Goal: Task Accomplishment & Management: Manage account settings

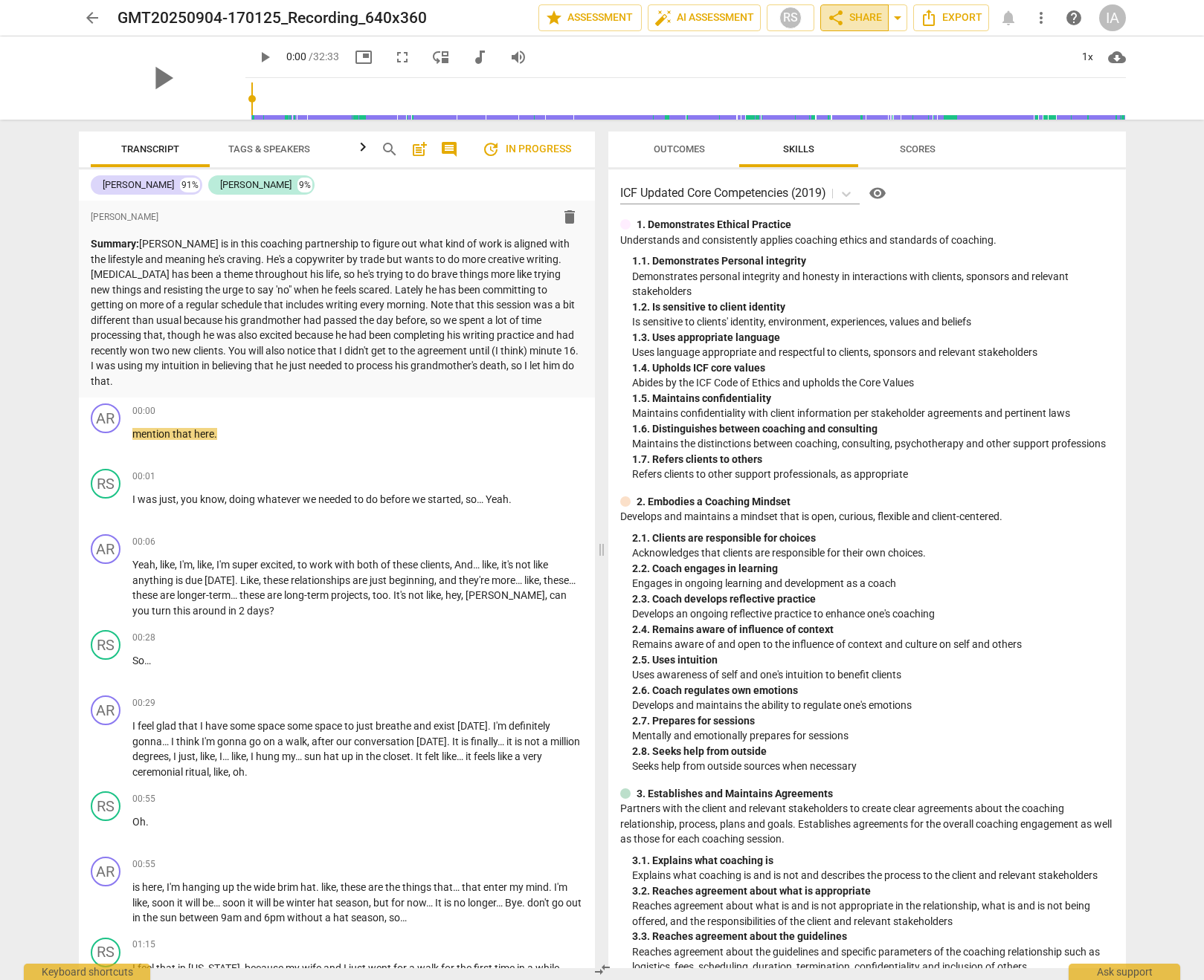
click at [852, 20] on span "share Share" at bounding box center [854, 17] width 55 height 18
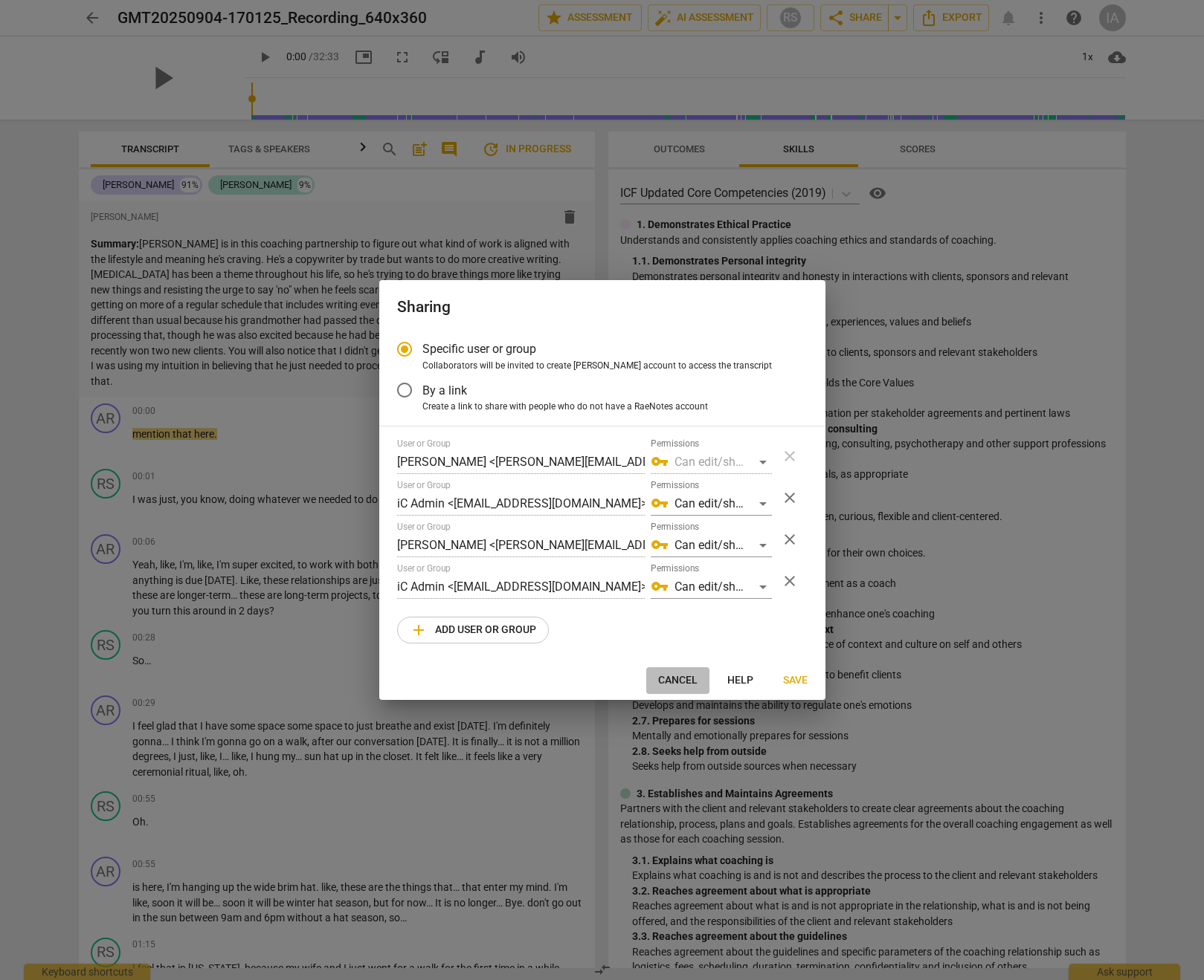
click at [681, 681] on span "Cancel" at bounding box center [677, 681] width 39 height 15
radio input "false"
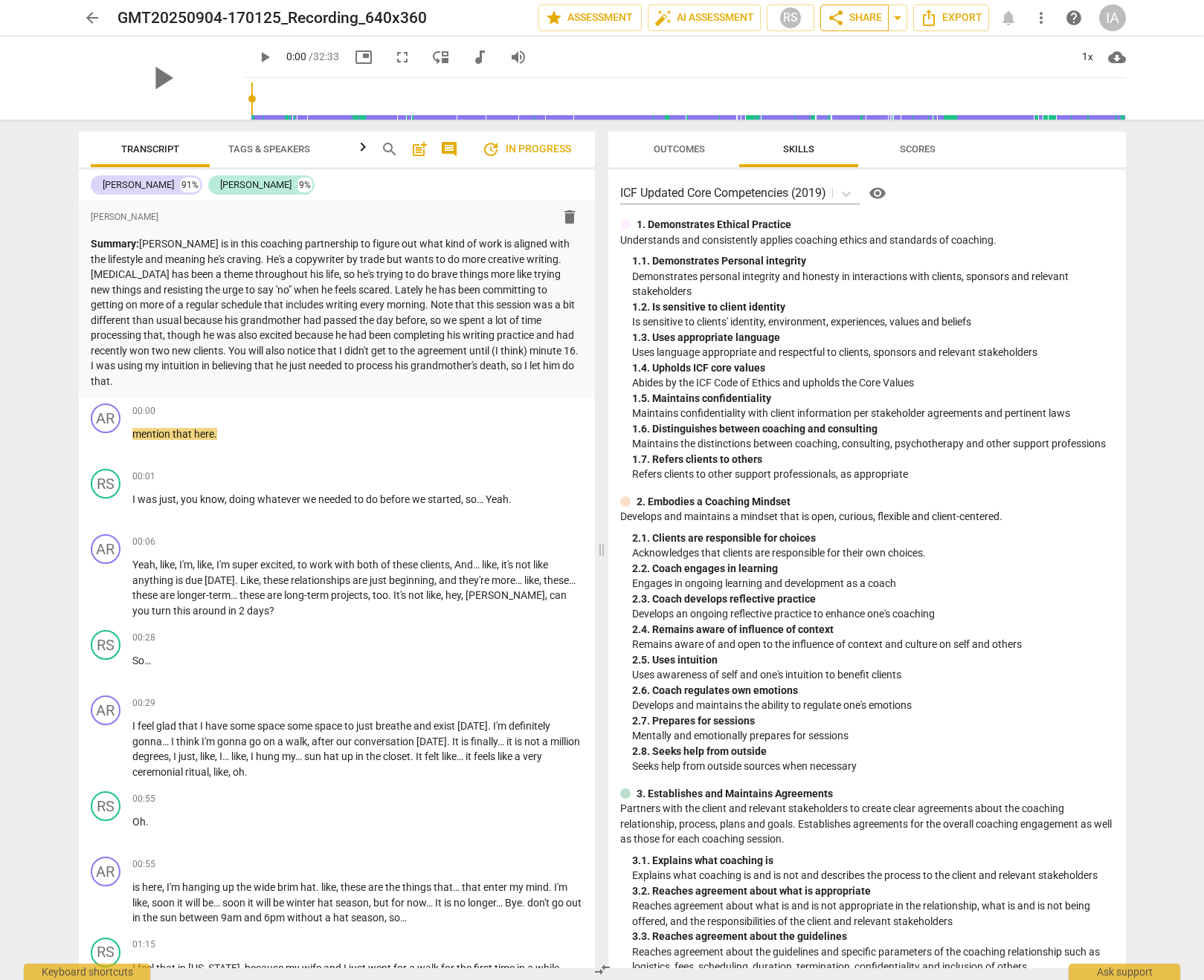
click at [865, 21] on span "share Share" at bounding box center [854, 17] width 55 height 18
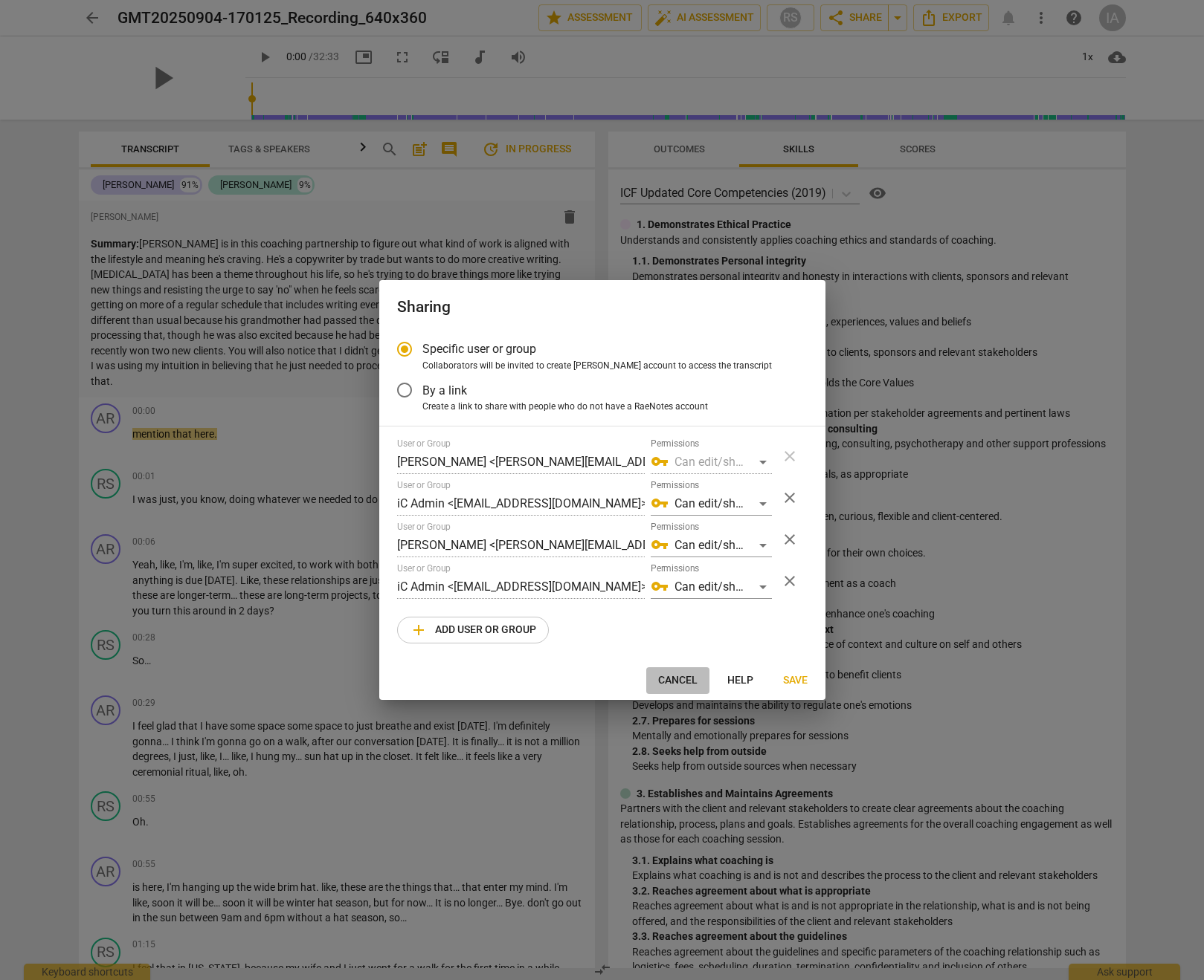
click at [659, 683] on span "Cancel" at bounding box center [677, 681] width 39 height 15
radio input "false"
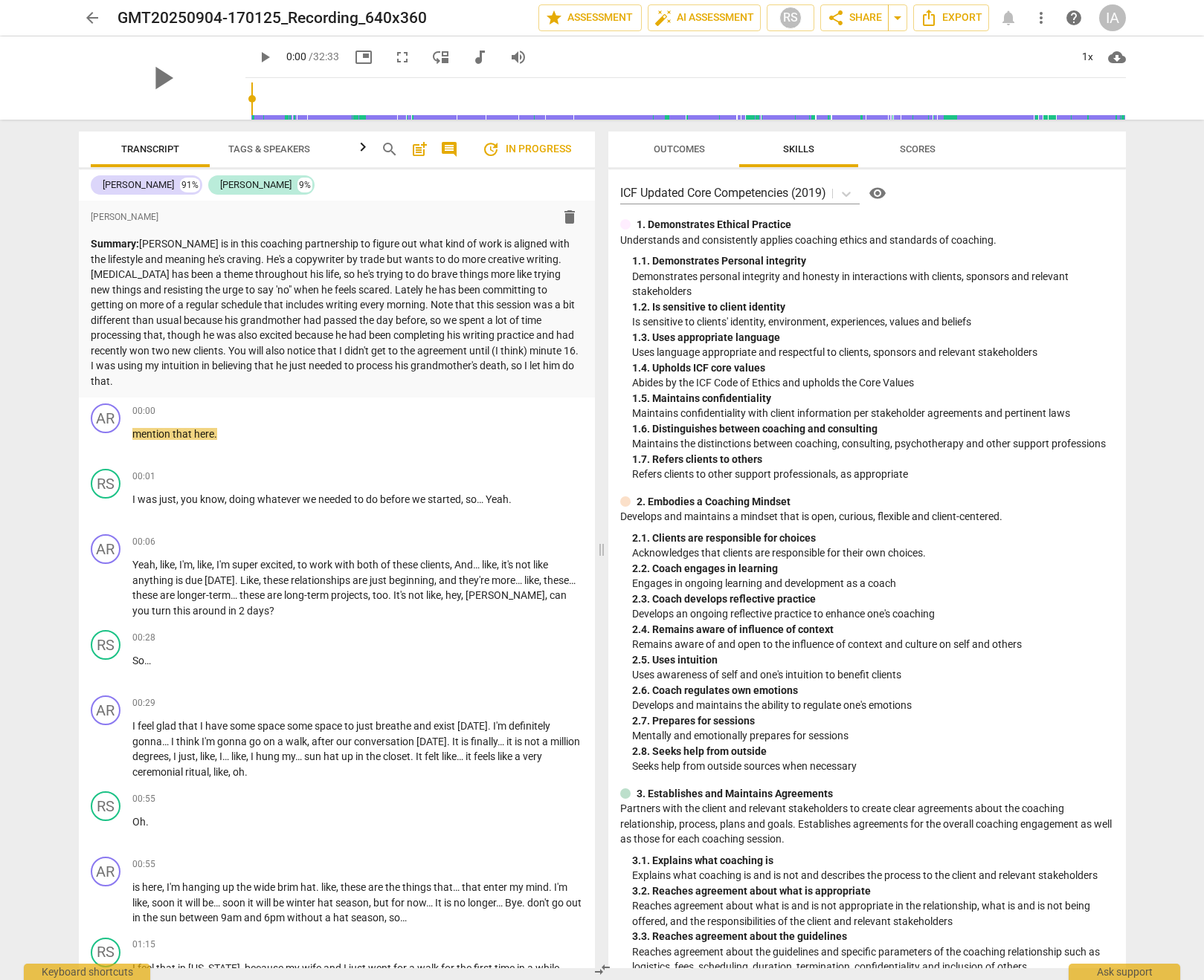
click at [93, 18] on span "arrow_back" at bounding box center [91, 17] width 18 height 18
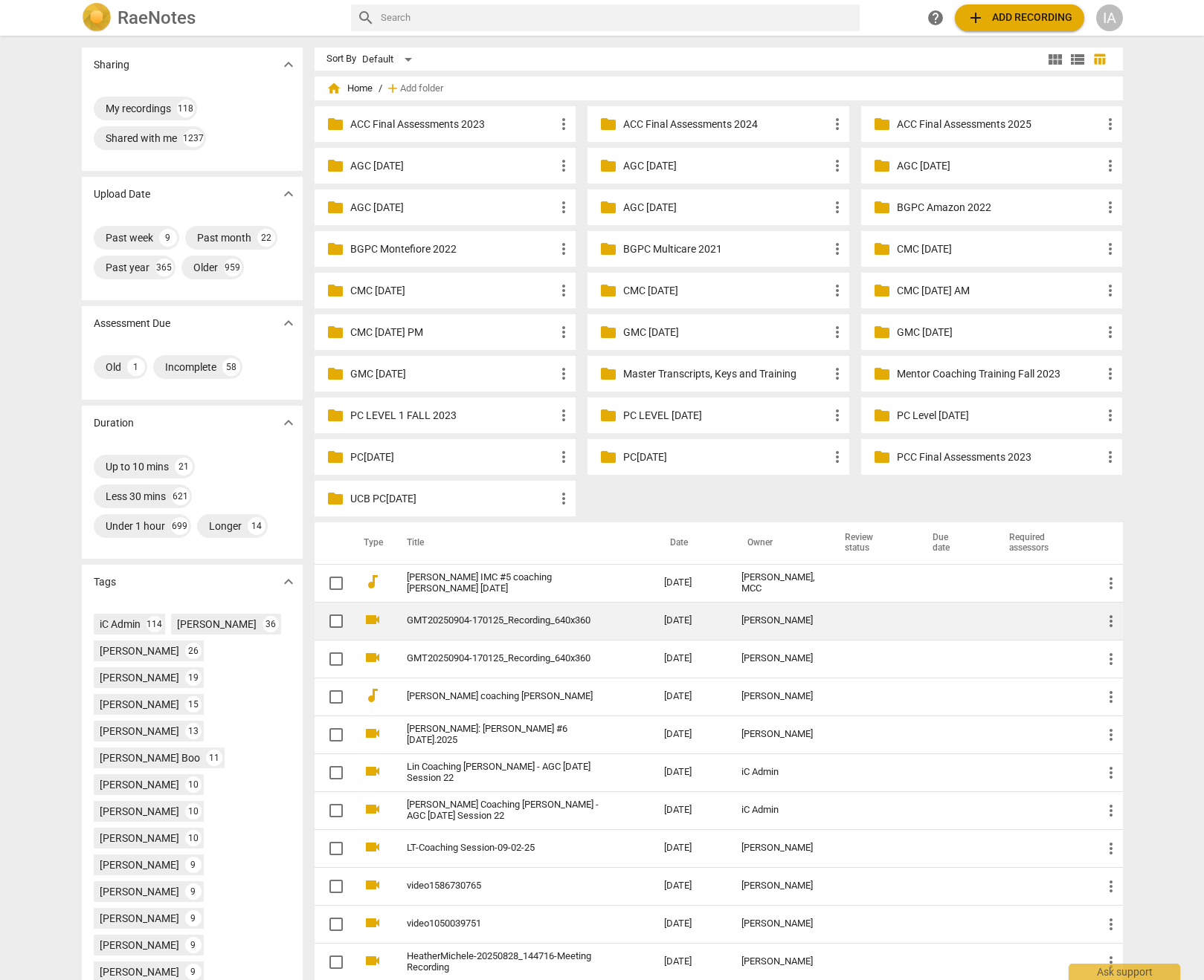
click at [560, 627] on link "GMT20250904-170125_Recording_640x360" at bounding box center [509, 621] width 204 height 11
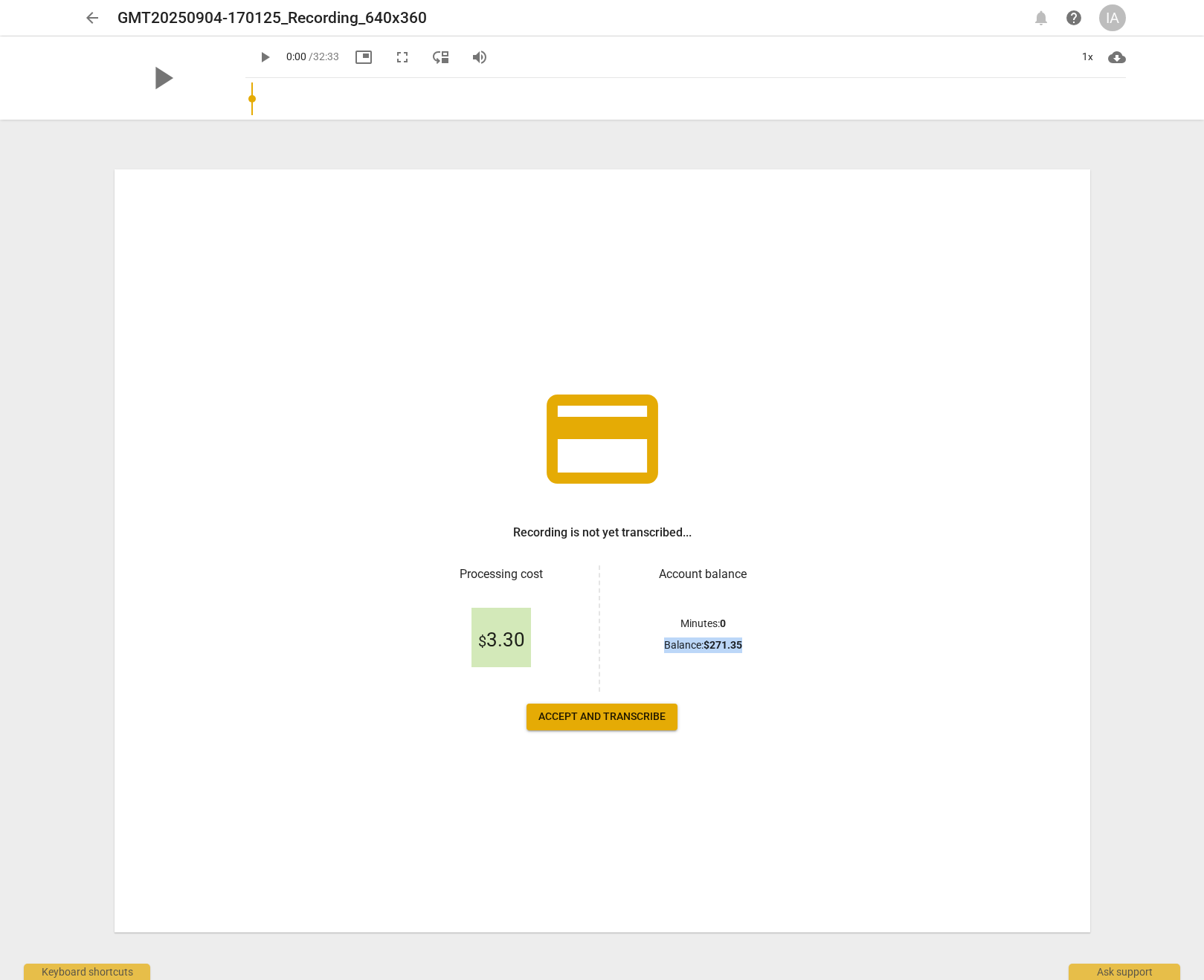
drag, startPoint x: 738, startPoint y: 643, endPoint x: 636, endPoint y: 643, distance: 102.0
click at [636, 643] on div "Balance : $ 271.35" at bounding box center [703, 646] width 171 height 15
click at [765, 640] on div "Balance : $ 271.35" at bounding box center [703, 646] width 171 height 15
click at [108, 32] on div "arrow_back GMT20250904-170125_Recording_640x360 edit notifications help IA" at bounding box center [601, 17] width 1180 height 35
click at [91, 20] on span "arrow_back" at bounding box center [91, 17] width 18 height 18
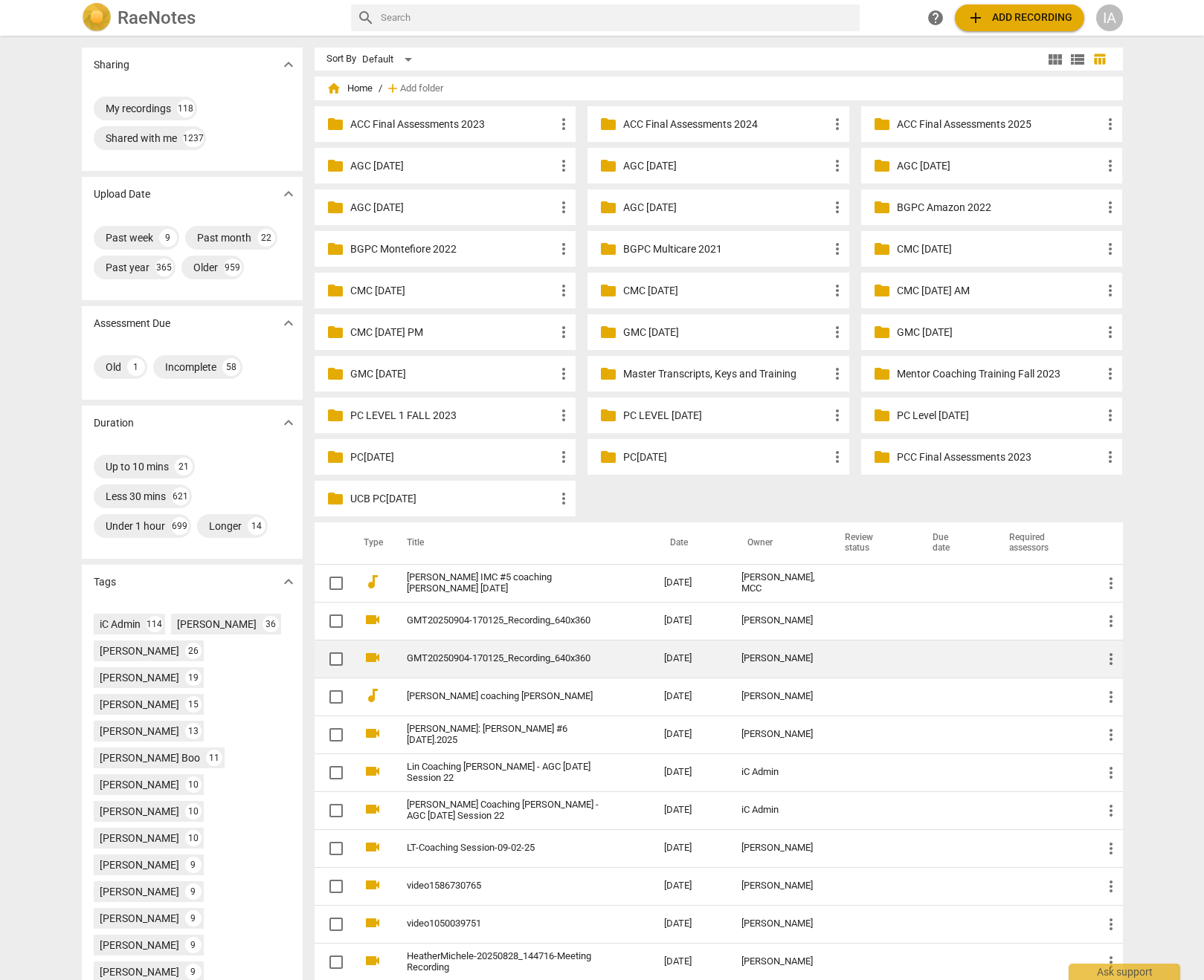
click at [536, 665] on link "GMT20250904-170125_Recording_640x360" at bounding box center [509, 659] width 204 height 11
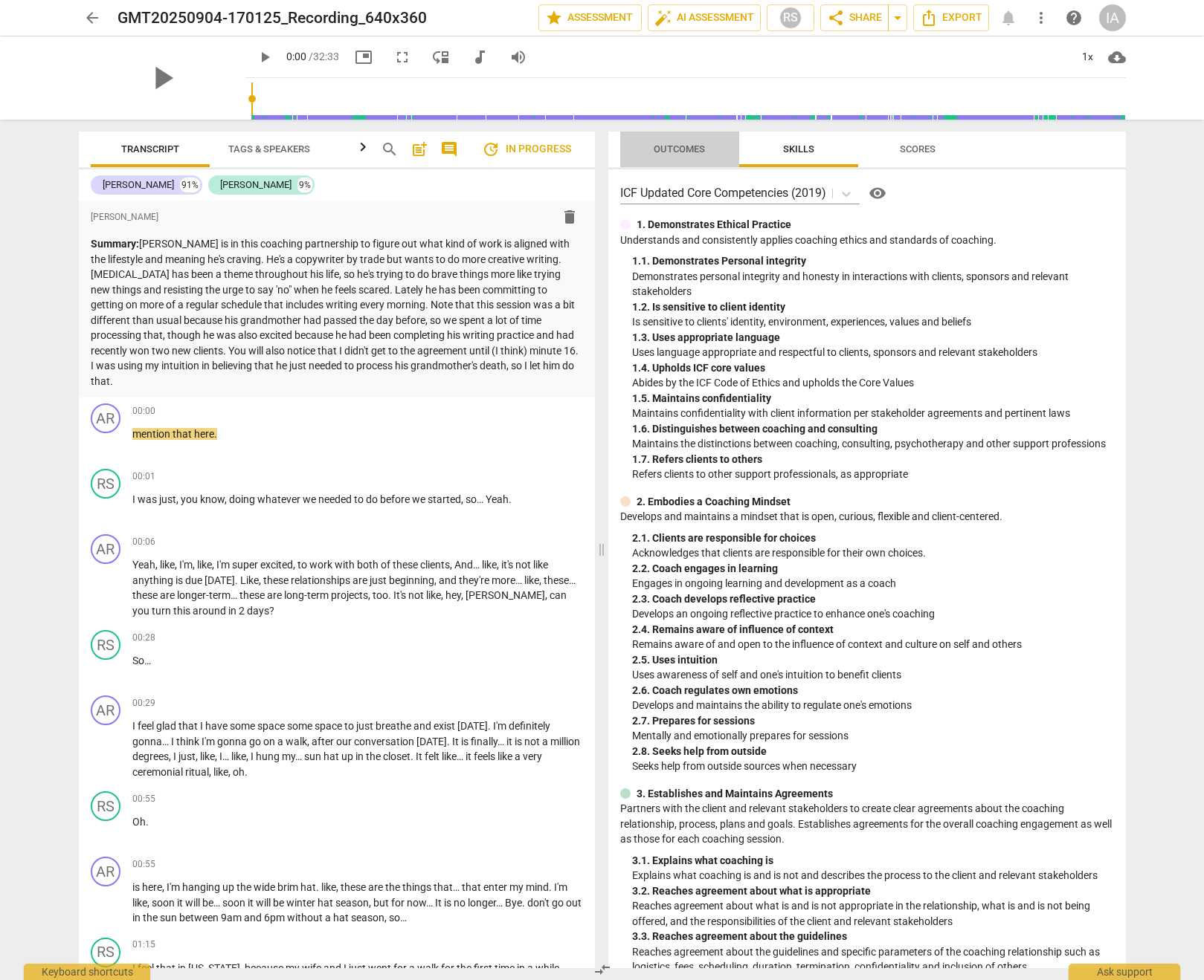
click at [689, 155] on span "Outcomes" at bounding box center [678, 150] width 87 height 20
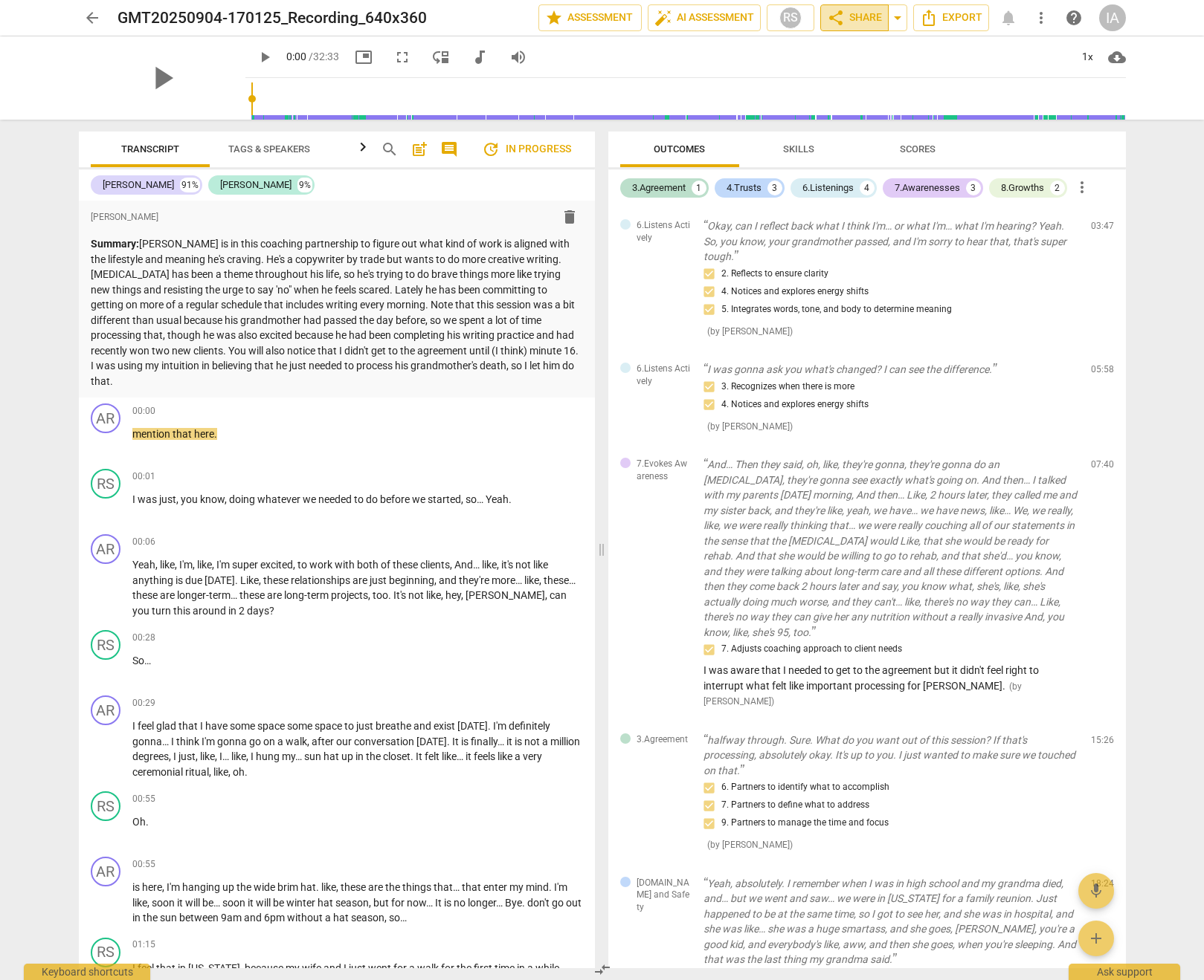
click at [863, 11] on span "share Share" at bounding box center [854, 17] width 55 height 18
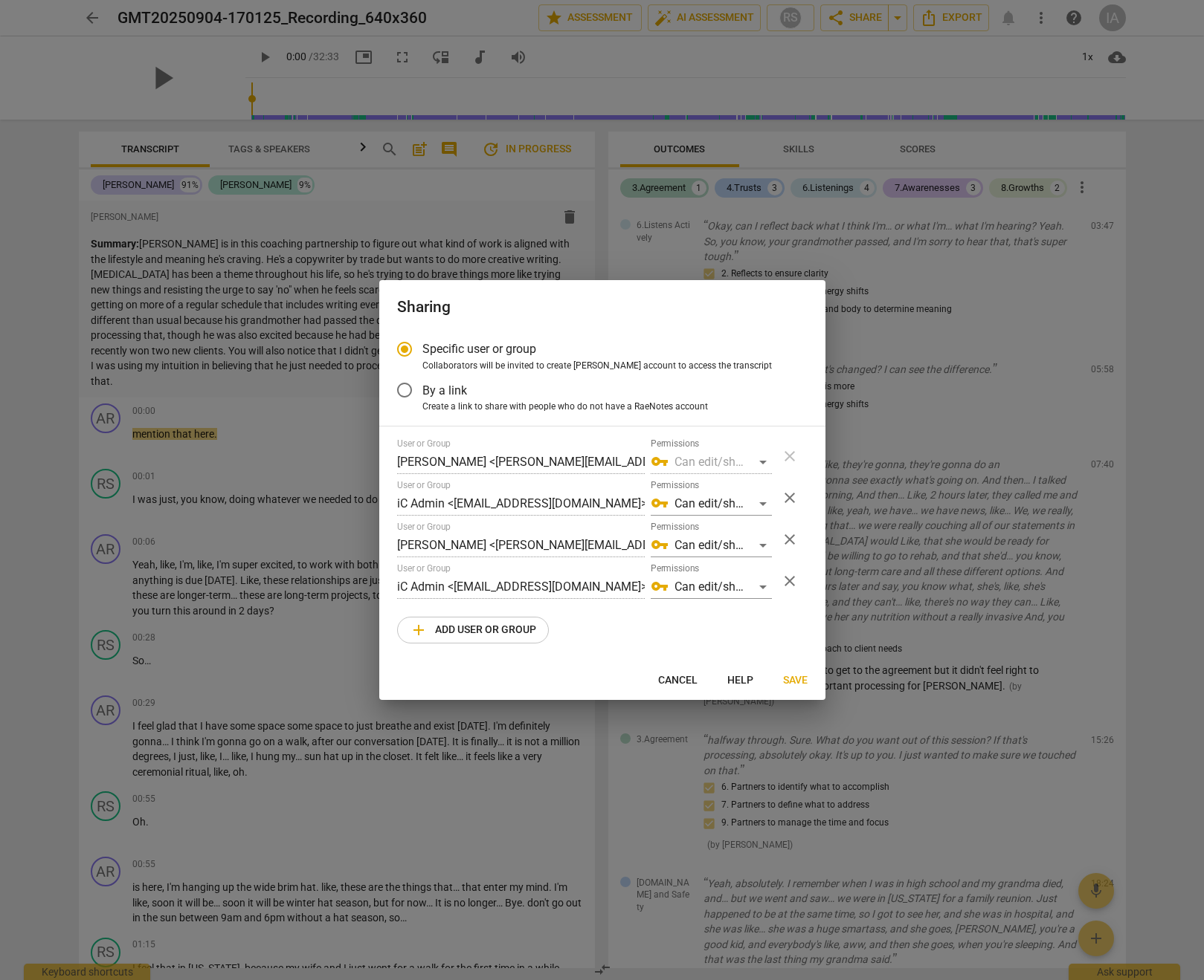
click at [861, 20] on div at bounding box center [602, 490] width 1204 height 980
radio input "false"
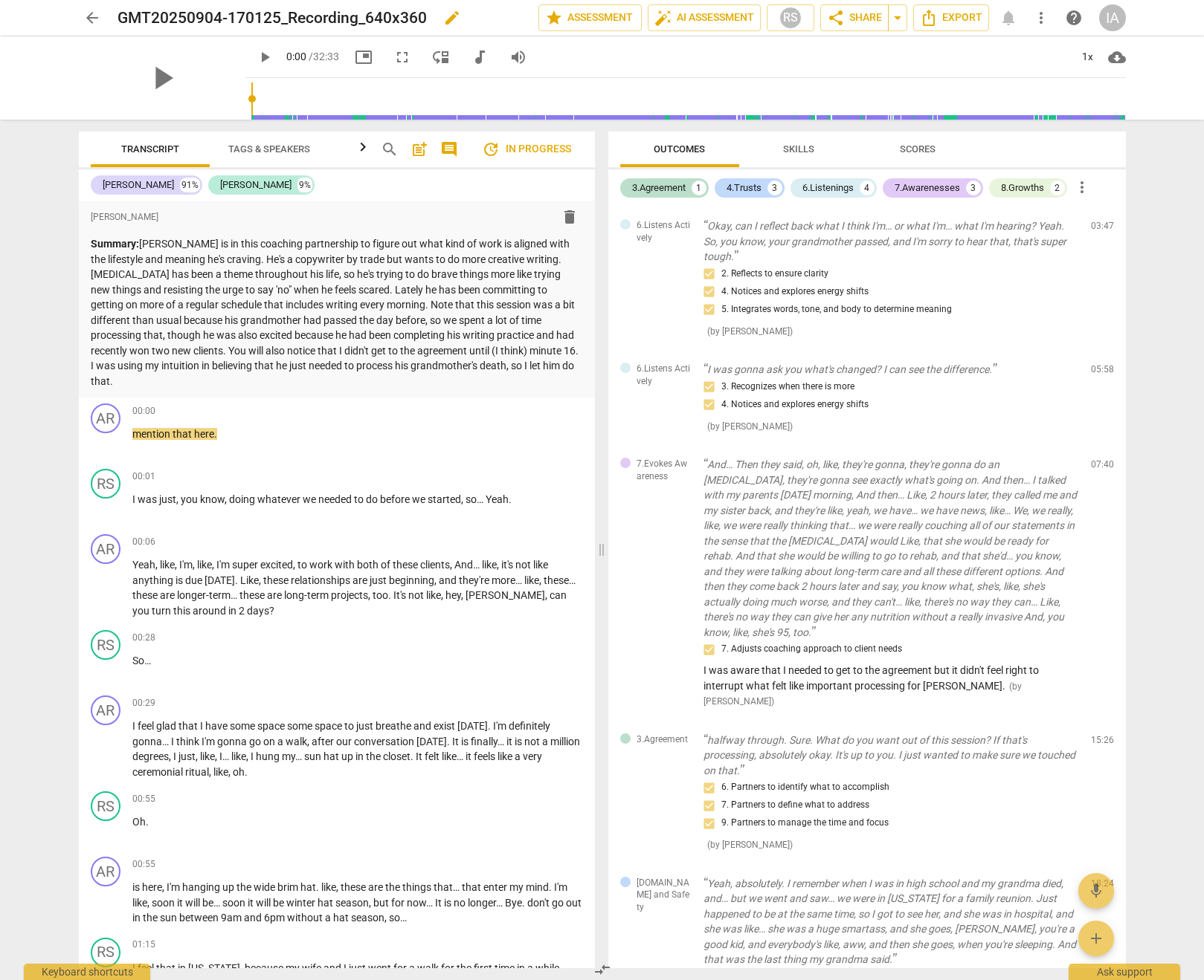
click at [420, 19] on h2 "GMT20250904-170125_Recording_640x360" at bounding box center [271, 18] width 310 height 19
copy div "GMT20250904-170125_Recording_640x360 edit star Assessment auto_fix_high AI Asse…"
click at [846, 32] on div "arrow_back GMT20250904-170125_Recording_640x360 edit star Assessment auto_fix_h…" at bounding box center [601, 17] width 1180 height 35
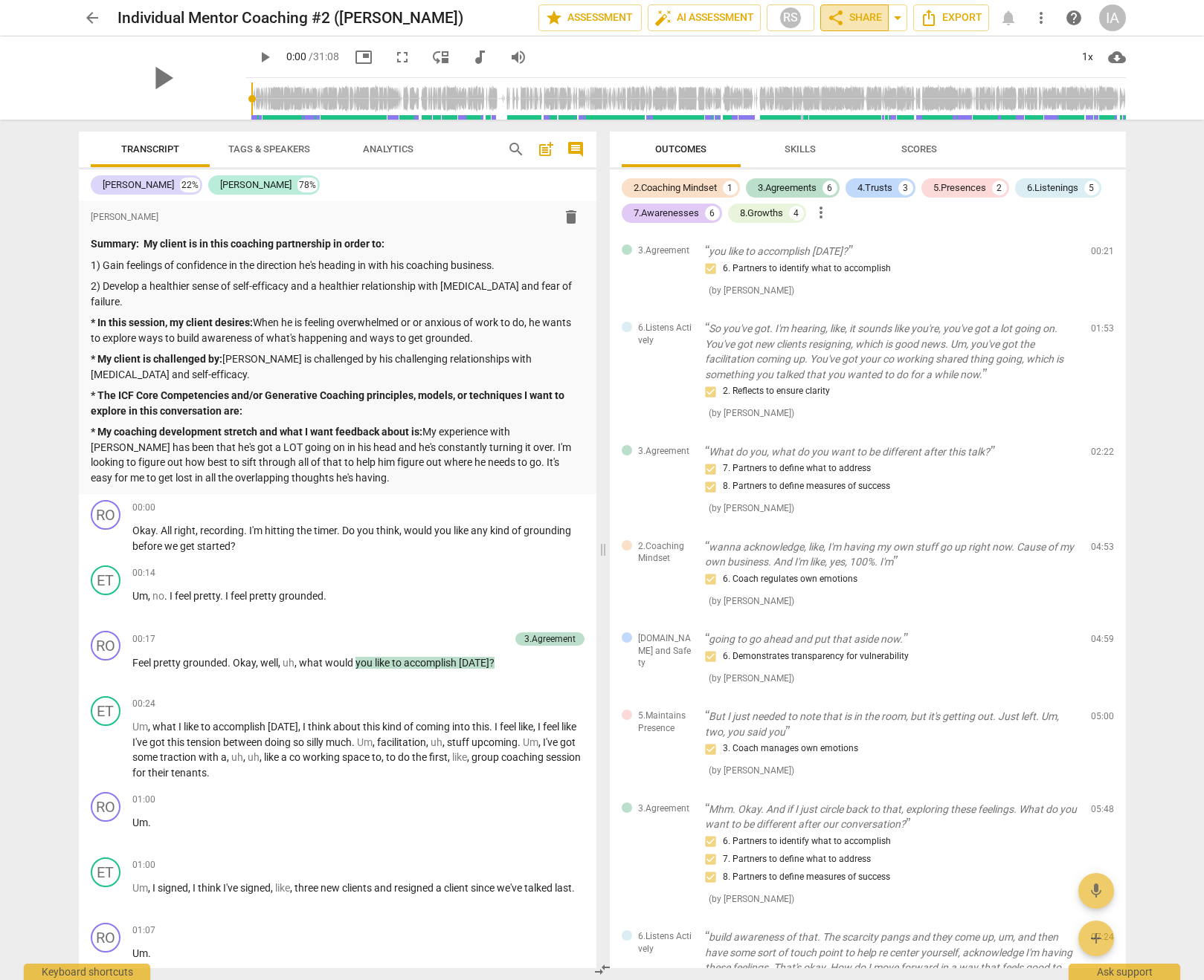
click at [844, 22] on span "share Share" at bounding box center [854, 17] width 55 height 18
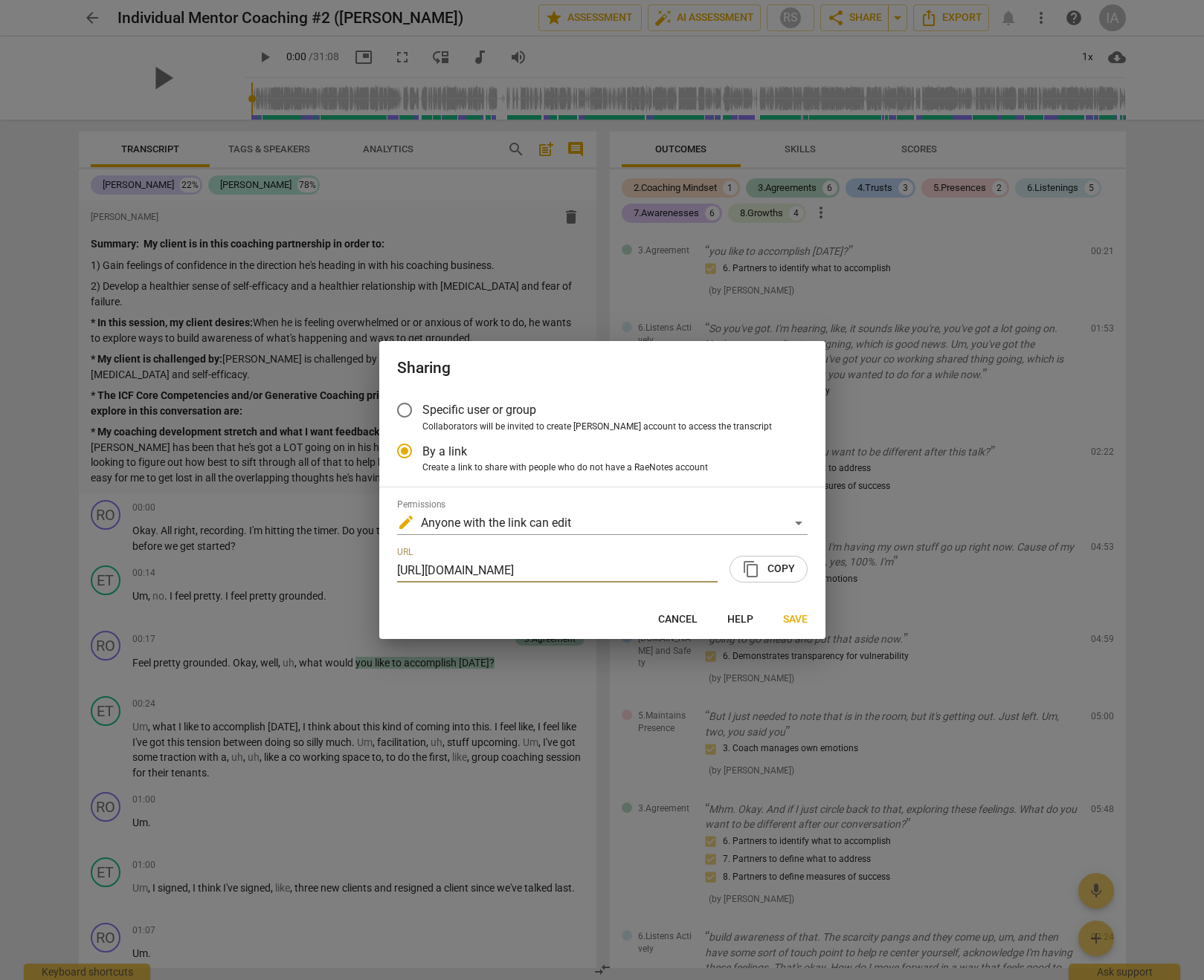
click at [683, 622] on span "Cancel" at bounding box center [677, 620] width 39 height 15
radio input "false"
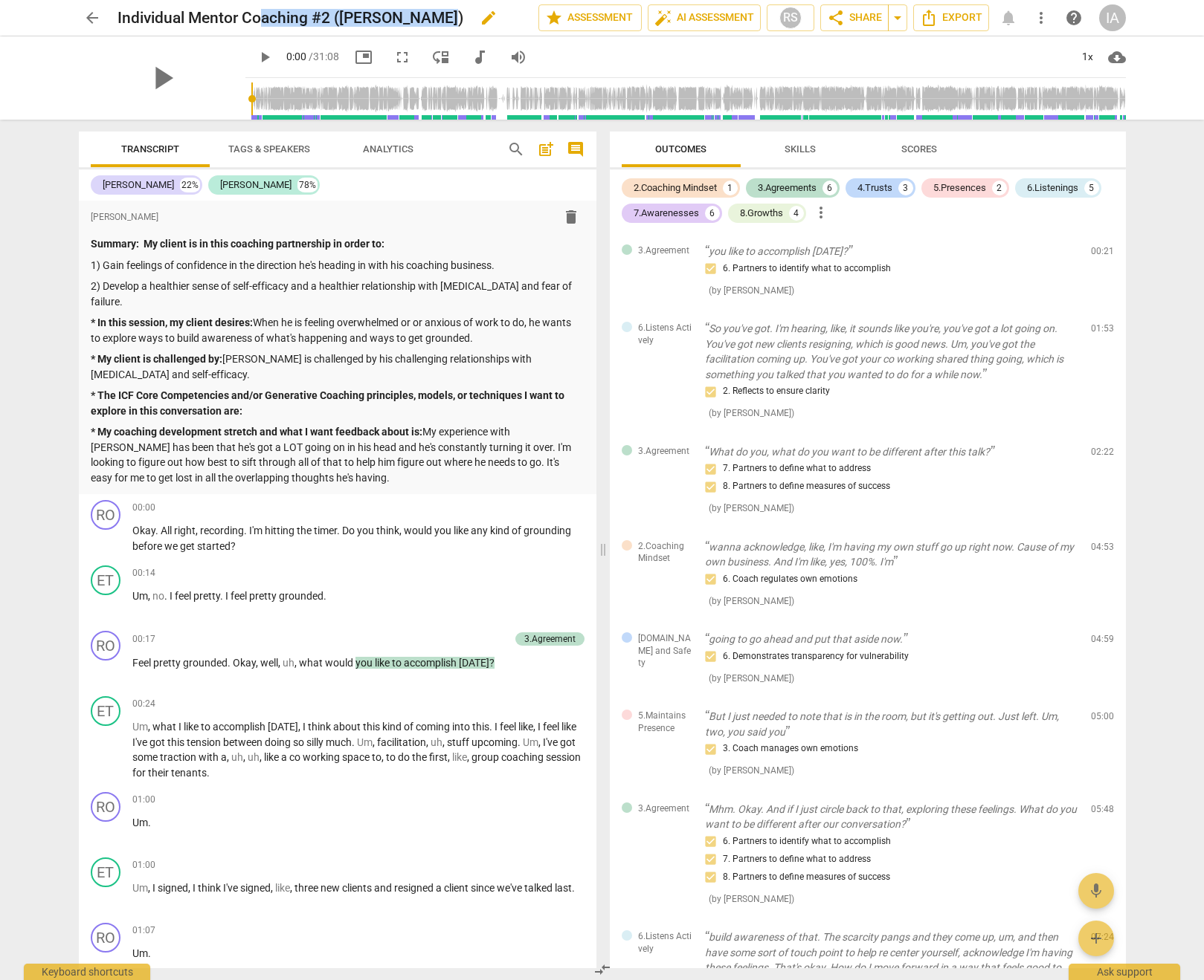
drag, startPoint x: 430, startPoint y: 19, endPoint x: 292, endPoint y: 15, distance: 138.1
click at [262, 15] on h2 "Individual Mentor Coaching #2 (Christine Gao)" at bounding box center [290, 18] width 346 height 19
click at [435, 18] on h2 "Individual Mentor Coaching #2 (Christine Gao)" at bounding box center [290, 18] width 346 height 19
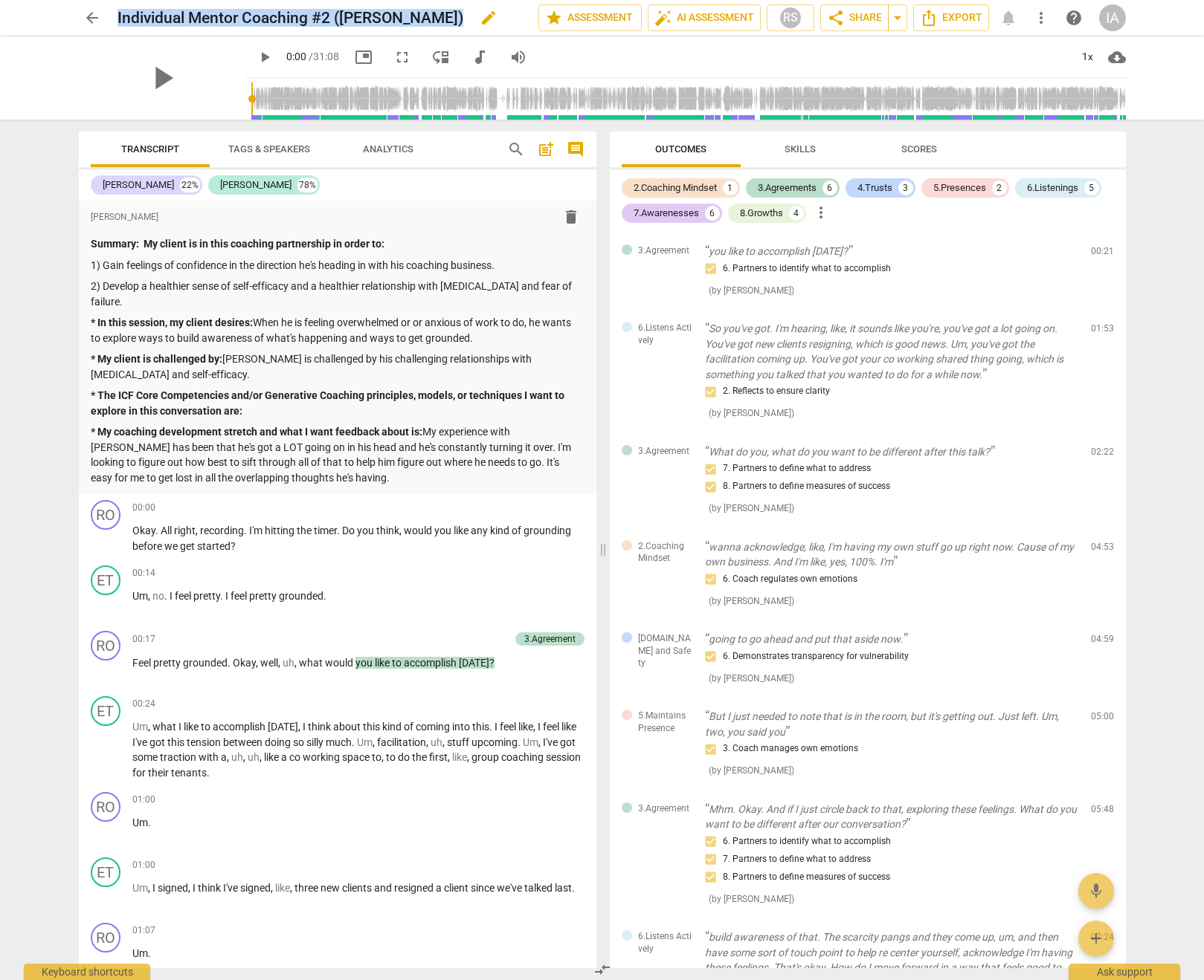
copy div "Individual Mentor Coaching #2 (Christine Gao) edit star Assessment auto_fix_hig…"
click at [874, 19] on span "share Share" at bounding box center [854, 17] width 55 height 18
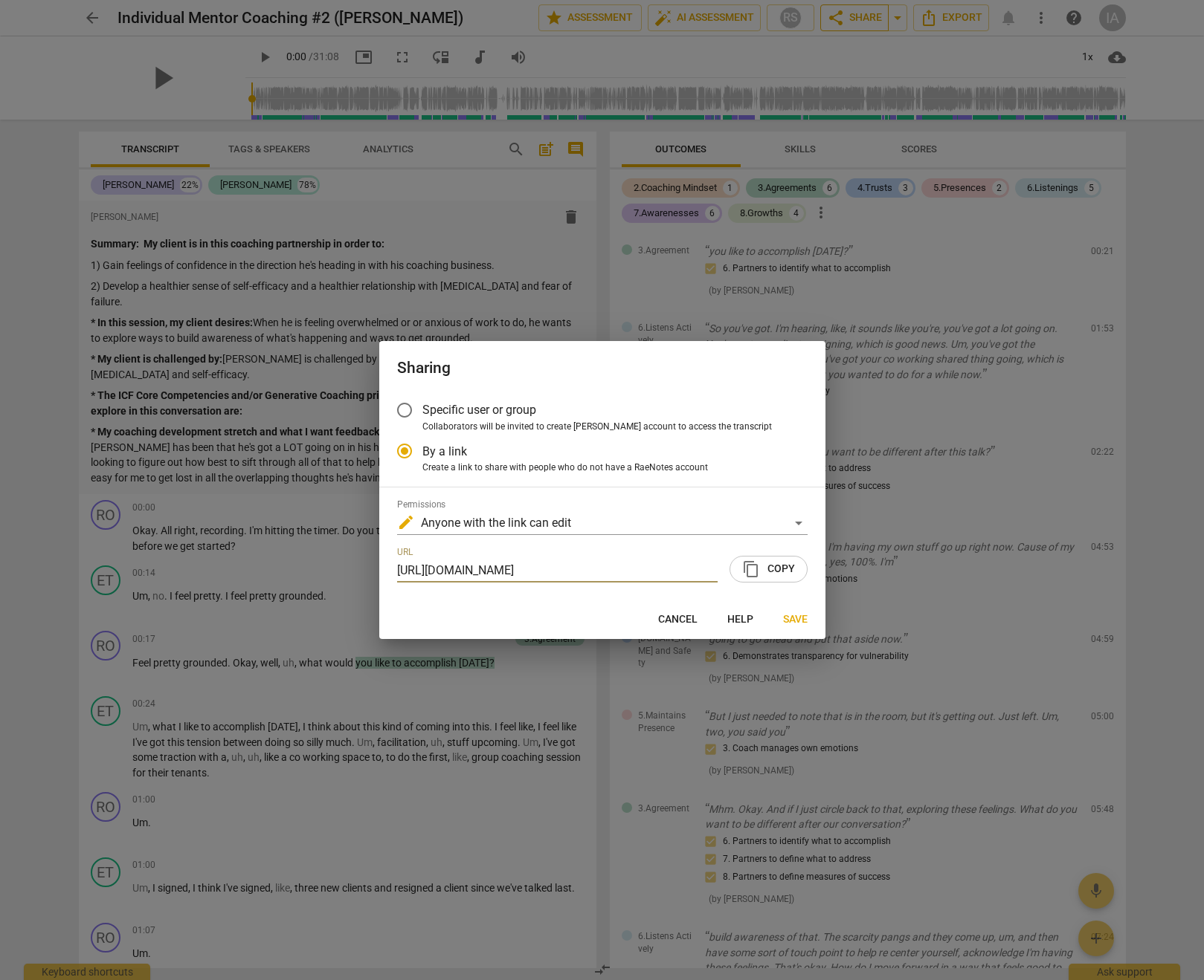
scroll to position [0, 76]
click at [684, 619] on span "Cancel" at bounding box center [677, 620] width 39 height 15
radio input "false"
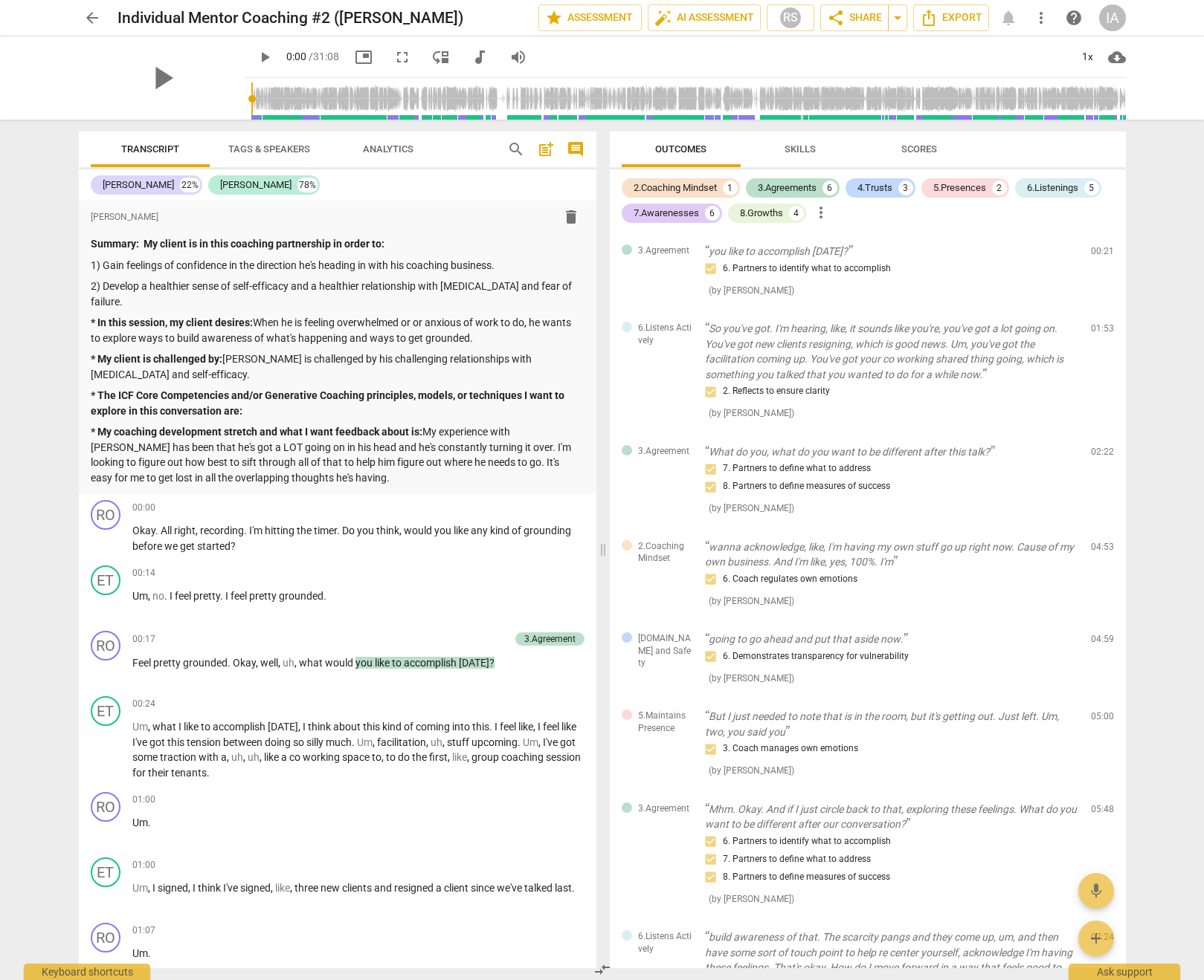
scroll to position [0, 0]
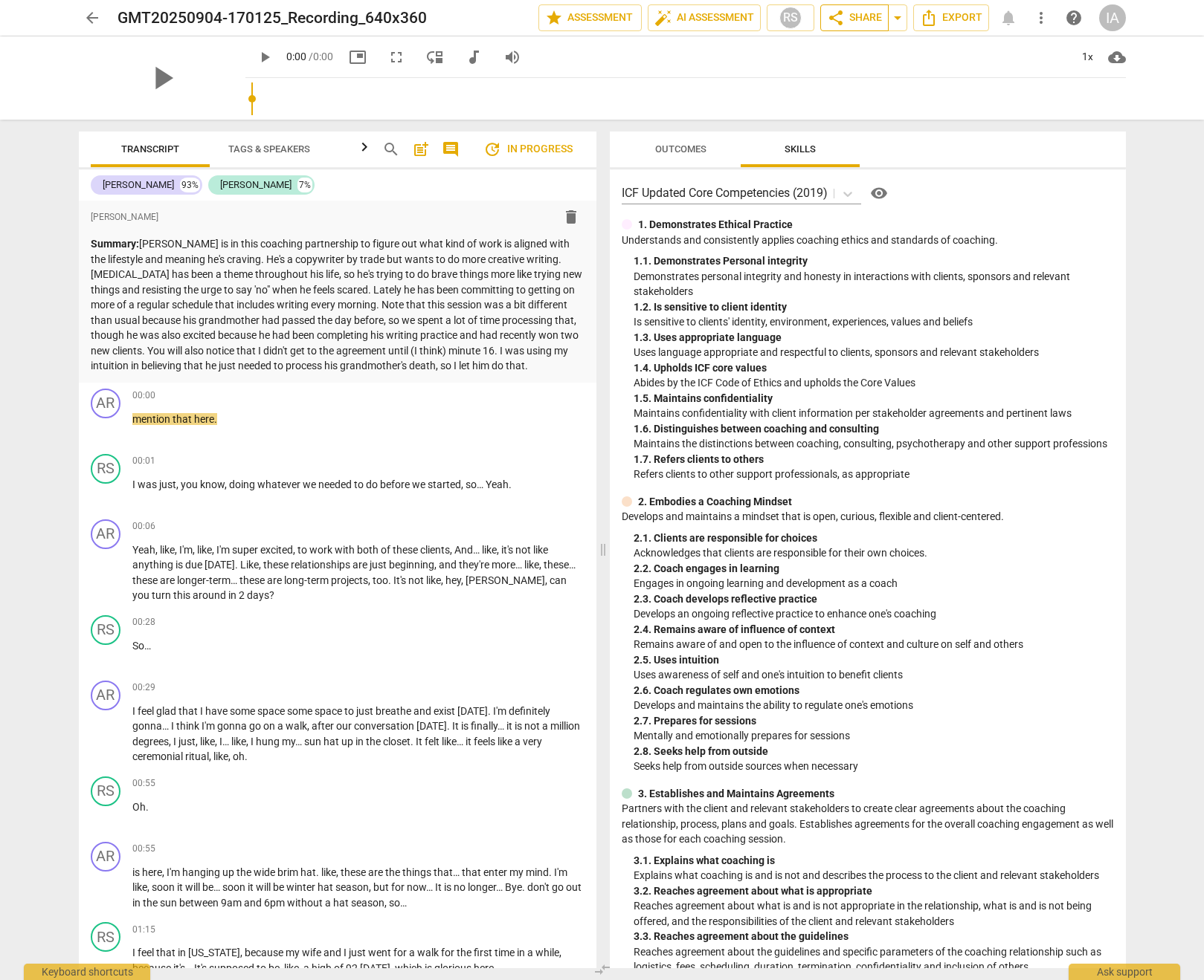
click at [835, 22] on span "share" at bounding box center [835, 17] width 18 height 18
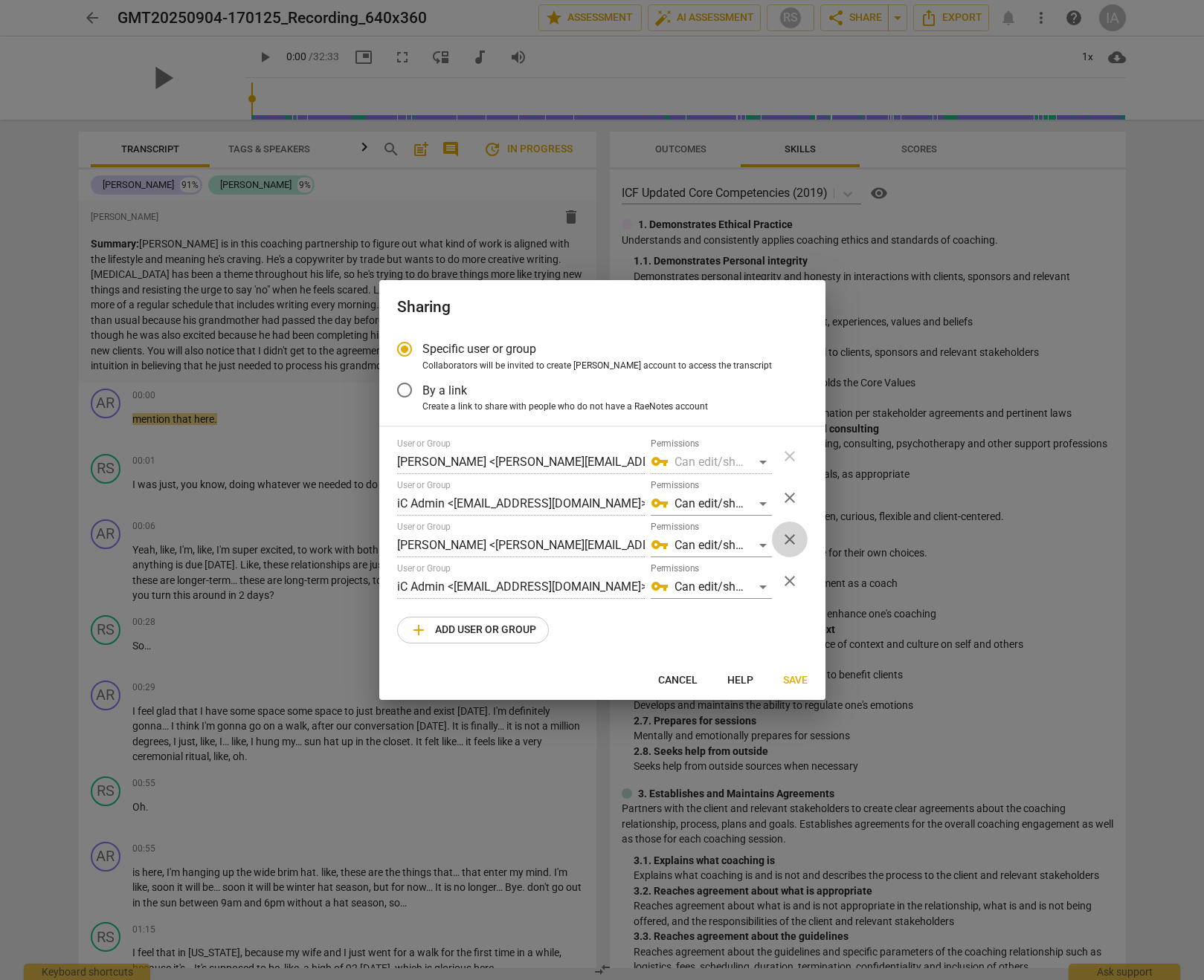
click at [791, 542] on span "close" at bounding box center [790, 539] width 18 height 18
radio input "false"
type input "iC Admin <admin@invitechange.com>"
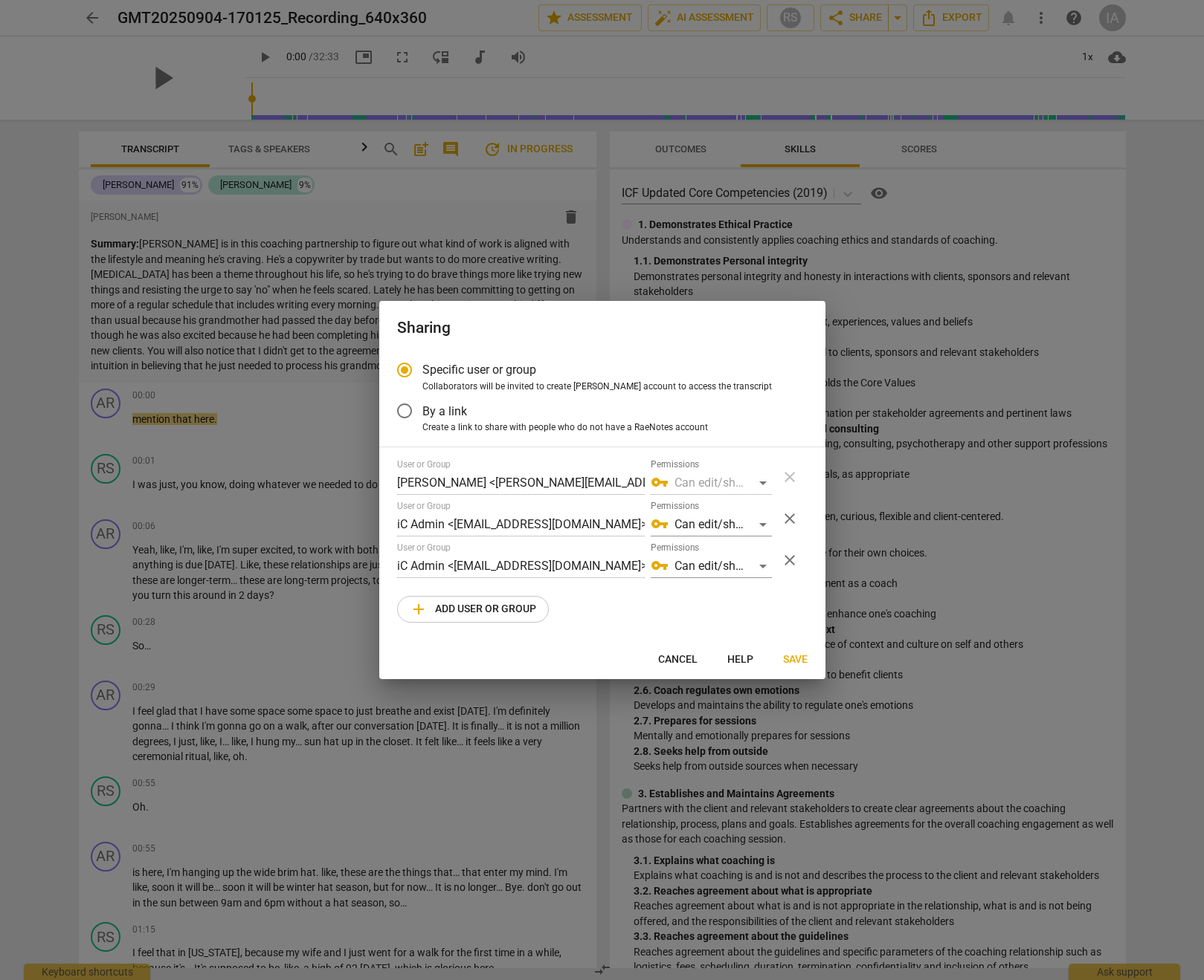
click at [503, 614] on span "add Add user or group" at bounding box center [472, 610] width 127 height 18
radio input "false"
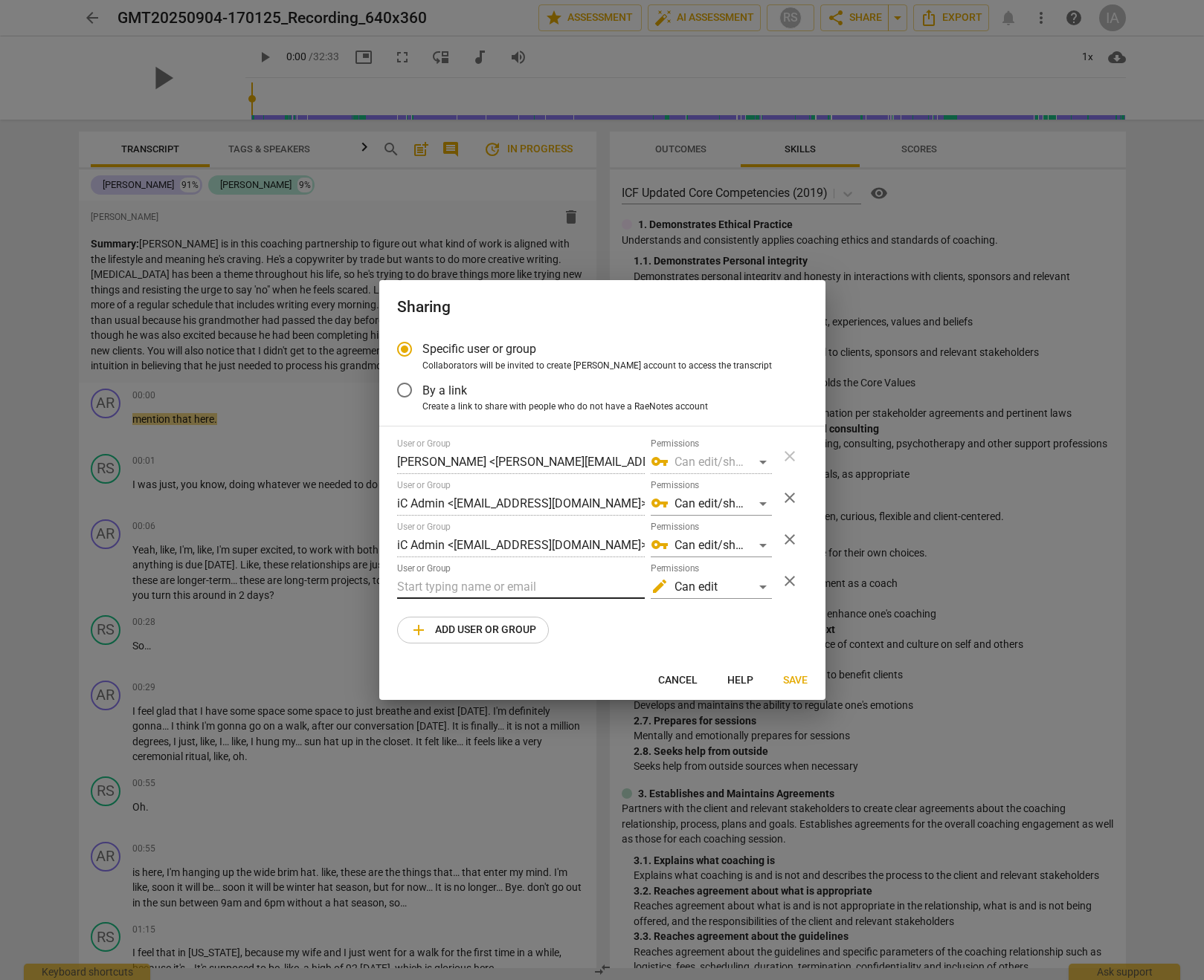
click at [500, 581] on input "text" at bounding box center [521, 587] width 248 height 24
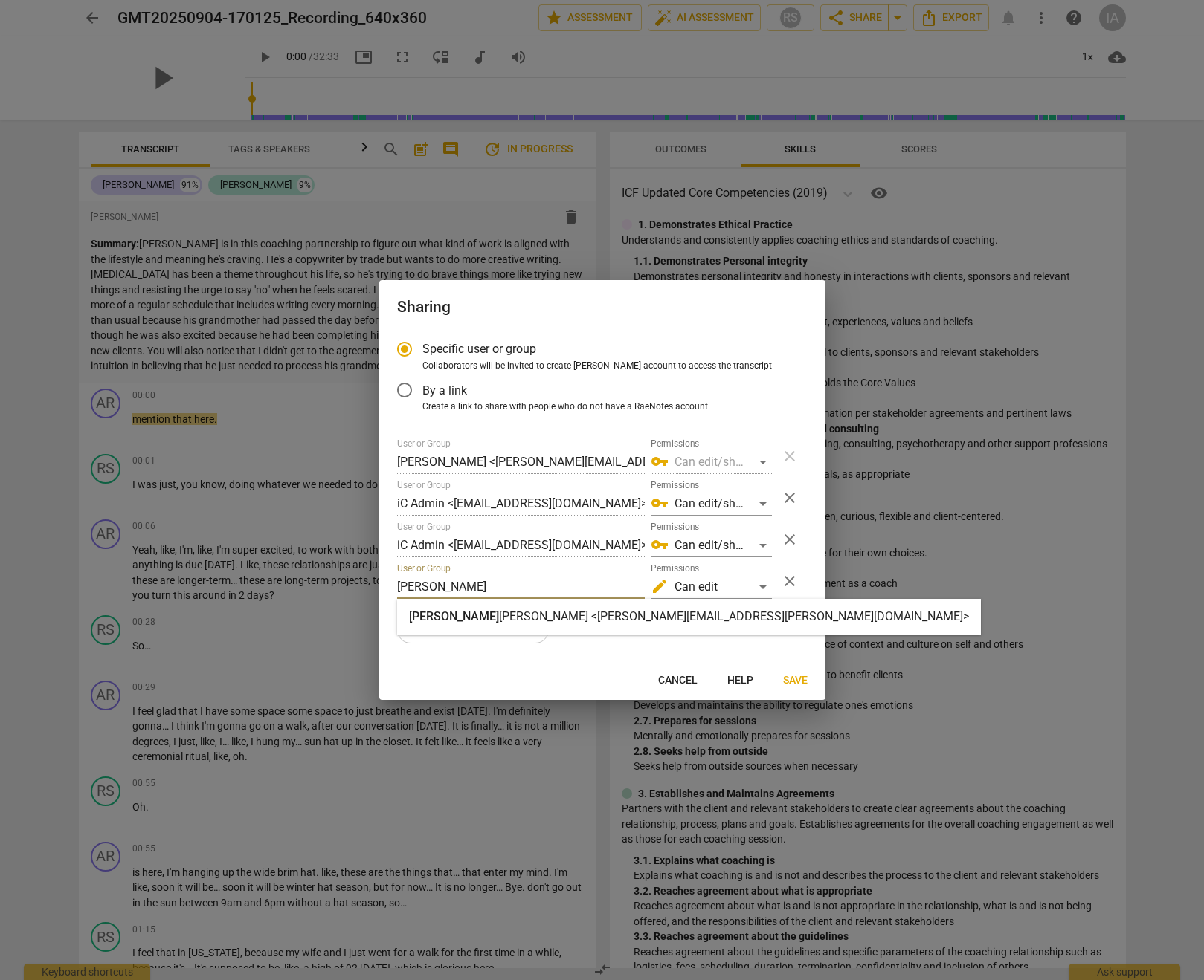
type input "katherine"
click at [517, 608] on div "Katherine Gilliland <katherine.gilliland@invitechange.com>" at bounding box center [689, 616] width 560 height 18
radio input "false"
type input "Katherine Gilliland <katherine.gilliland@invitechange.com>"
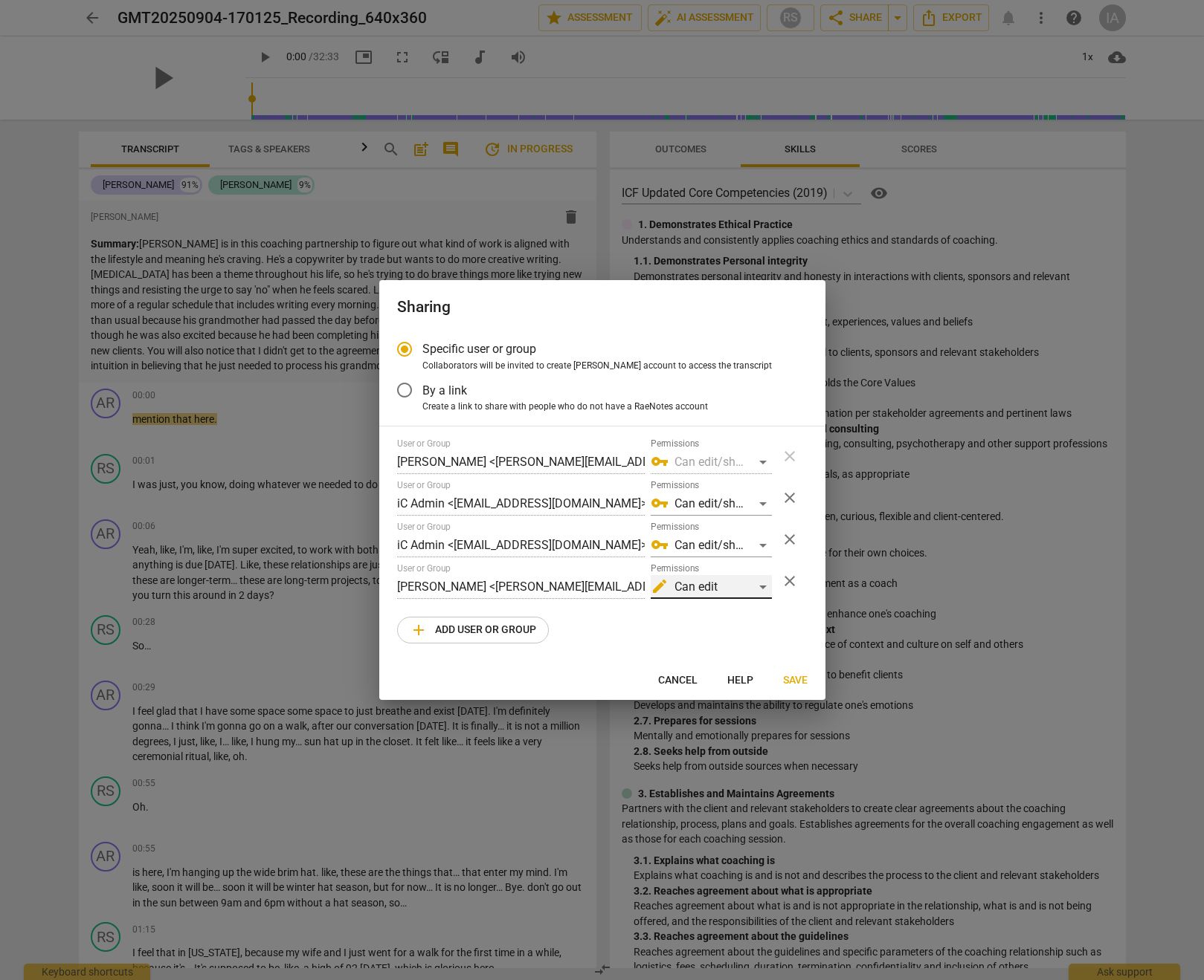
click at [713, 581] on div "edit Can edit" at bounding box center [711, 587] width 121 height 24
click at [719, 618] on li "vpn_key Can edit/share" at bounding box center [711, 622] width 125 height 35
click at [788, 686] on span "Save" at bounding box center [795, 681] width 25 height 15
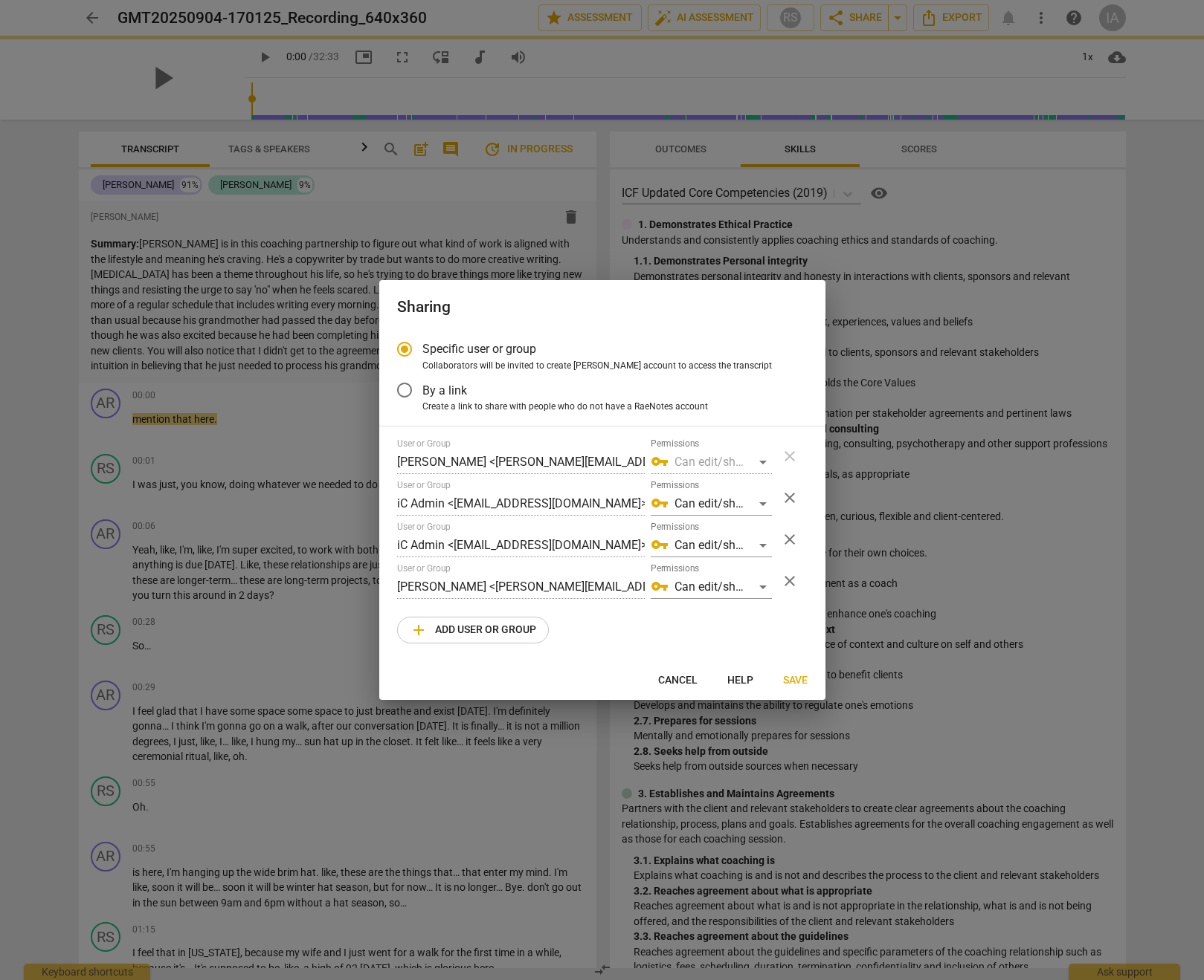
radio input "false"
type input "Katherine Gilliland <katherine.gilliland@invitechange.com>"
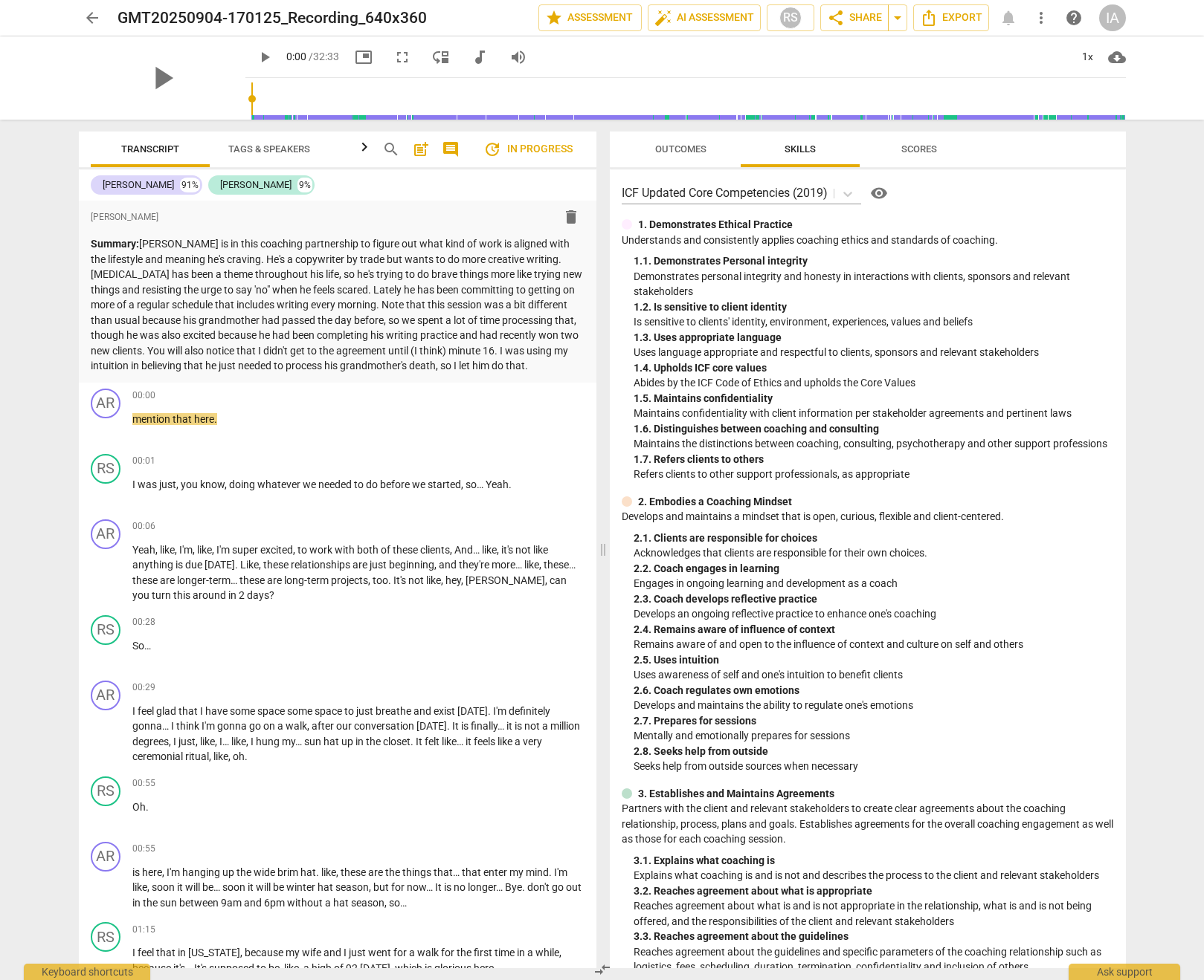
click at [699, 142] on span "Outcomes" at bounding box center [680, 150] width 87 height 20
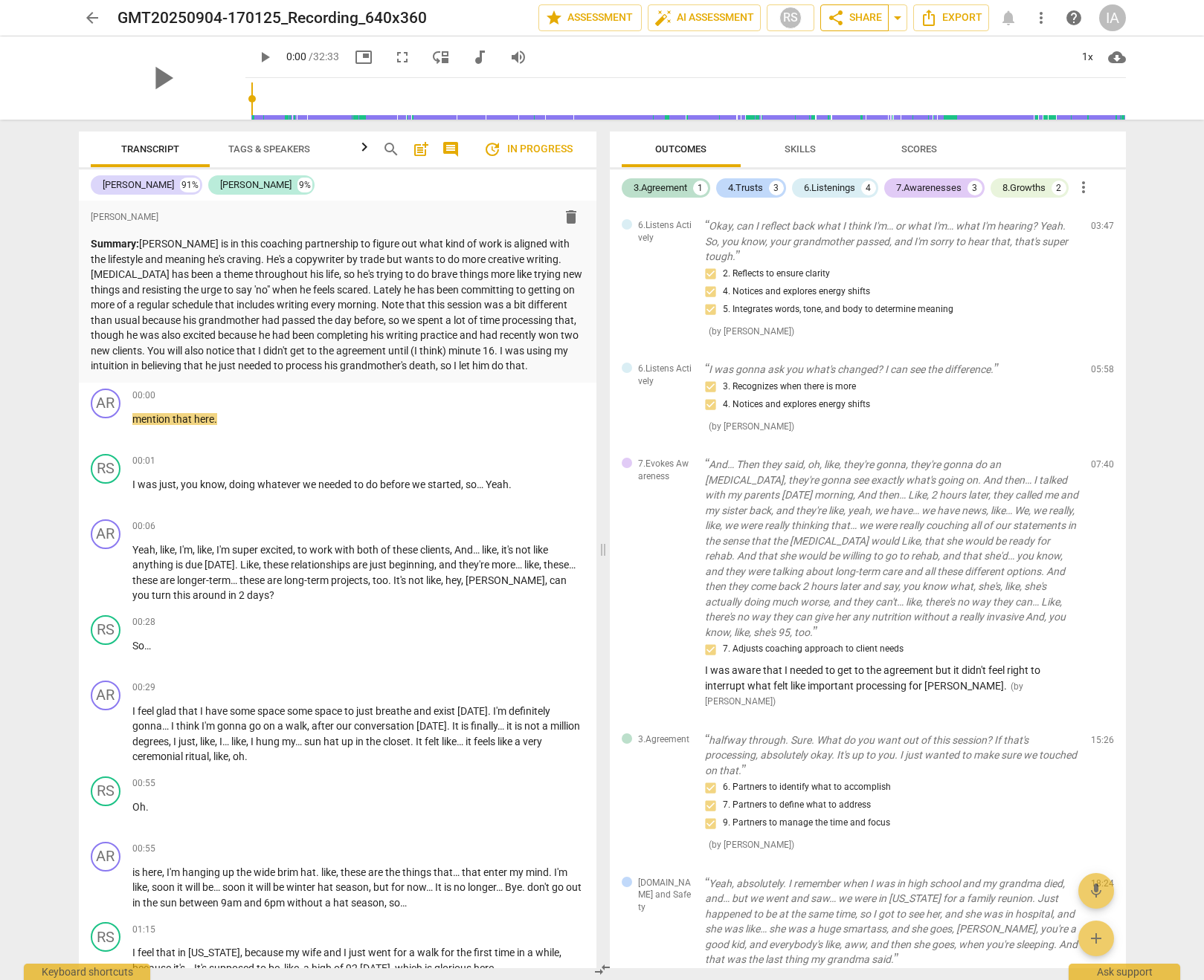
click at [866, 15] on span "share Share" at bounding box center [854, 17] width 55 height 18
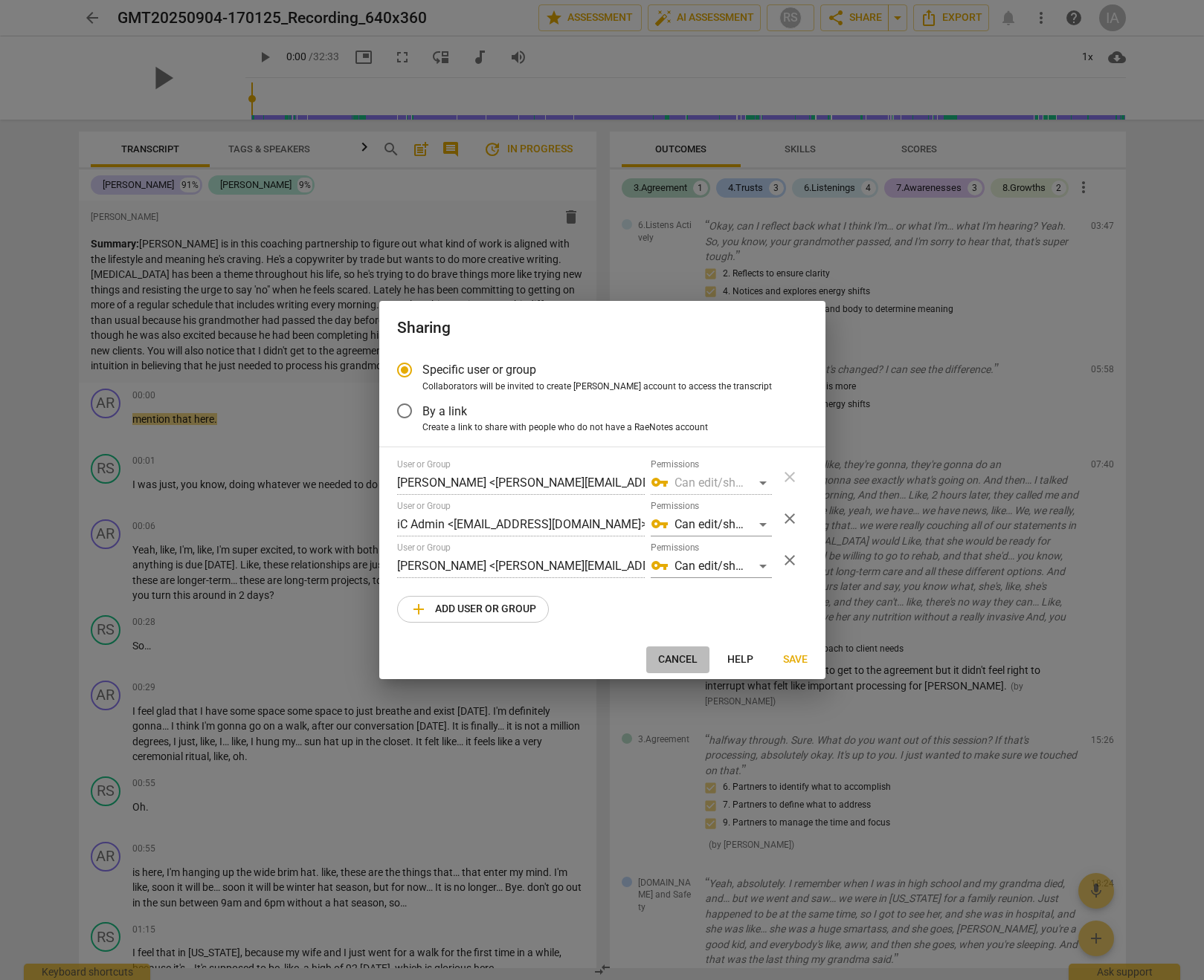
click at [679, 669] on button "Cancel" at bounding box center [677, 660] width 63 height 27
radio input "false"
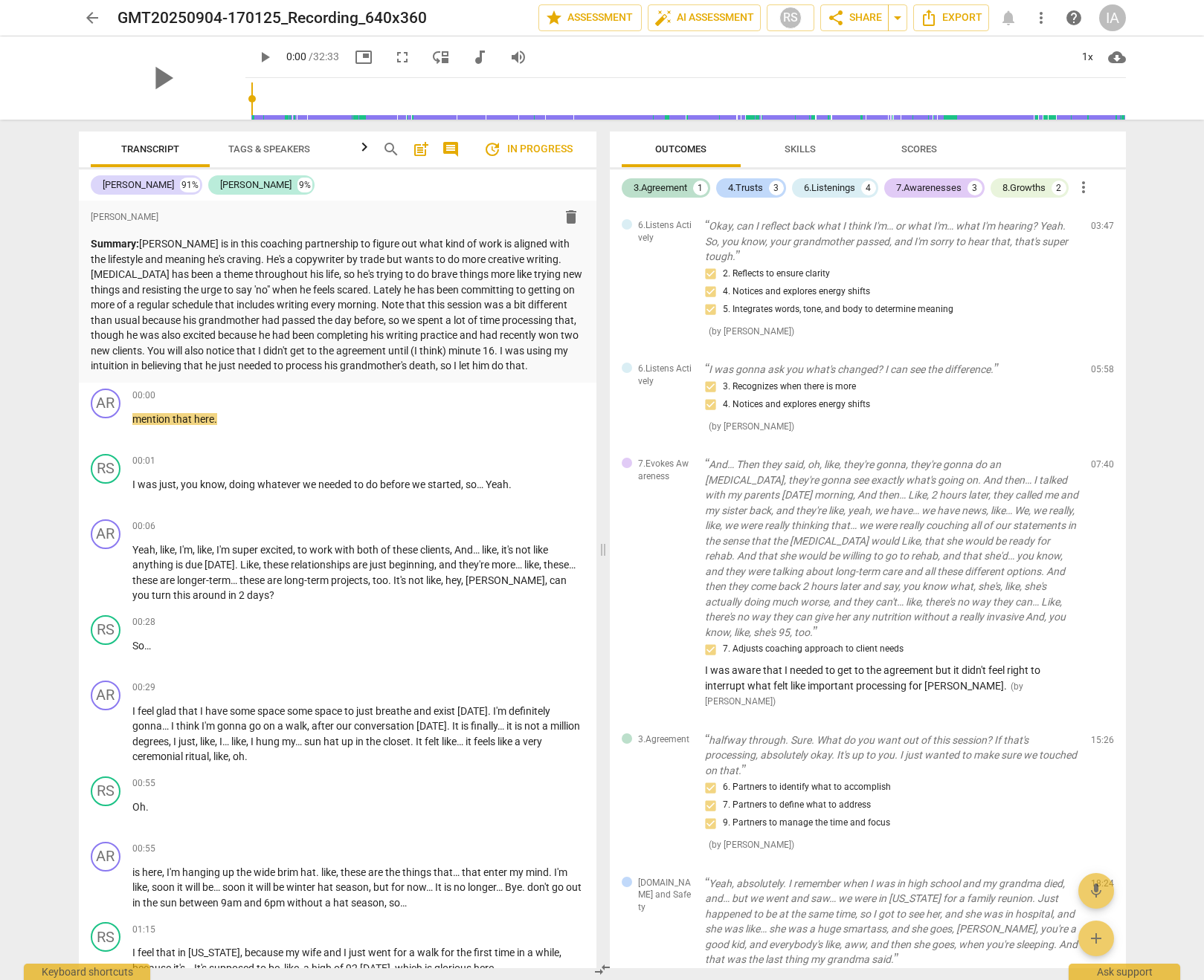
click at [100, 19] on span "arrow_back" at bounding box center [91, 17] width 18 height 18
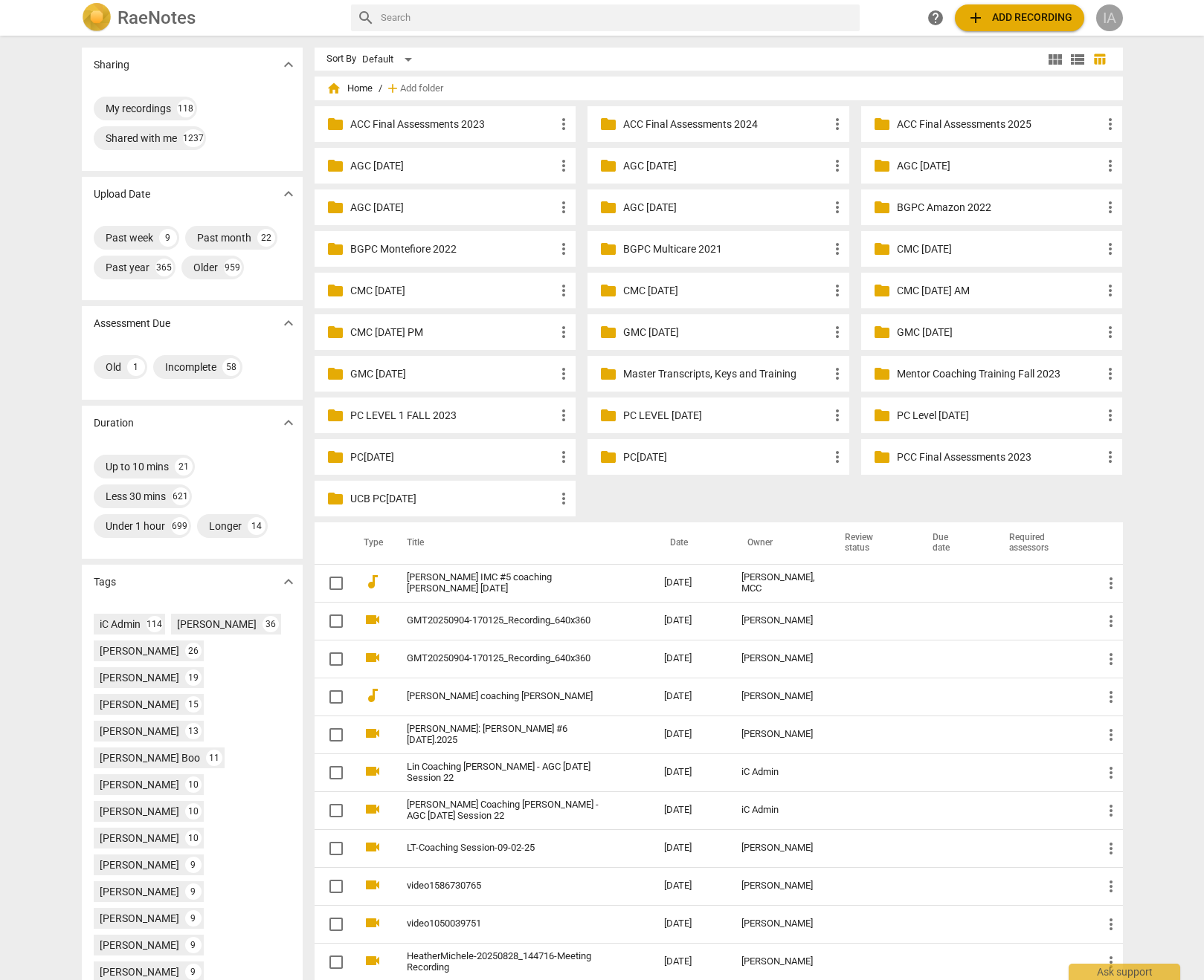
click at [1115, 11] on div "IA" at bounding box center [1109, 18] width 27 height 27
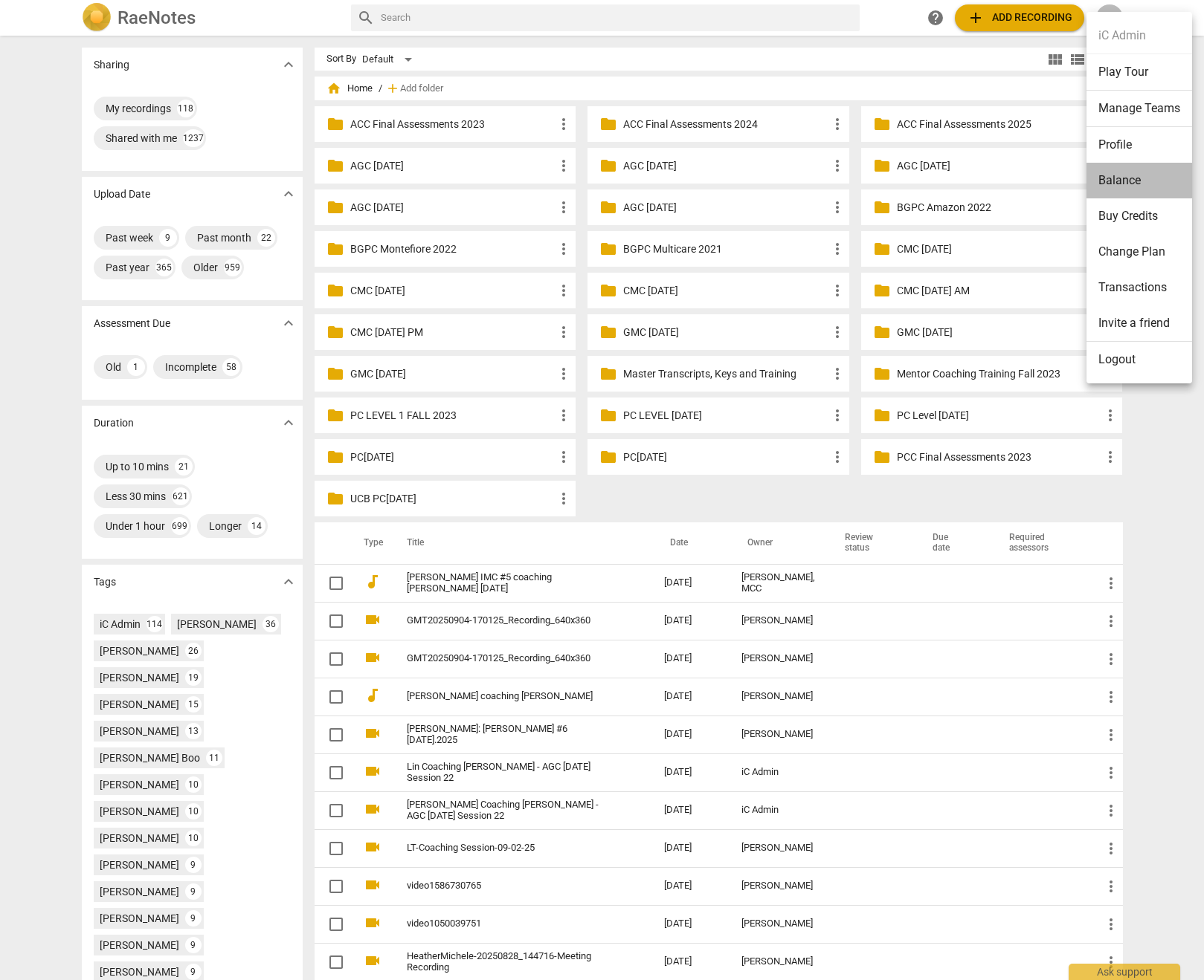
click at [1146, 184] on li "Balance" at bounding box center [1138, 180] width 106 height 35
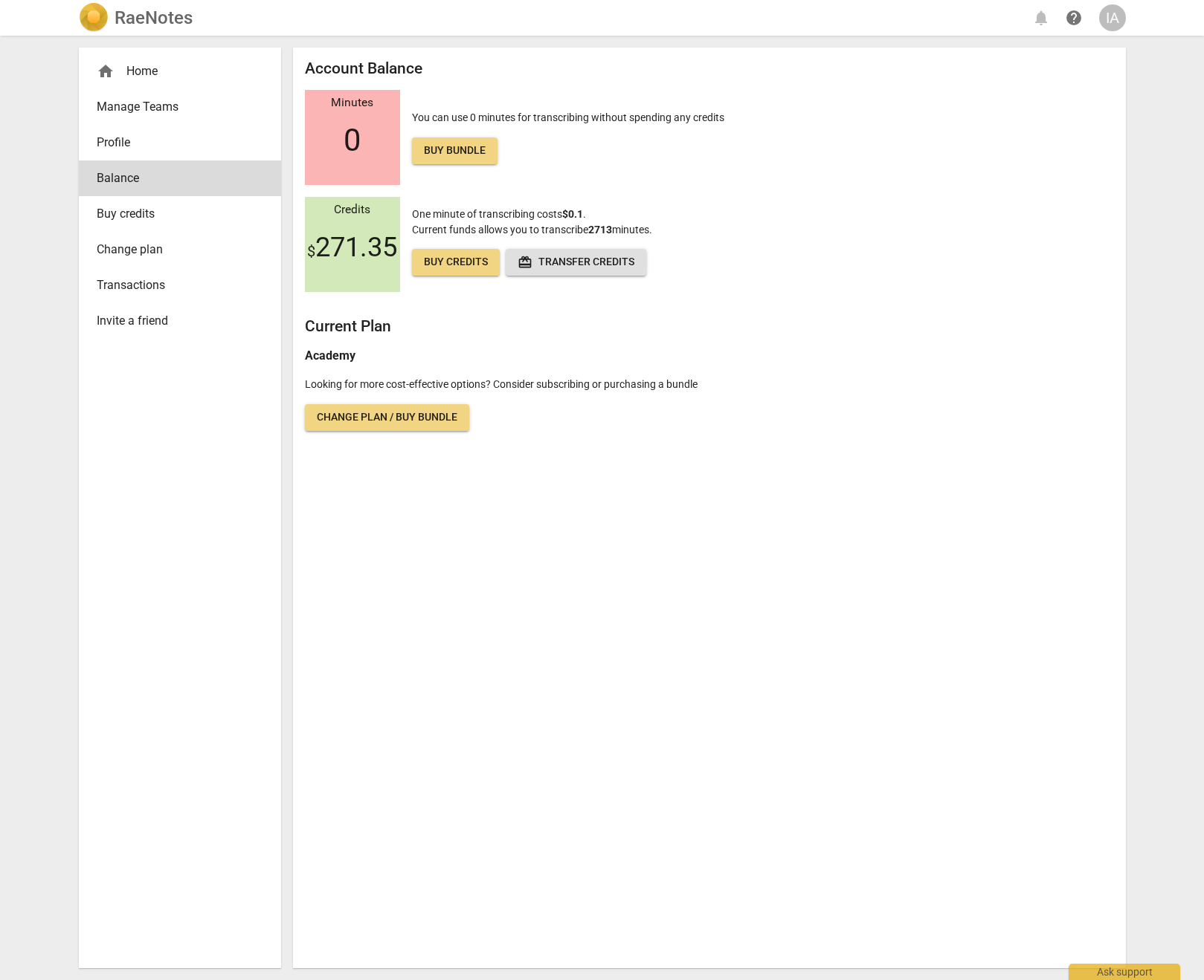
click at [194, 75] on div "home Home" at bounding box center [173, 71] width 154 height 18
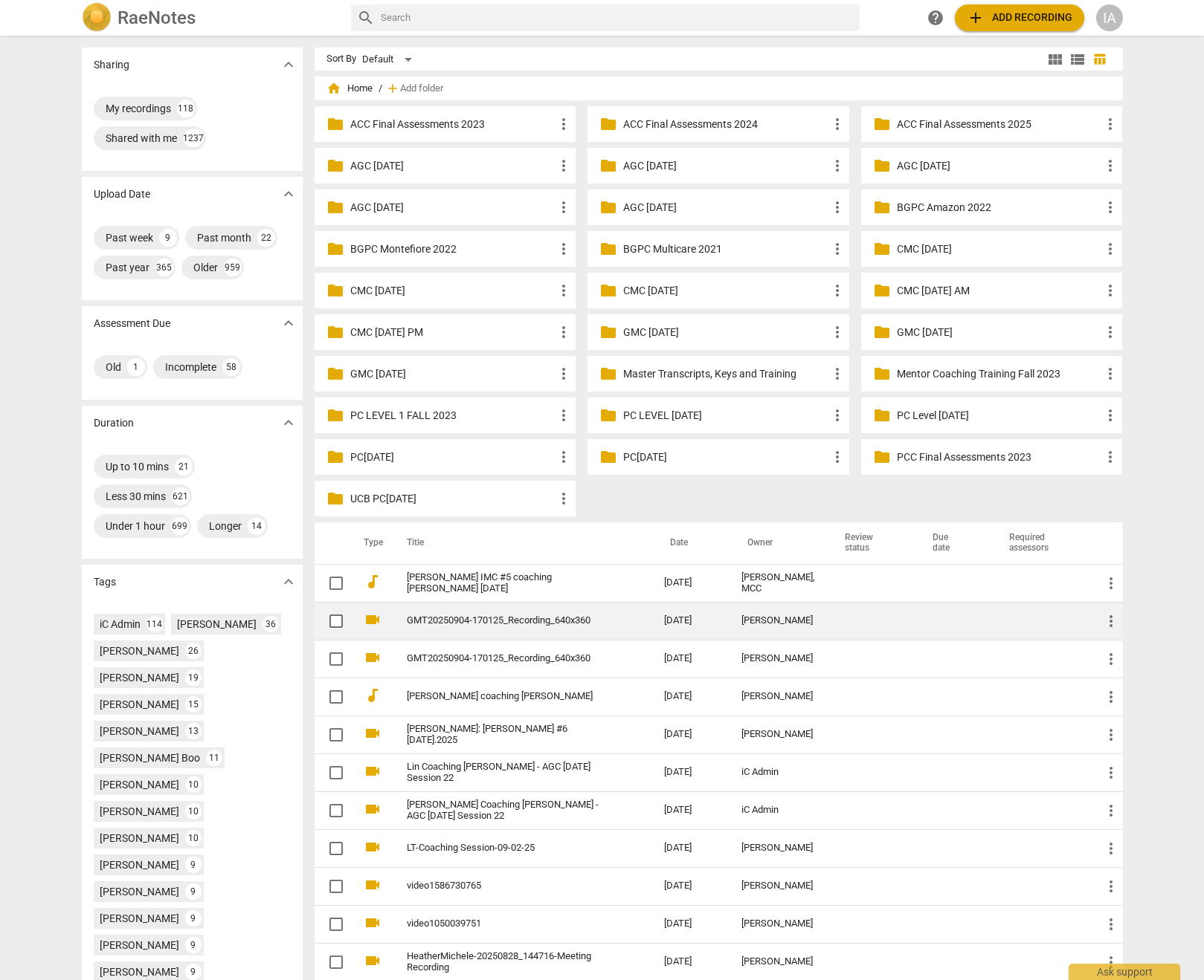
click at [481, 627] on link "GMT20250904-170125_Recording_640x360" at bounding box center [509, 621] width 204 height 11
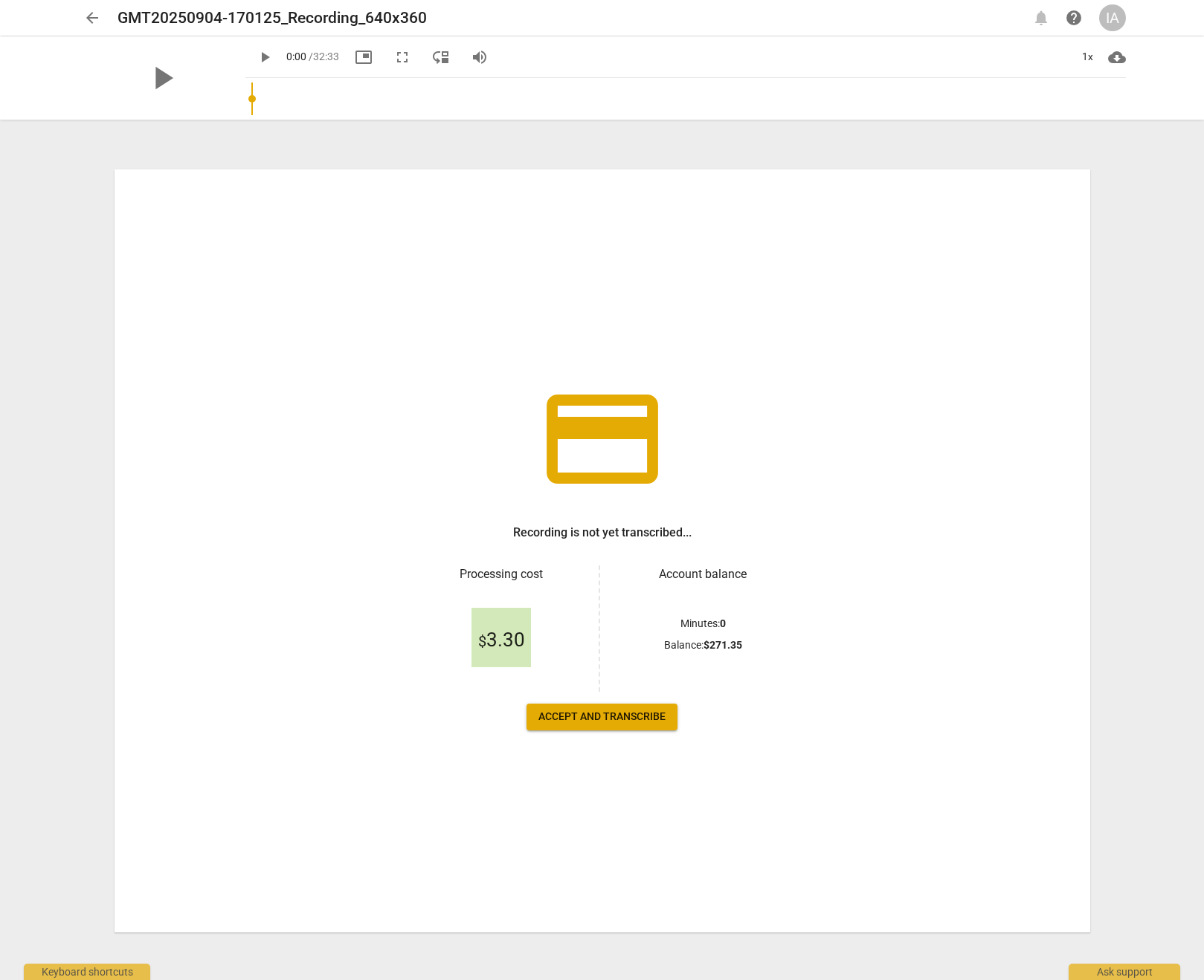
click at [90, 17] on span "arrow_back" at bounding box center [91, 17] width 18 height 18
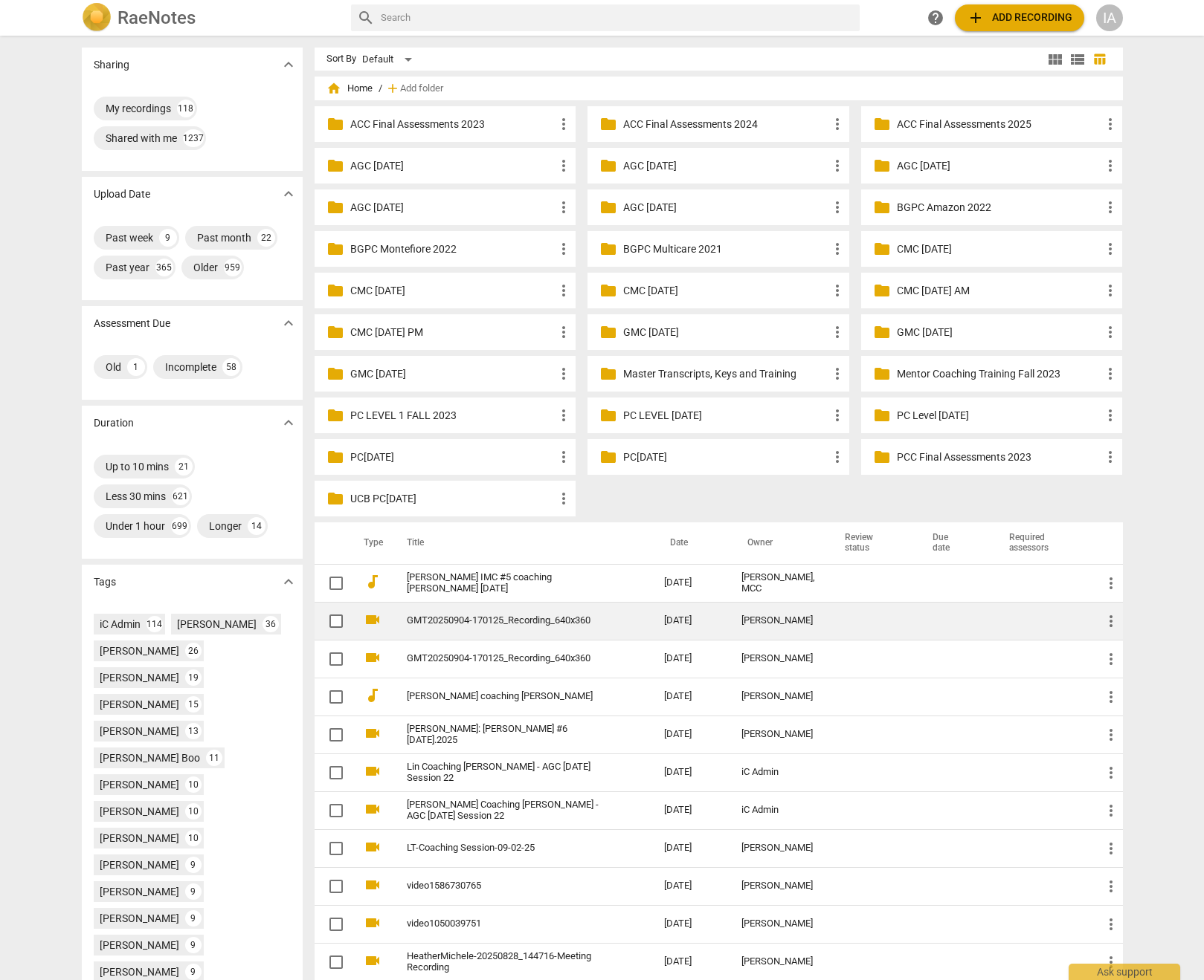
click at [346, 630] on input "checkbox" at bounding box center [335, 621] width 31 height 18
checkbox input "false"
click at [337, 630] on input "checkbox" at bounding box center [335, 621] width 31 height 18
click at [487, 627] on link "GMT20250904-170125_Recording_640x360" at bounding box center [509, 621] width 204 height 11
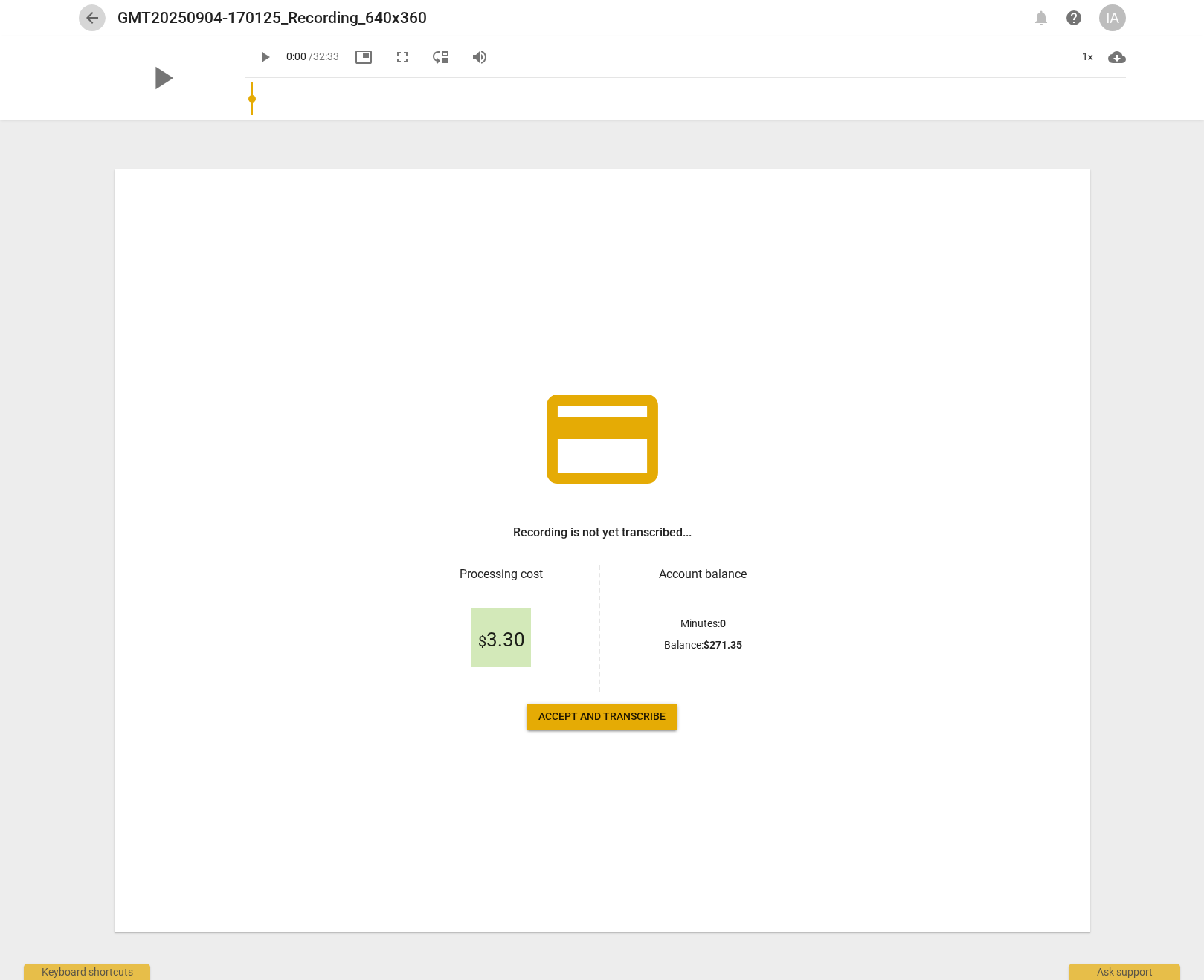
click at [86, 20] on span "arrow_back" at bounding box center [91, 17] width 18 height 18
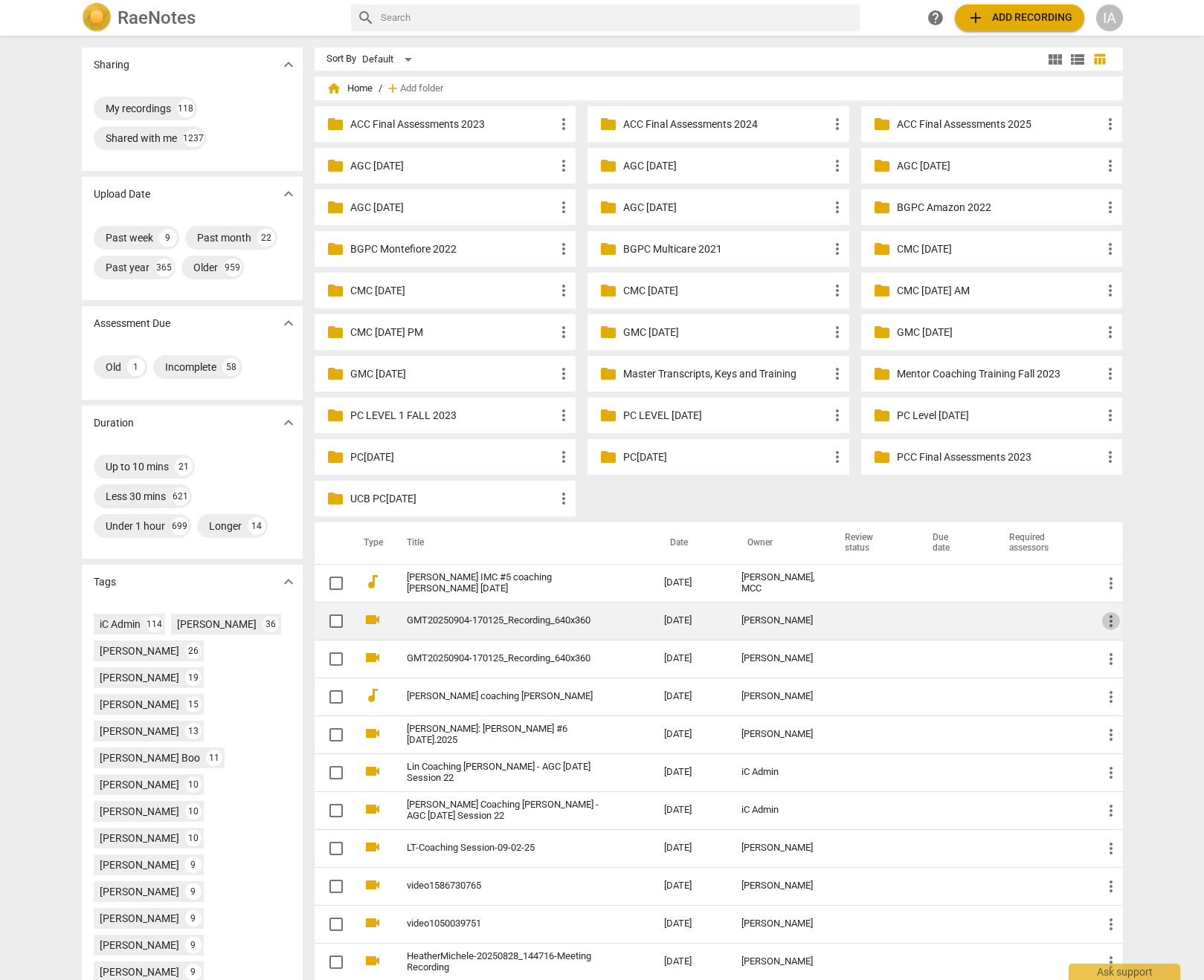
click at [1113, 630] on span "more_vert" at bounding box center [1111, 621] width 18 height 18
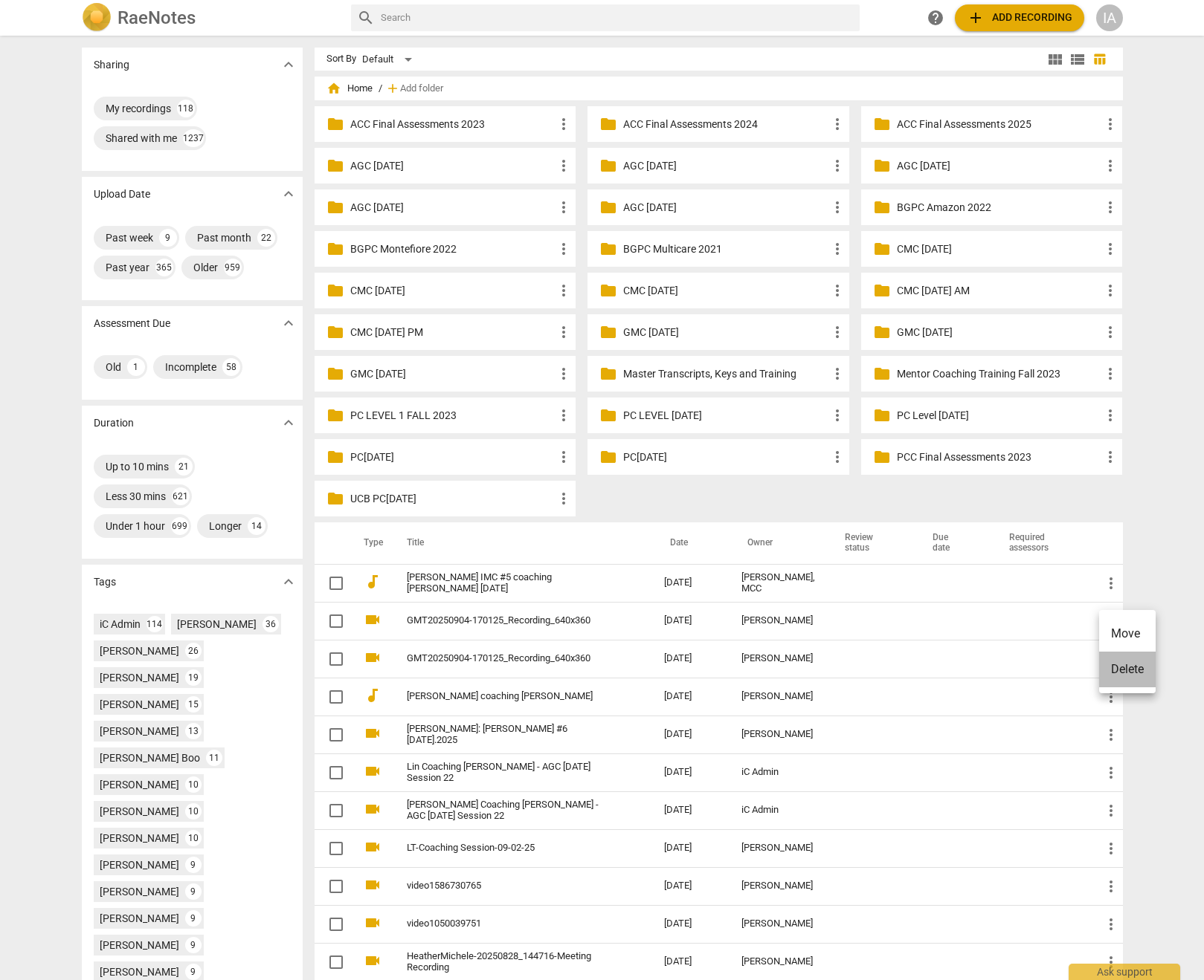
click at [1124, 666] on li "Delete" at bounding box center [1127, 669] width 56 height 35
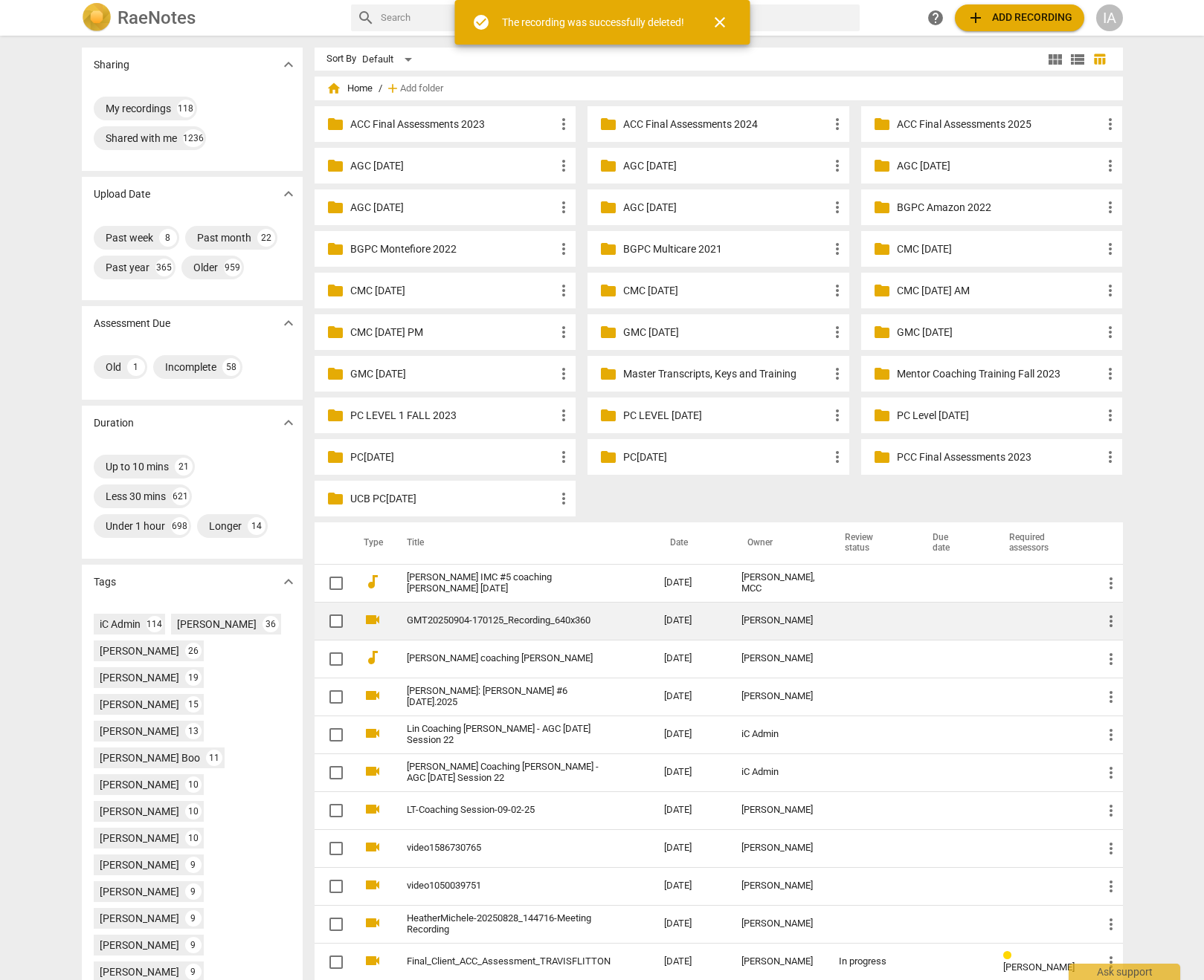
click at [592, 627] on link "GMT20250904-170125_Recording_640x360" at bounding box center [509, 621] width 204 height 11
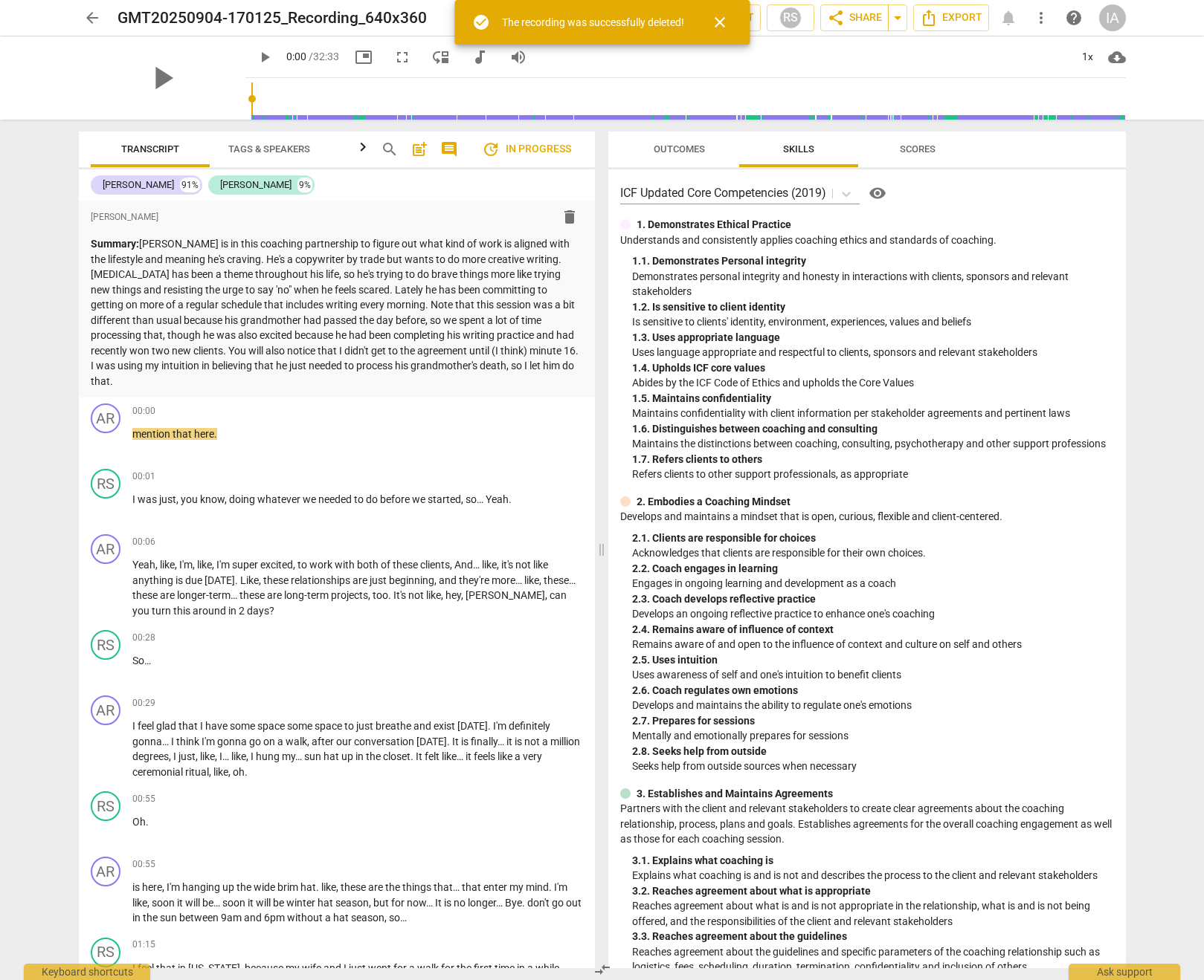
click at [716, 21] on span "close" at bounding box center [719, 22] width 18 height 18
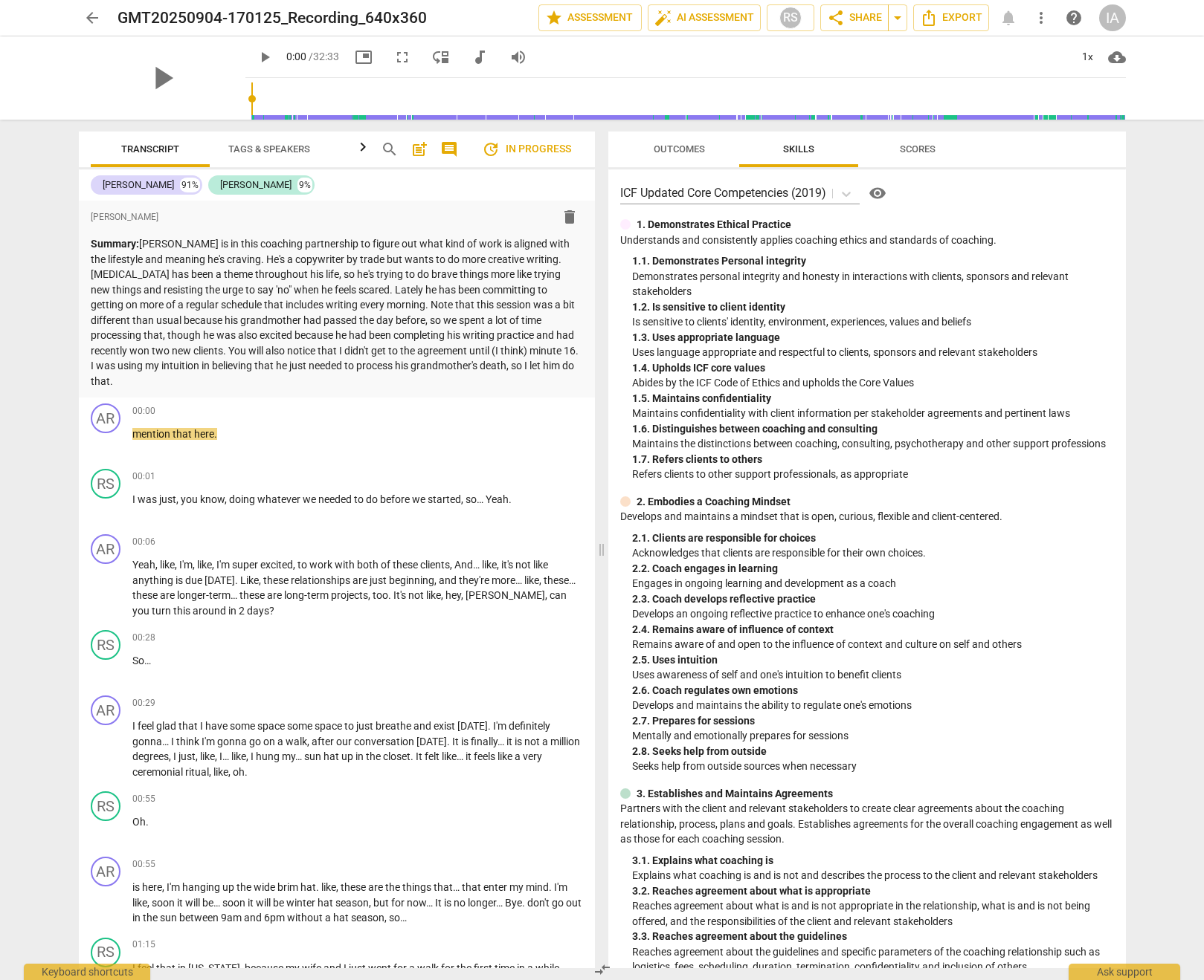
click at [692, 154] on span "Outcomes" at bounding box center [679, 150] width 51 height 11
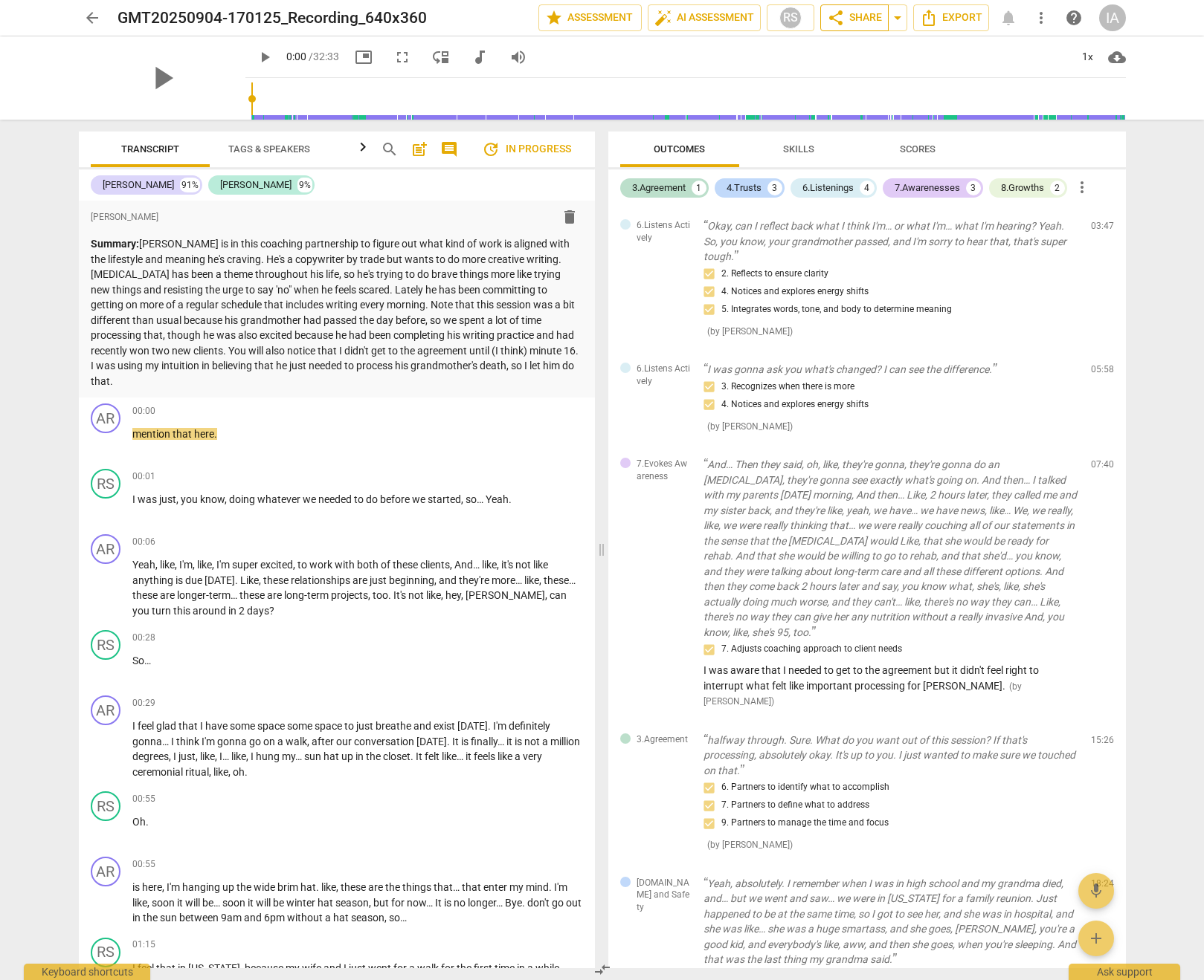
click at [847, 23] on span "share Share" at bounding box center [854, 17] width 55 height 18
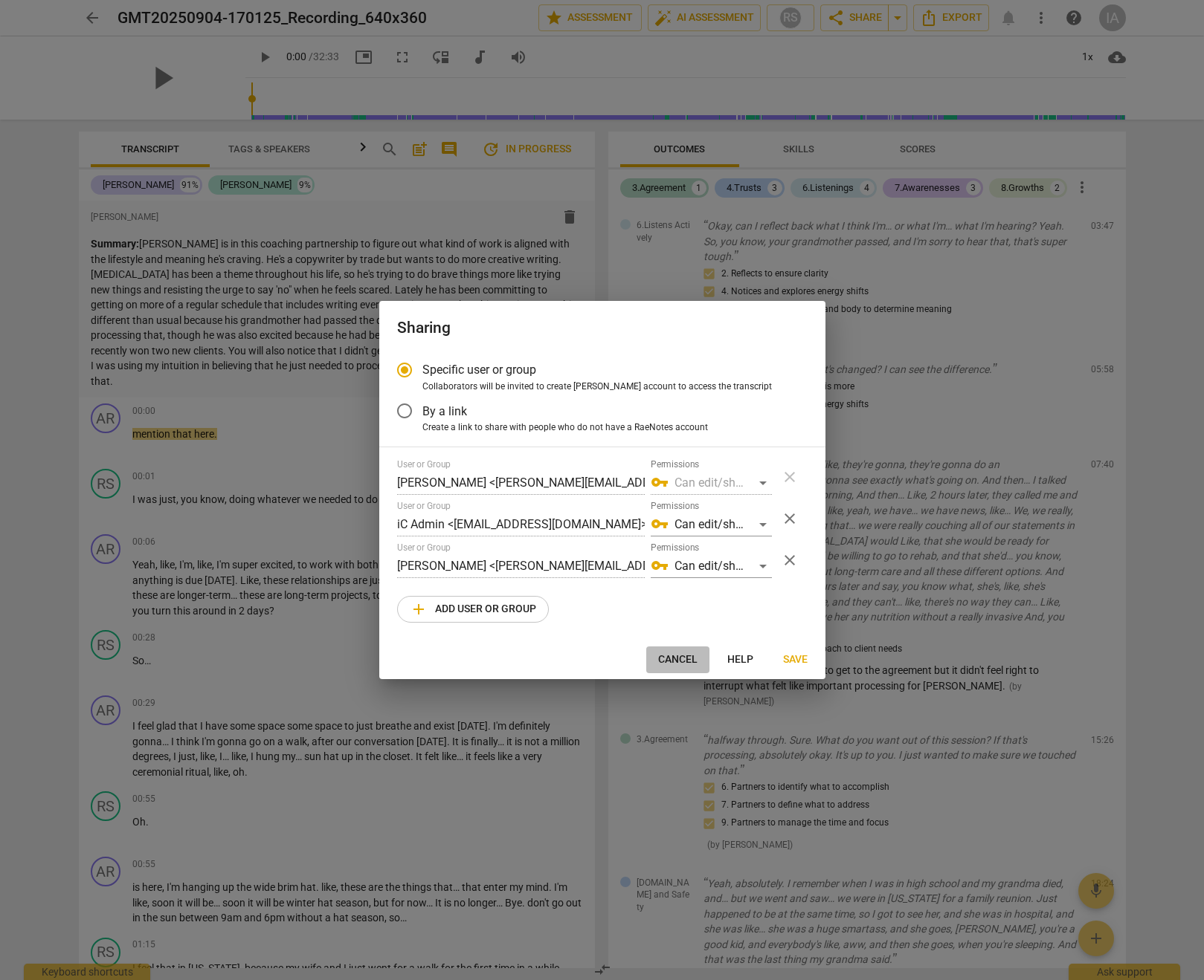
click at [682, 652] on span "Cancel" at bounding box center [677, 660] width 39 height 15
radio input "false"
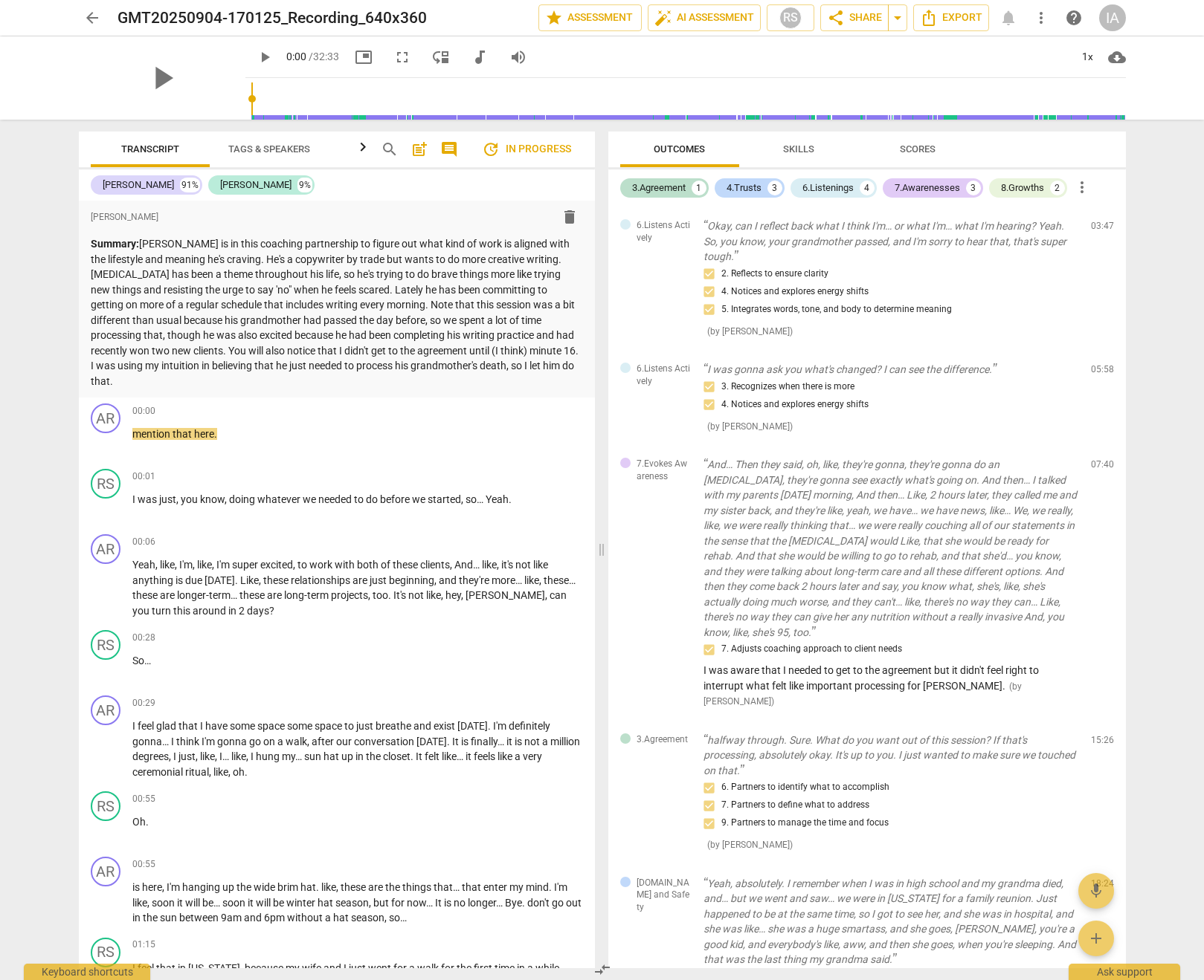
click at [90, 16] on span "arrow_back" at bounding box center [91, 17] width 18 height 18
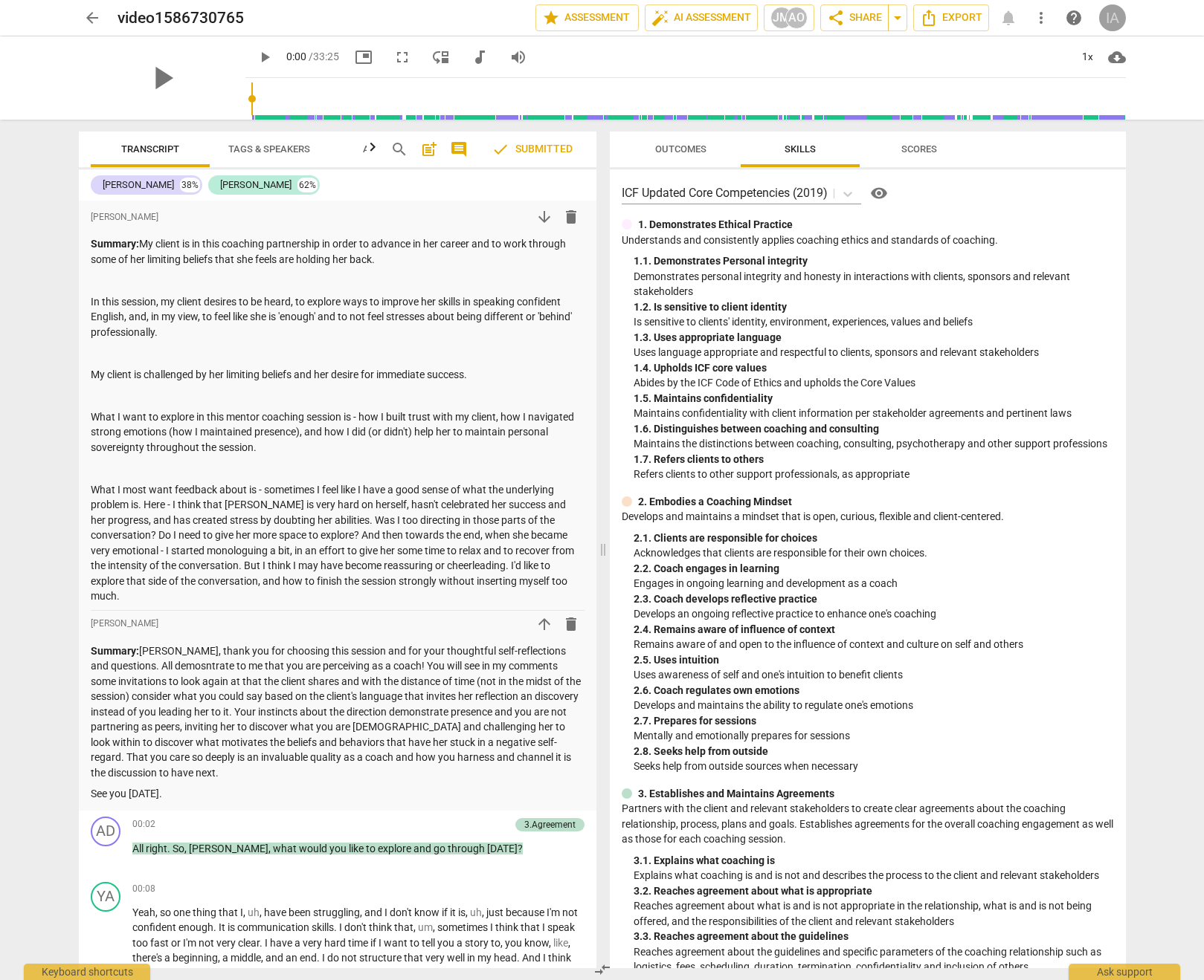
click at [1115, 20] on div "IA" at bounding box center [1113, 18] width 27 height 27
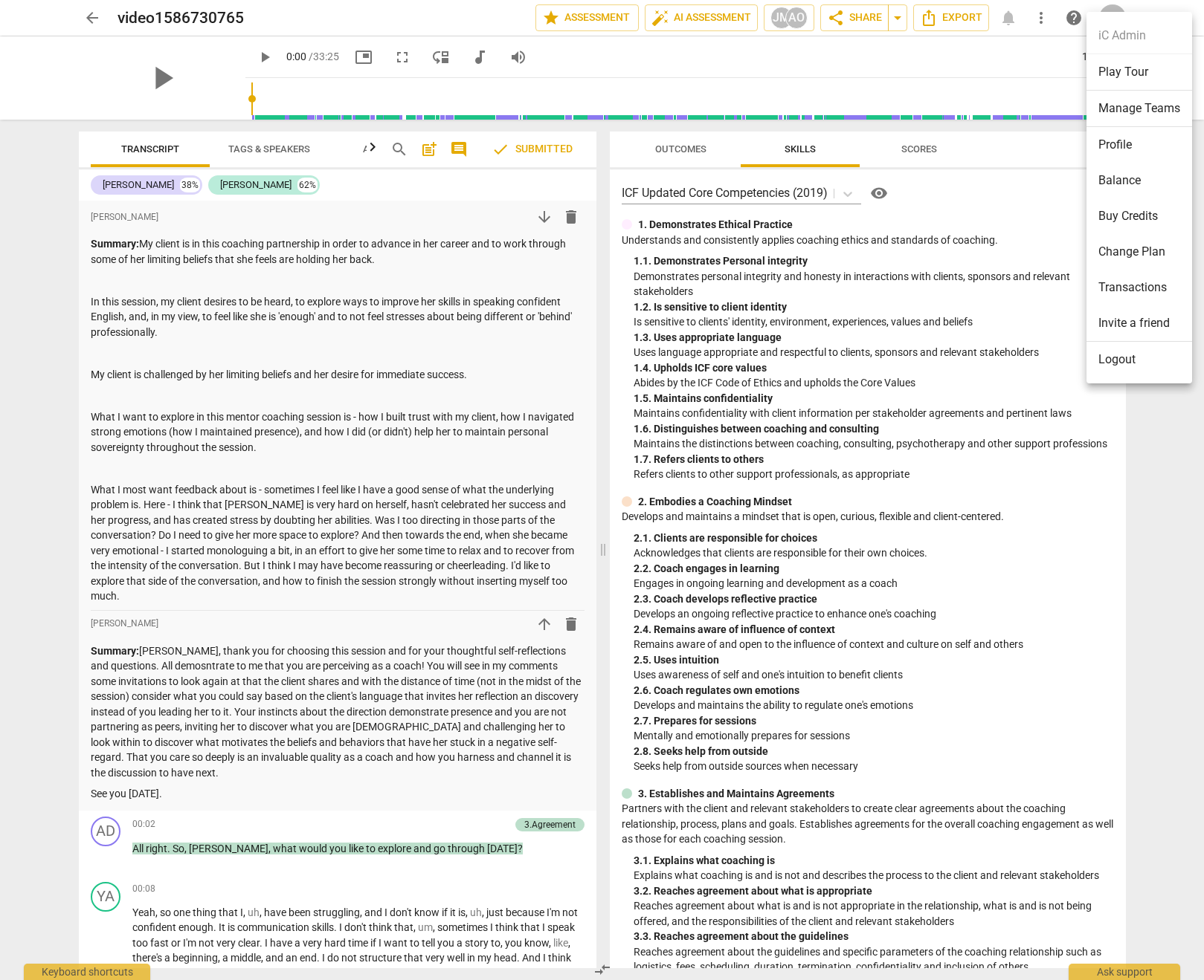
click at [1110, 362] on li "Logout" at bounding box center [1138, 359] width 106 height 35
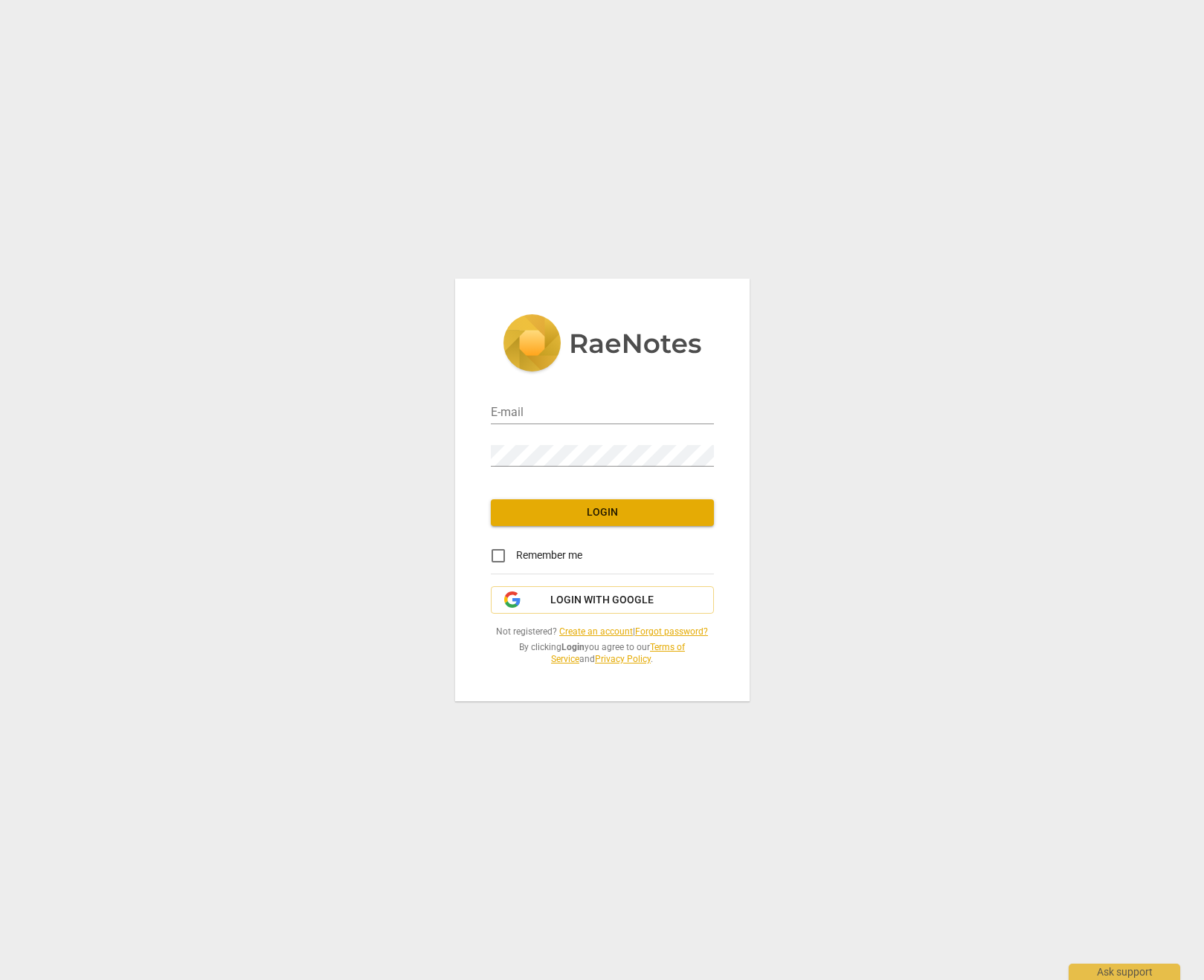
type input "[EMAIL_ADDRESS][DOMAIN_NAME]"
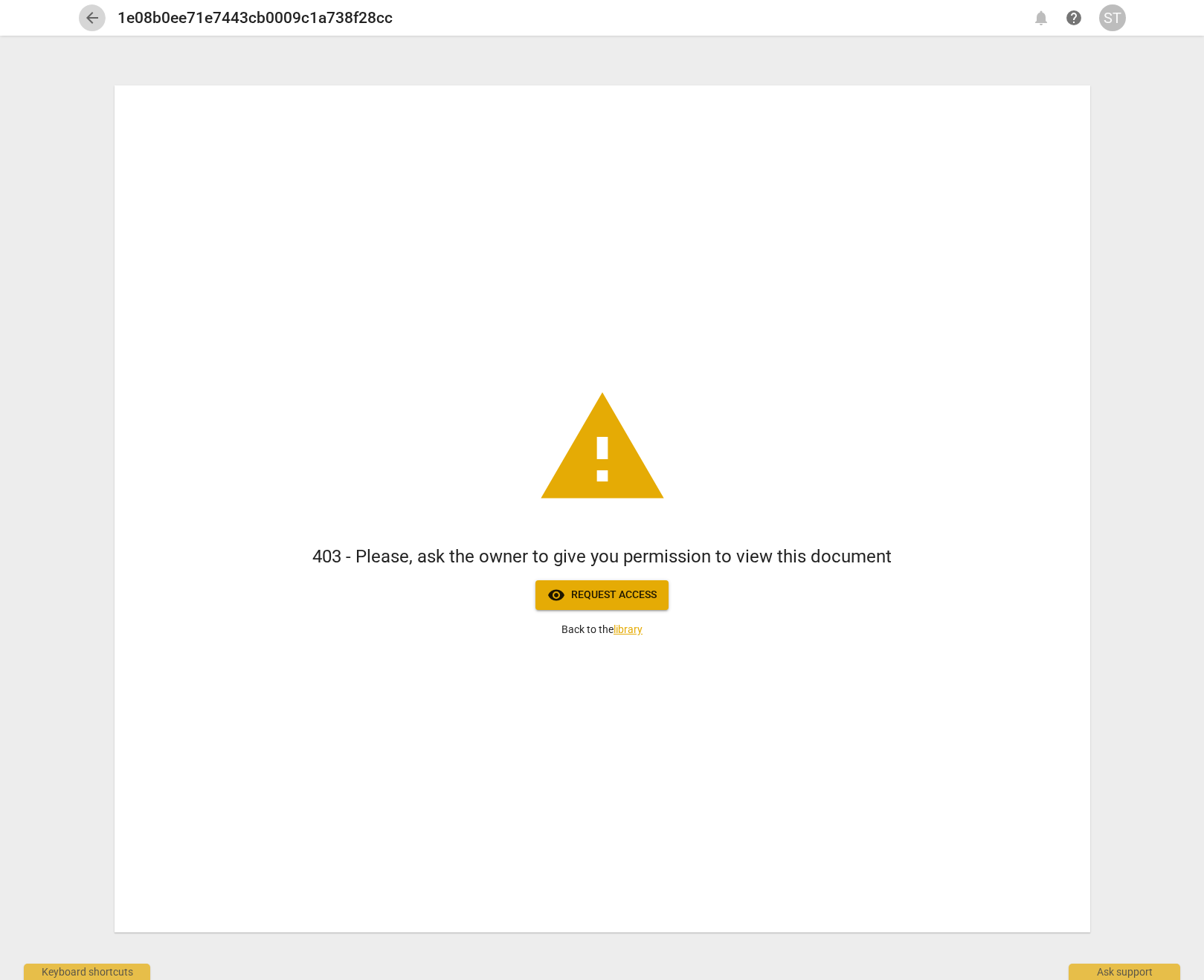
click at [95, 19] on span "arrow_back" at bounding box center [91, 17] width 18 height 18
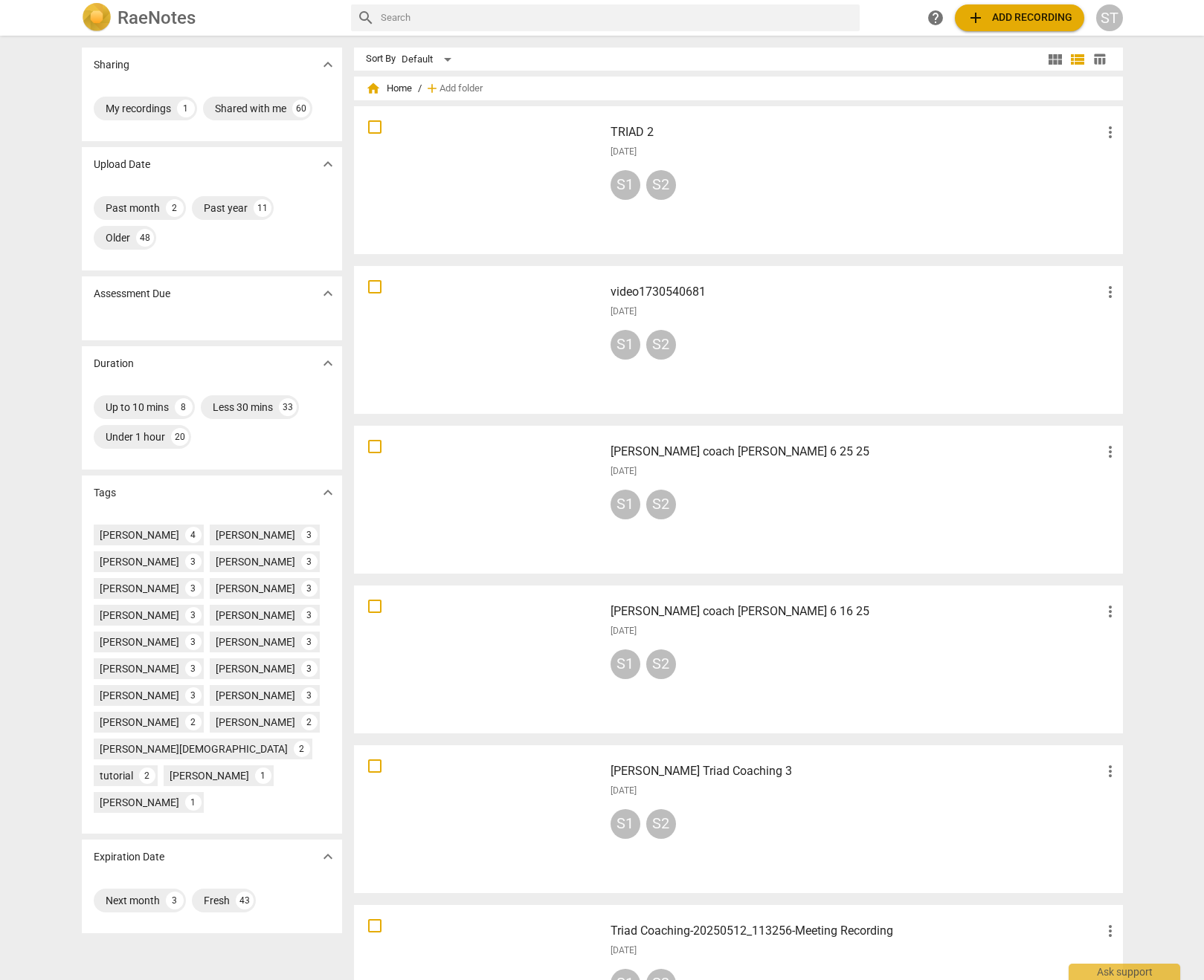
click at [539, 20] on input "text" at bounding box center [617, 17] width 472 height 24
type input "[PERSON_NAME]"
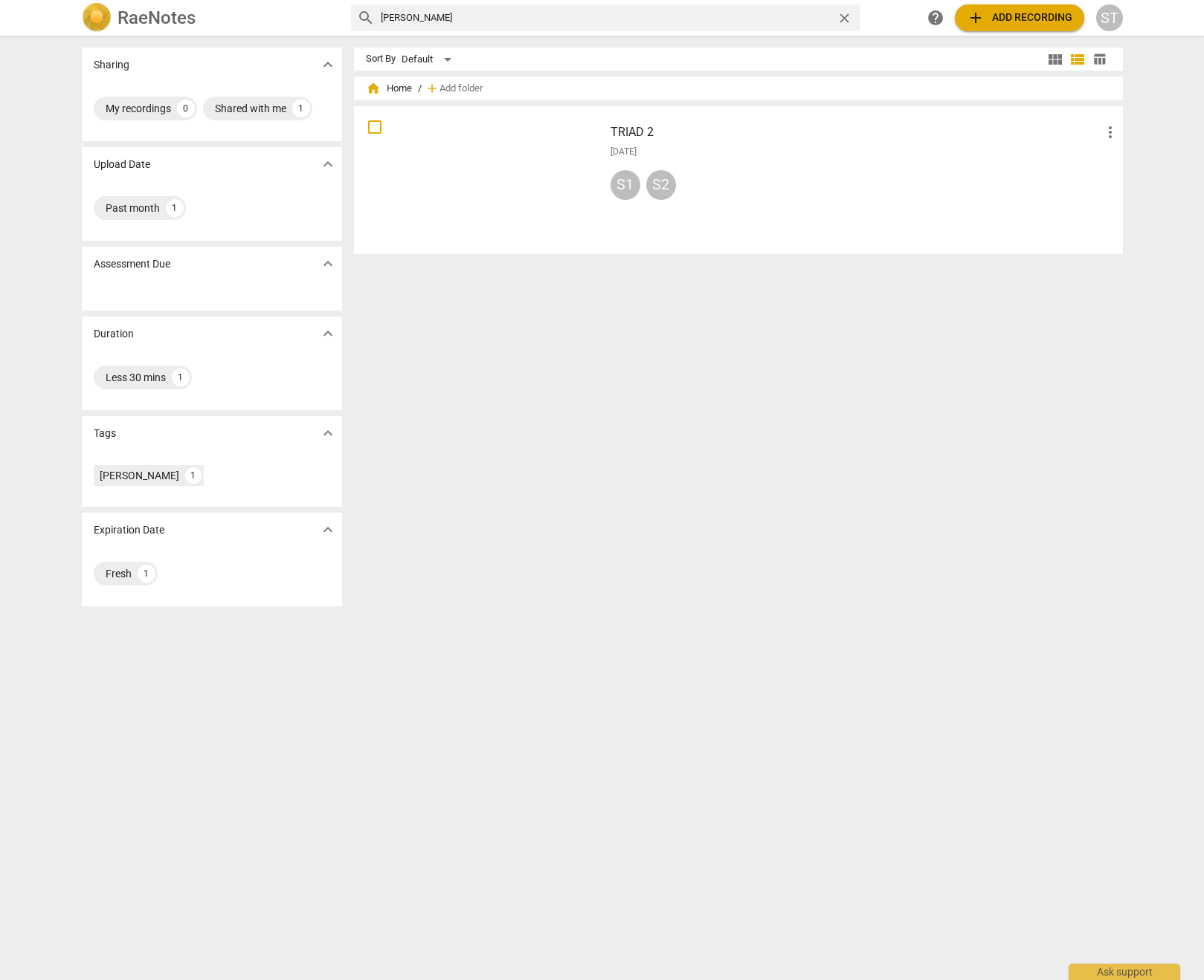
click at [842, 16] on span "close" at bounding box center [844, 18] width 15 height 15
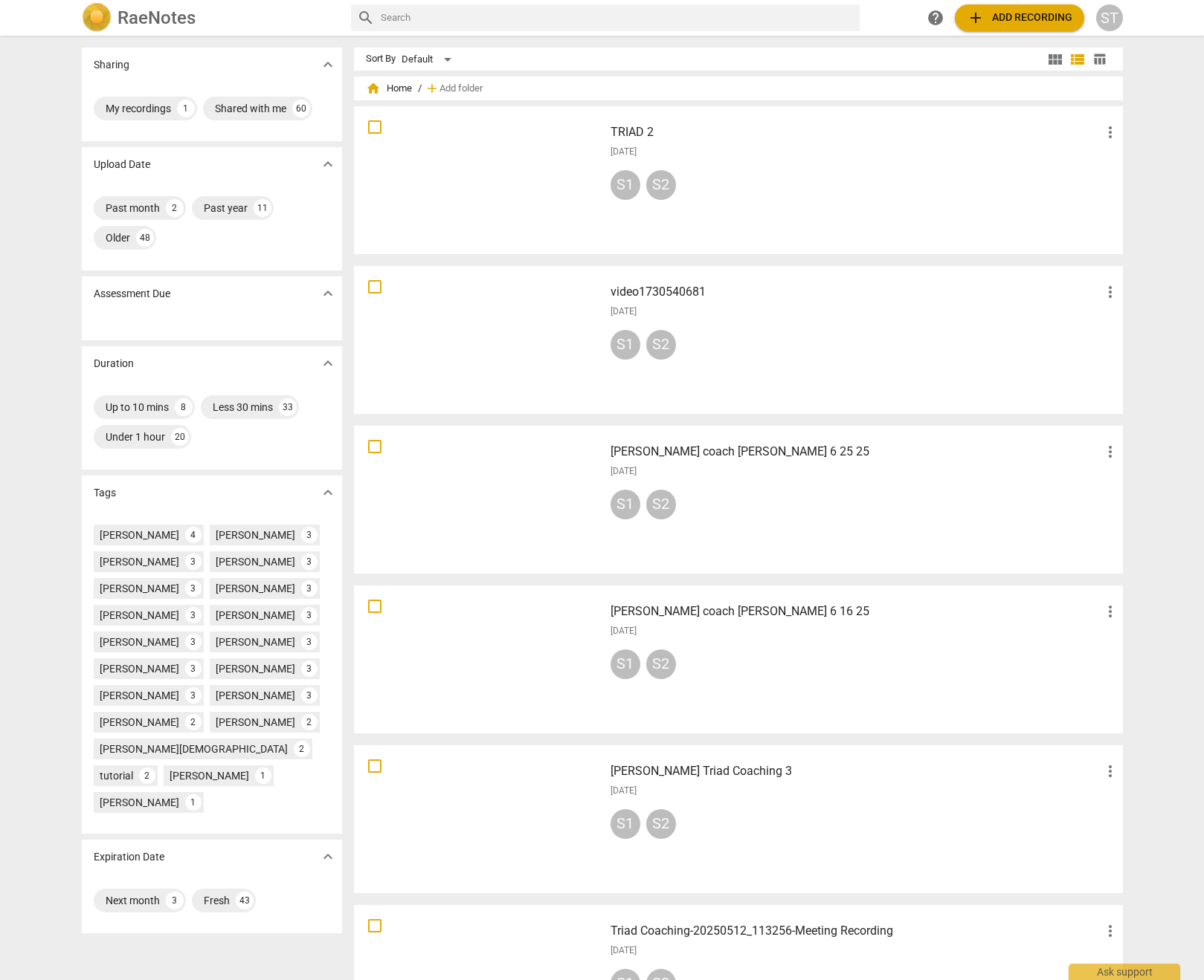
click at [687, 289] on h3 "video1730540681" at bounding box center [855, 291] width 491 height 18
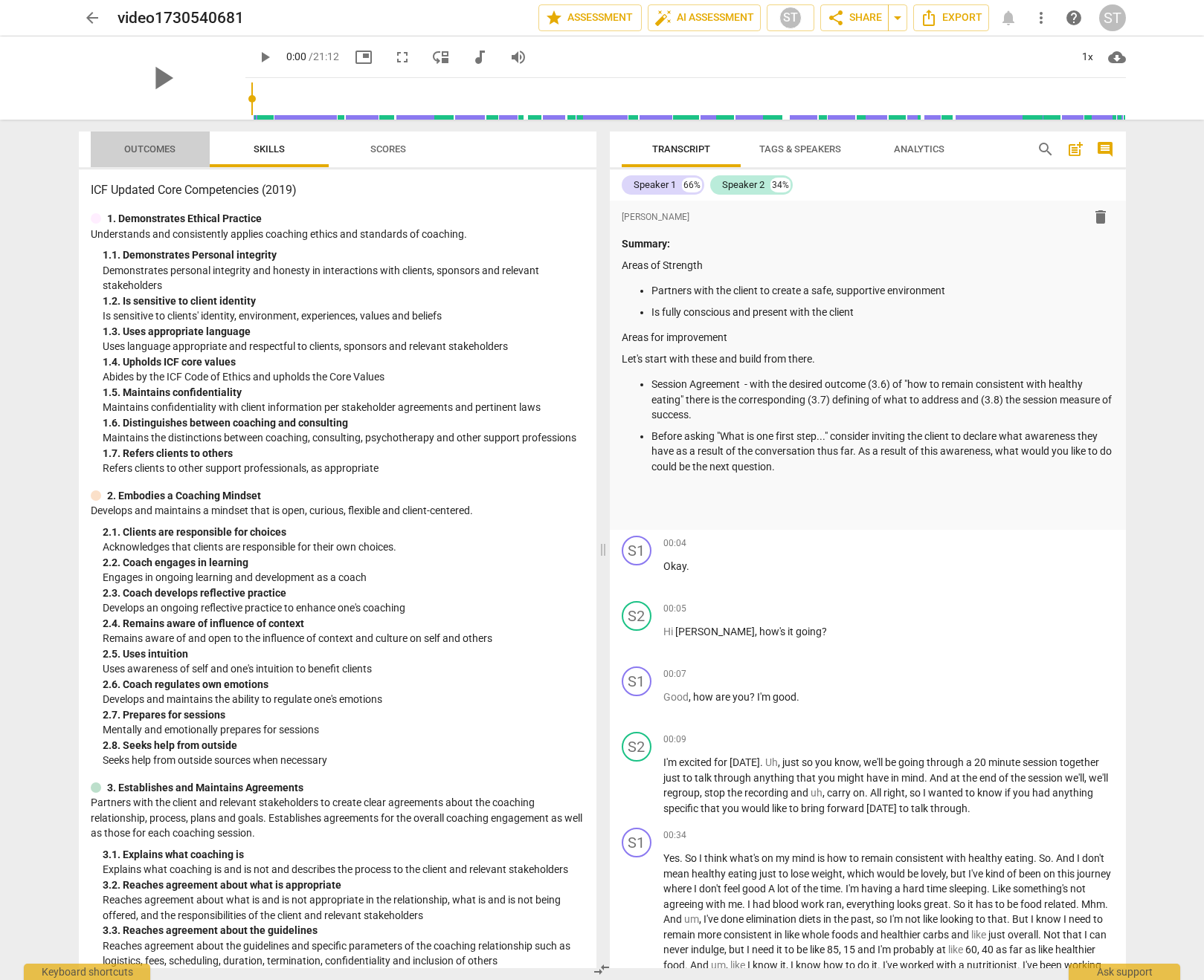
click at [143, 148] on span "Outcomes" at bounding box center [150, 150] width 51 height 11
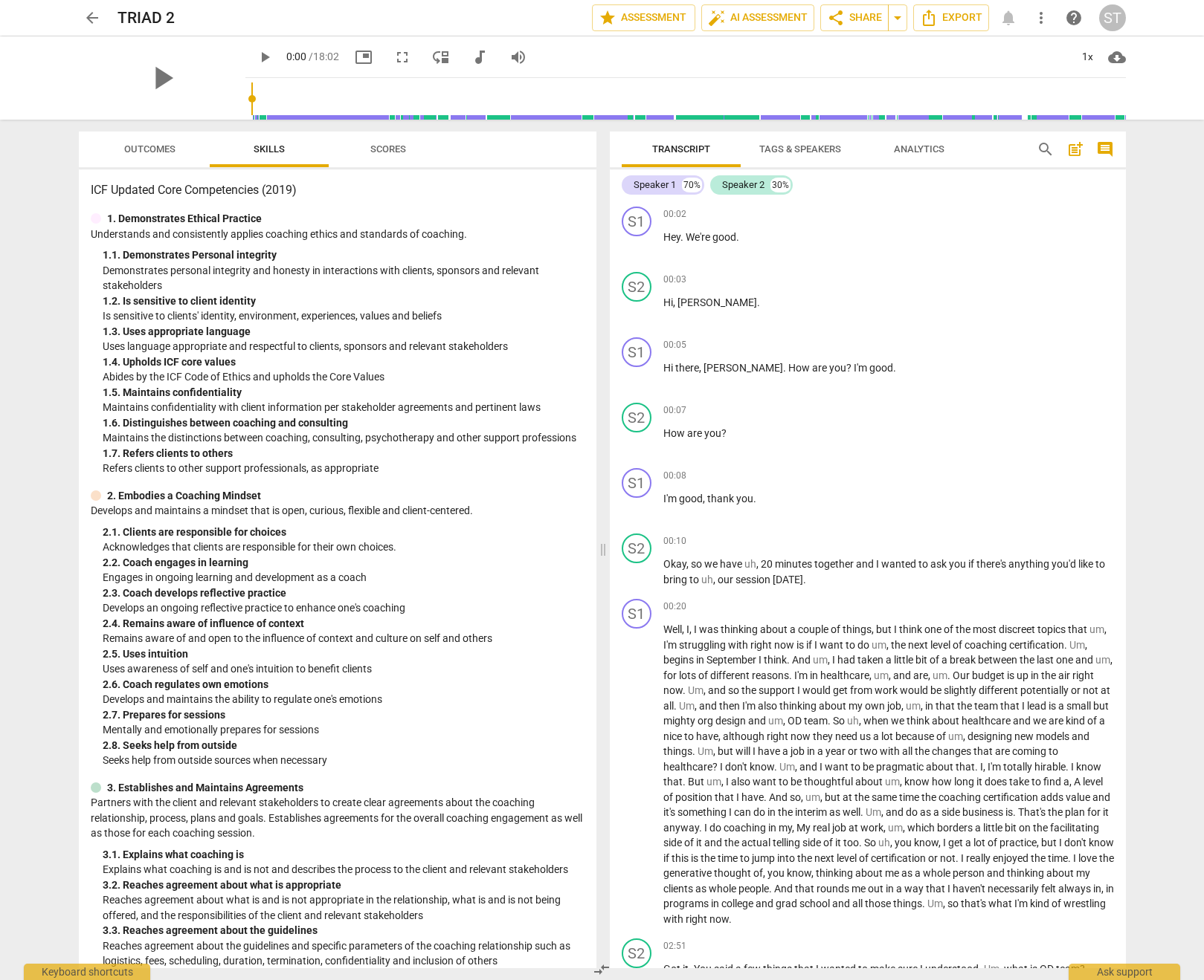
click at [805, 153] on span "Tags & Speakers" at bounding box center [800, 150] width 82 height 11
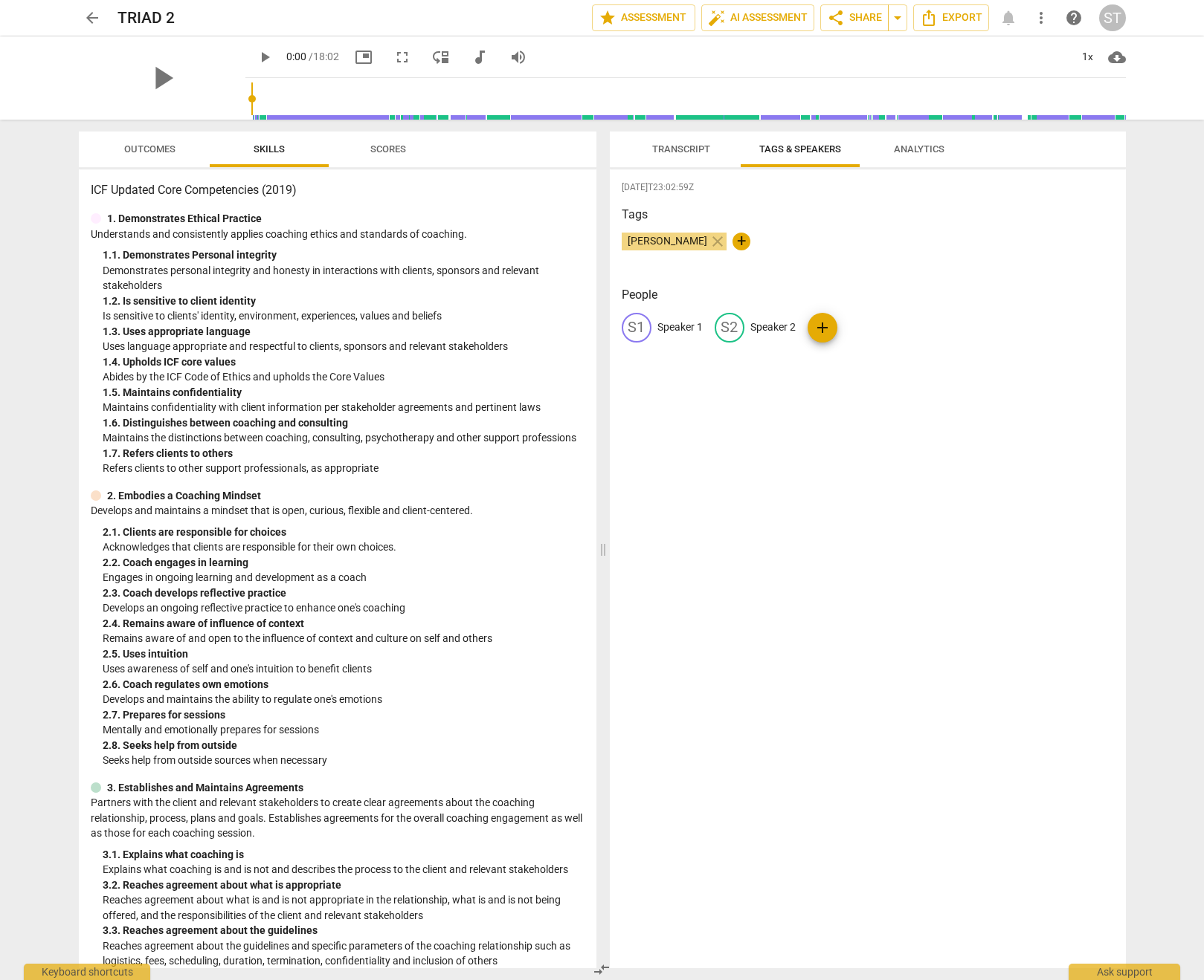
click at [685, 152] on span "Transcript" at bounding box center [680, 150] width 58 height 11
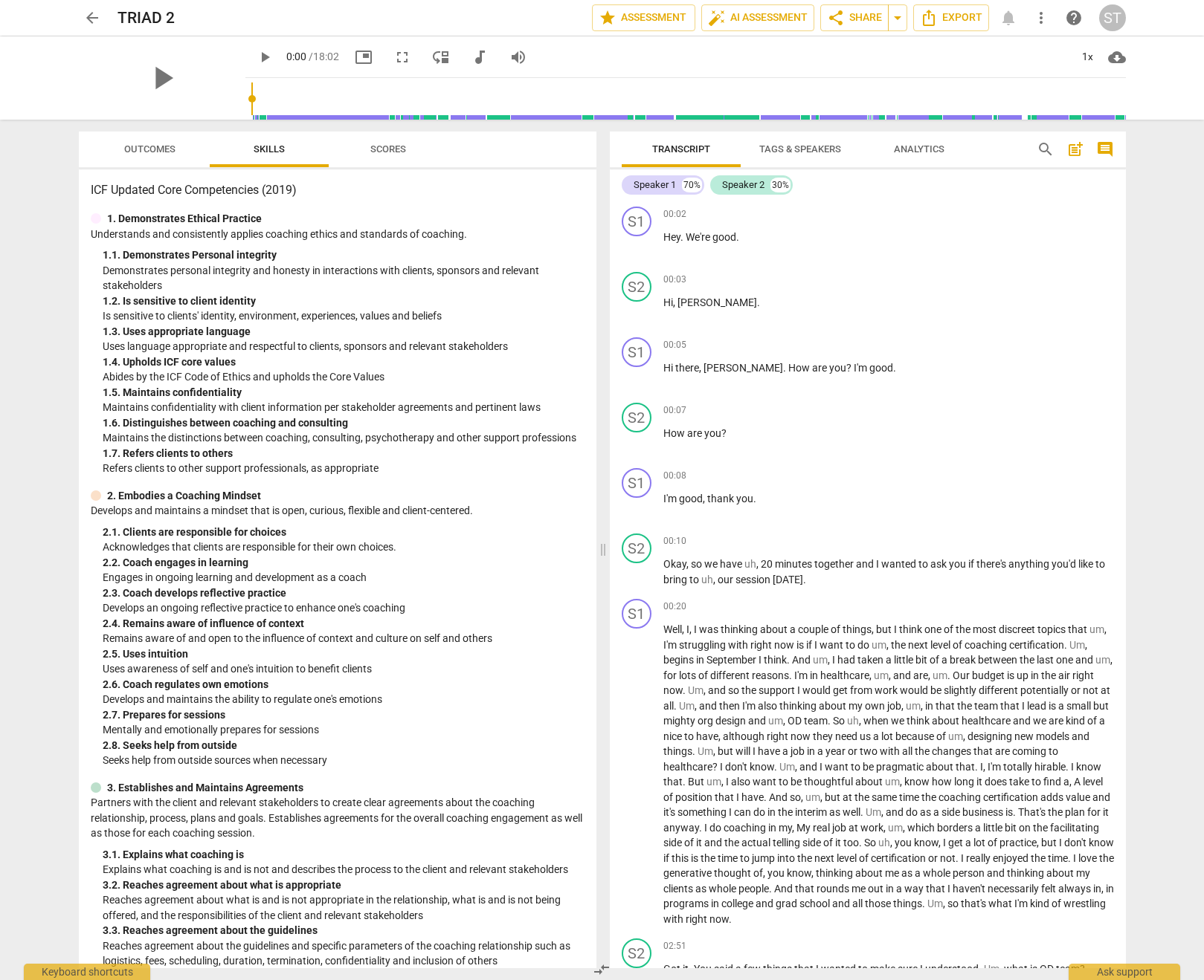
click at [143, 149] on span "Outcomes" at bounding box center [150, 150] width 51 height 11
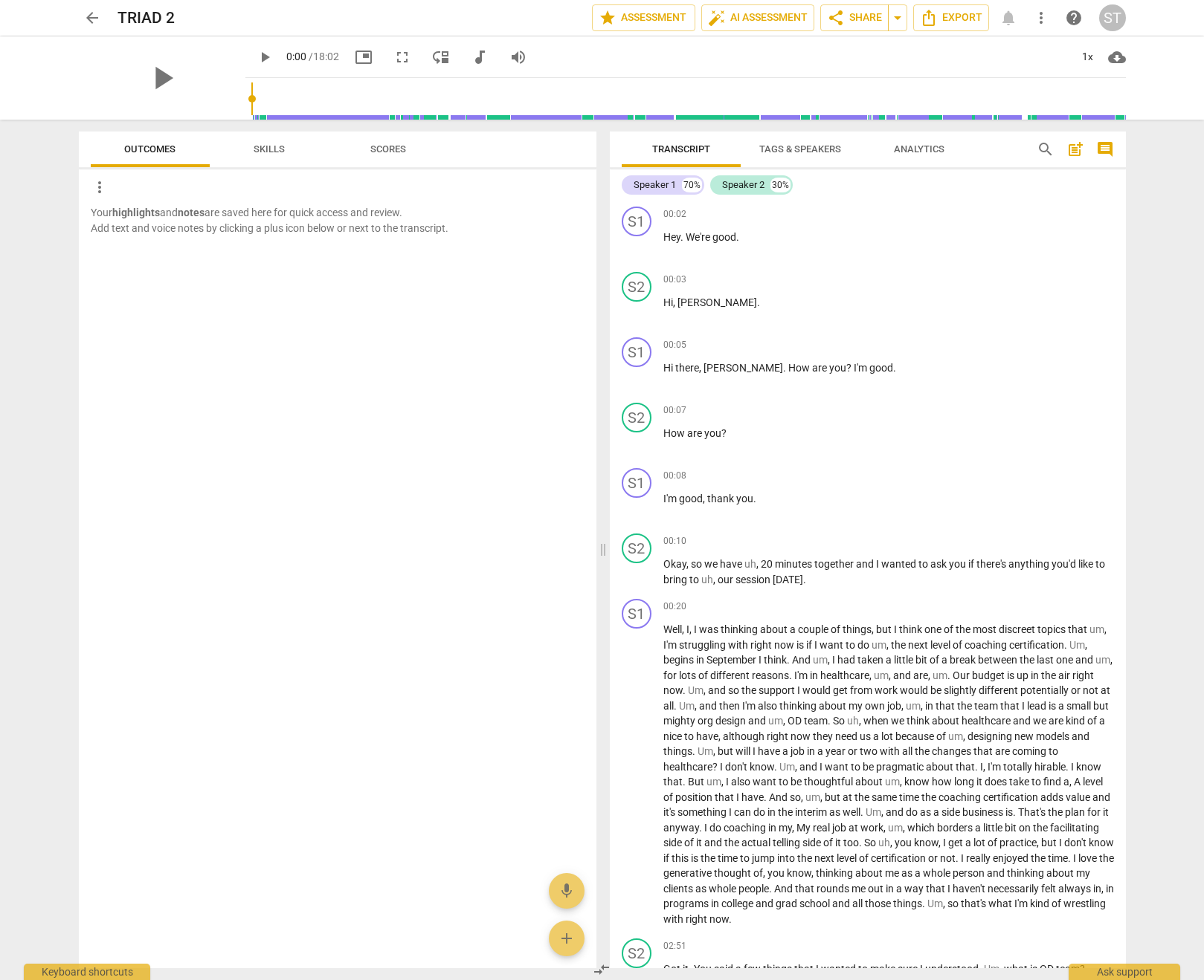
click at [280, 153] on span "Skills" at bounding box center [269, 150] width 31 height 11
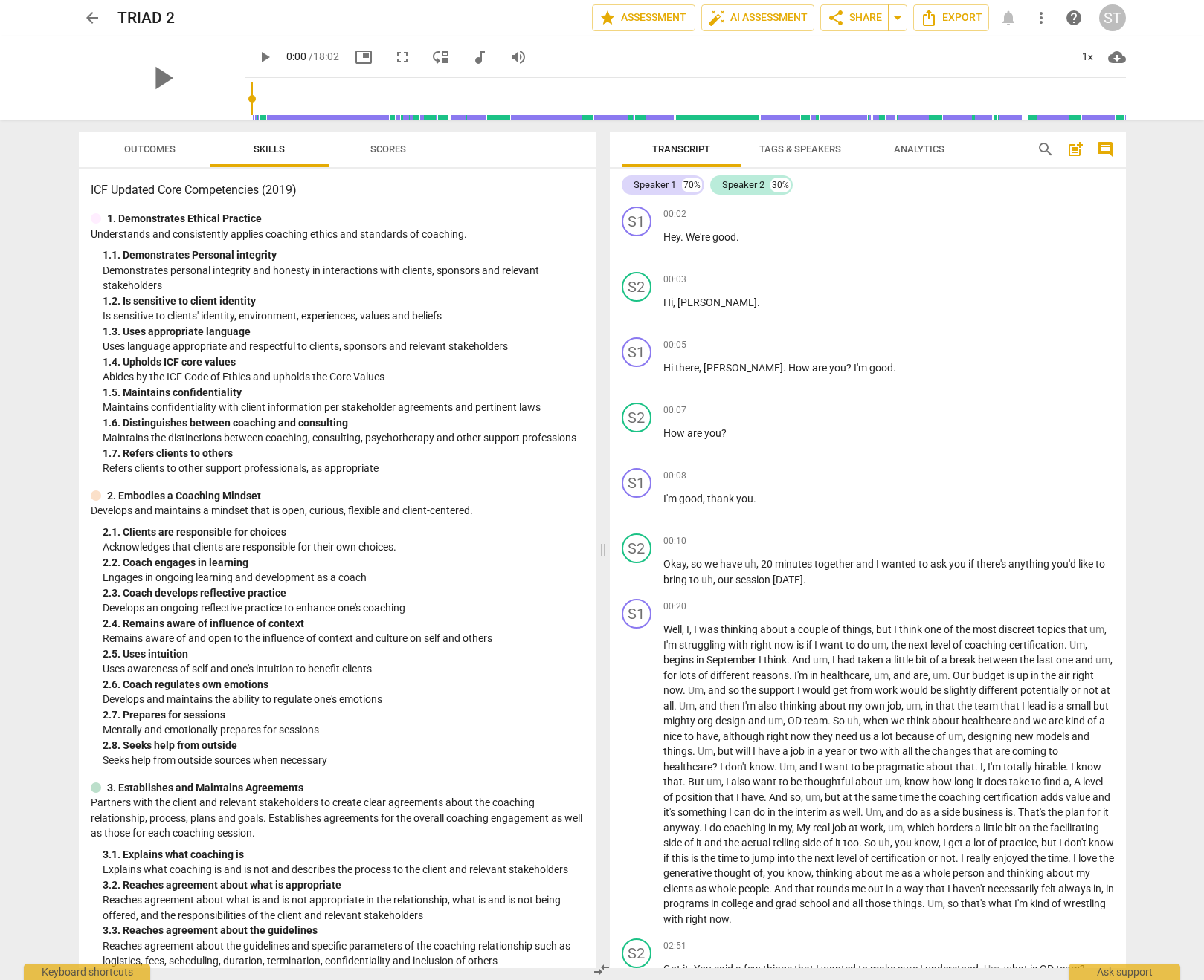
click at [175, 161] on button "Outcomes" at bounding box center [150, 149] width 119 height 35
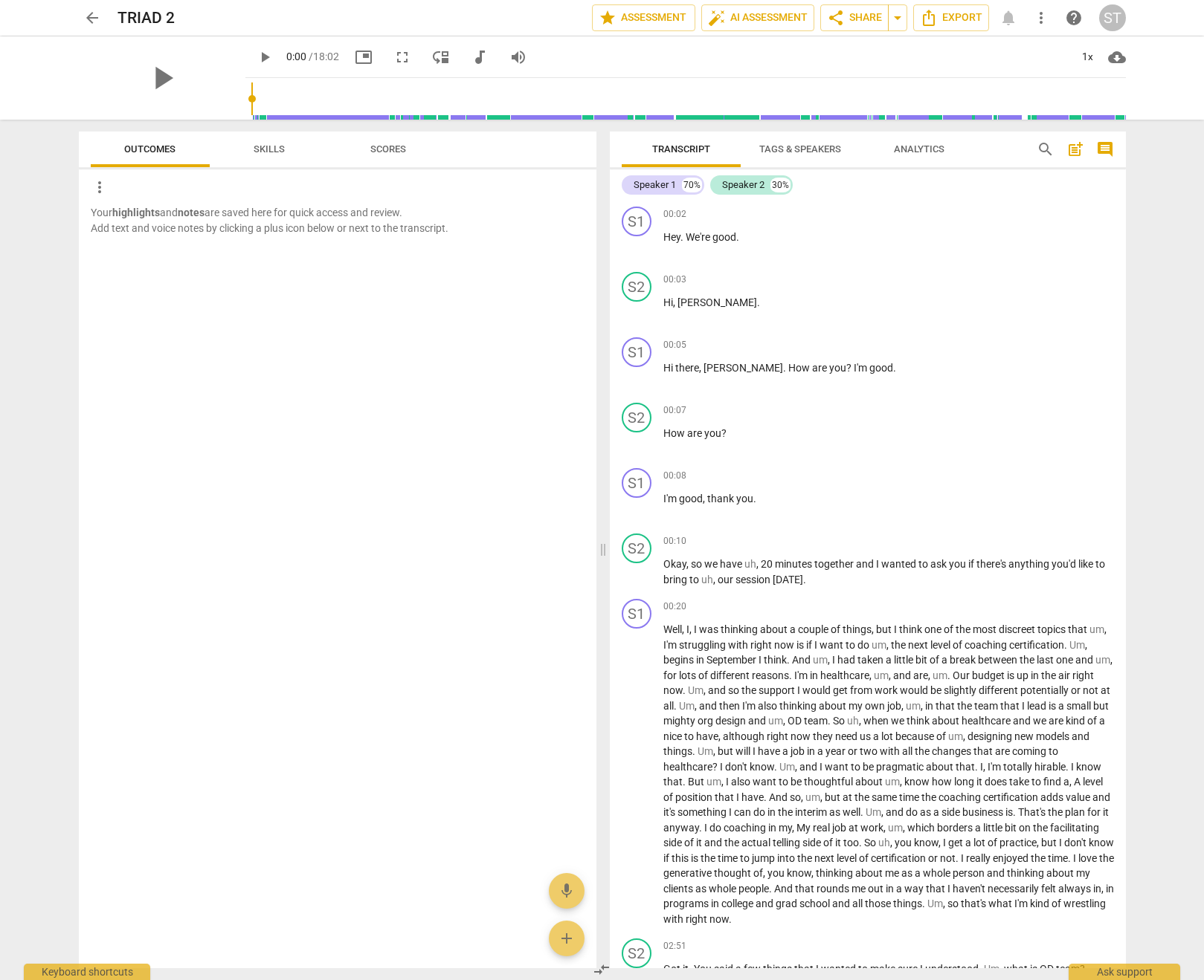
click at [273, 161] on button "Skills" at bounding box center [269, 149] width 119 height 35
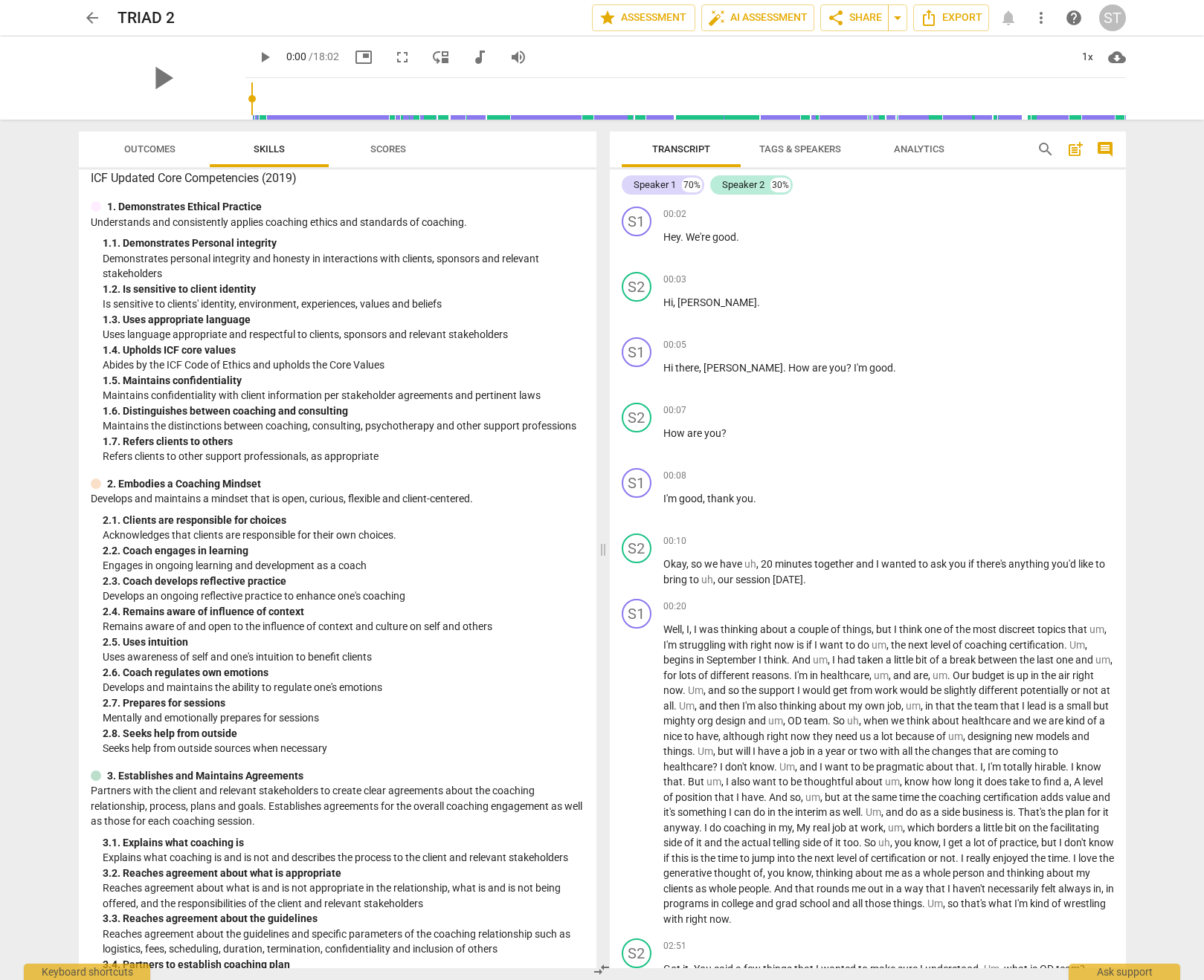
scroll to position [10, 0]
click at [1028, 215] on div "+" at bounding box center [1033, 214] width 15 height 15
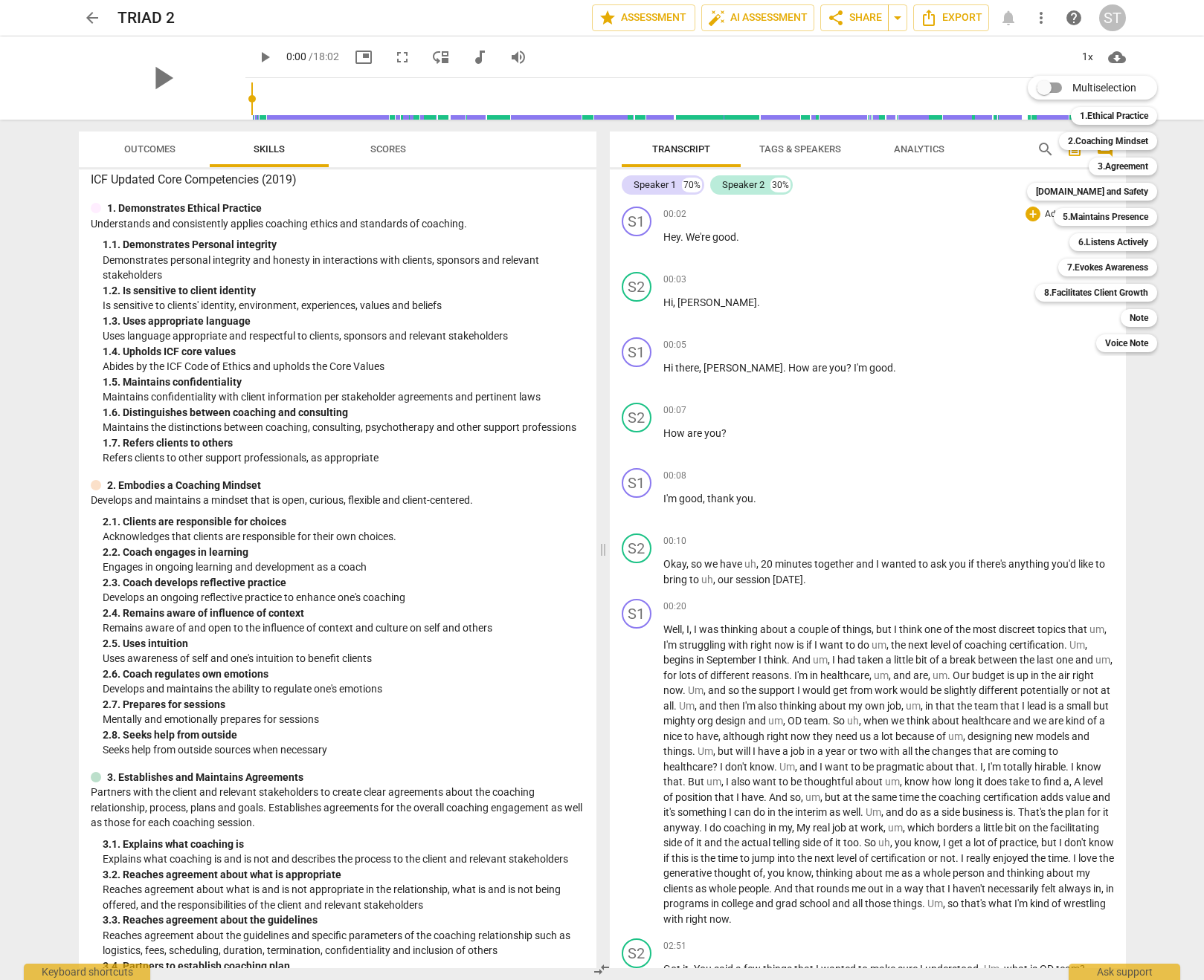
click at [1012, 215] on div at bounding box center [602, 490] width 1204 height 980
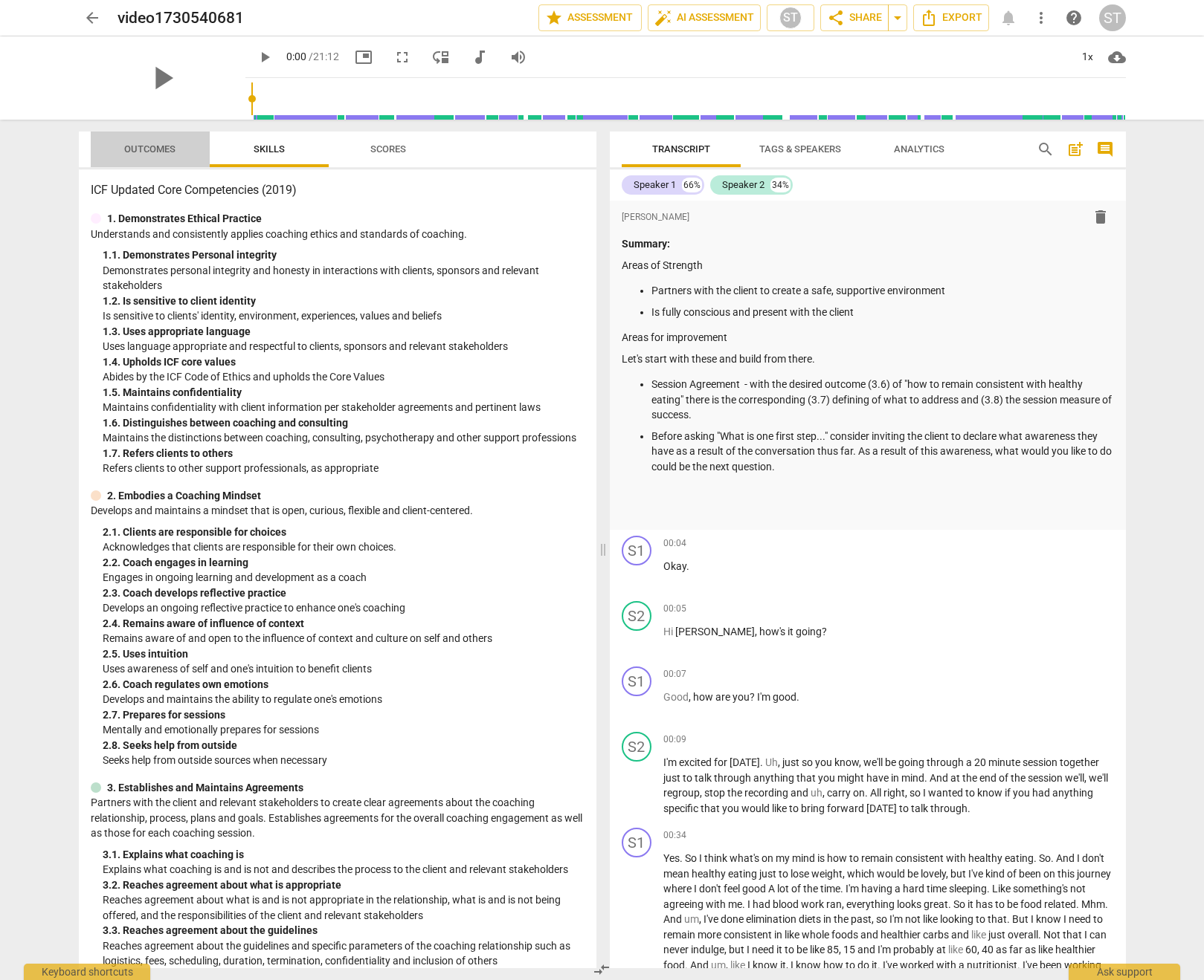
click at [121, 145] on span "Outcomes" at bounding box center [150, 150] width 87 height 20
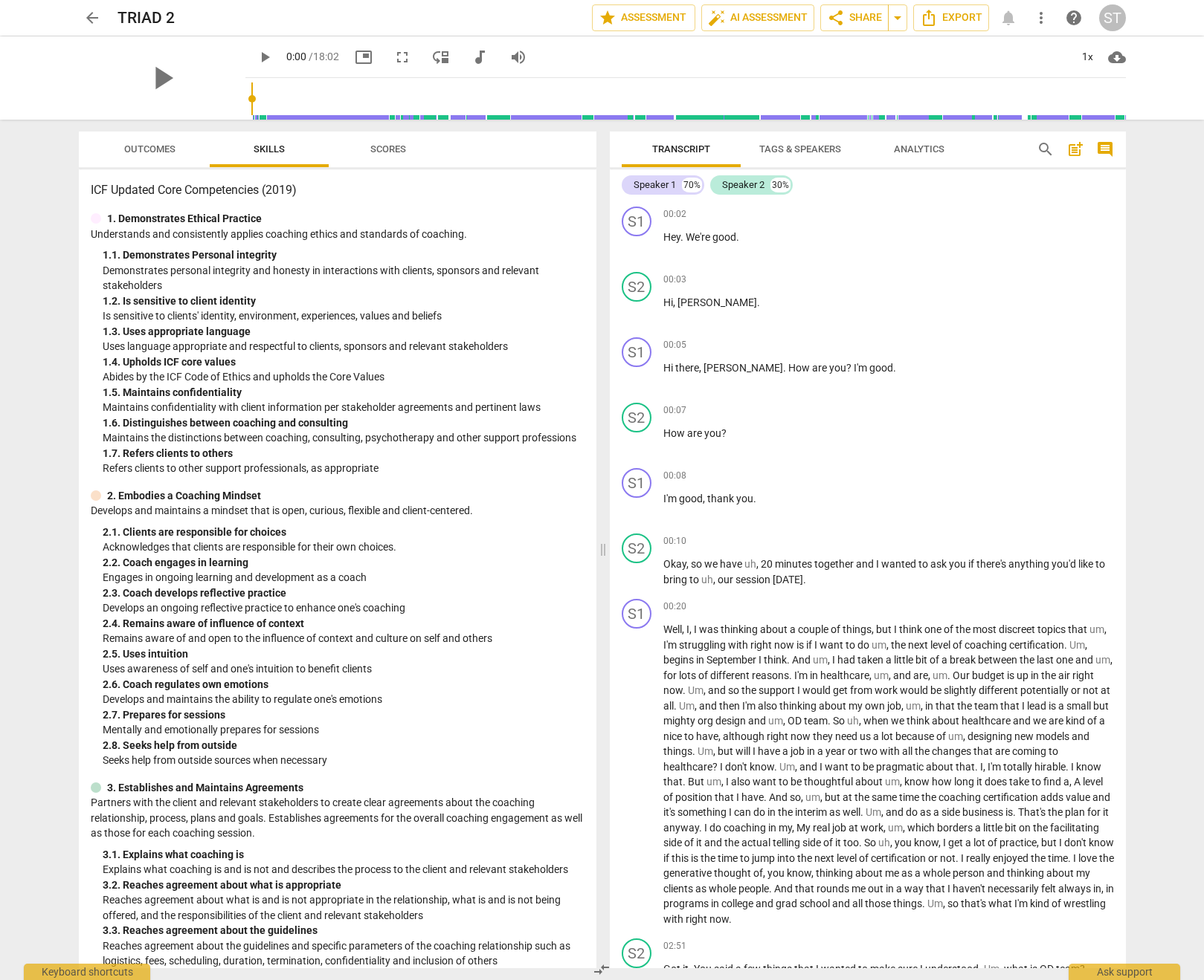
click at [169, 144] on span "Outcomes" at bounding box center [150, 150] width 51 height 11
